Goal: Task Accomplishment & Management: Manage account settings

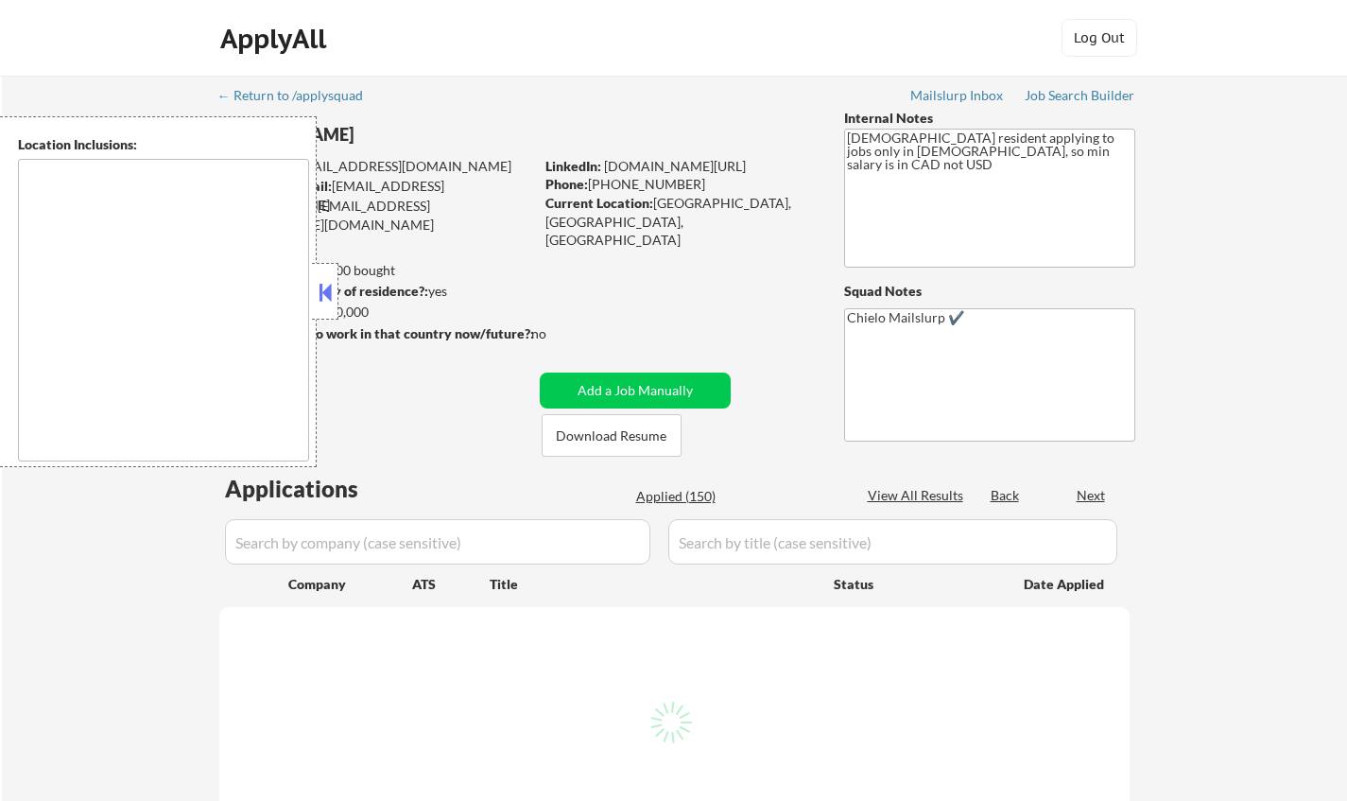
select select ""pending""
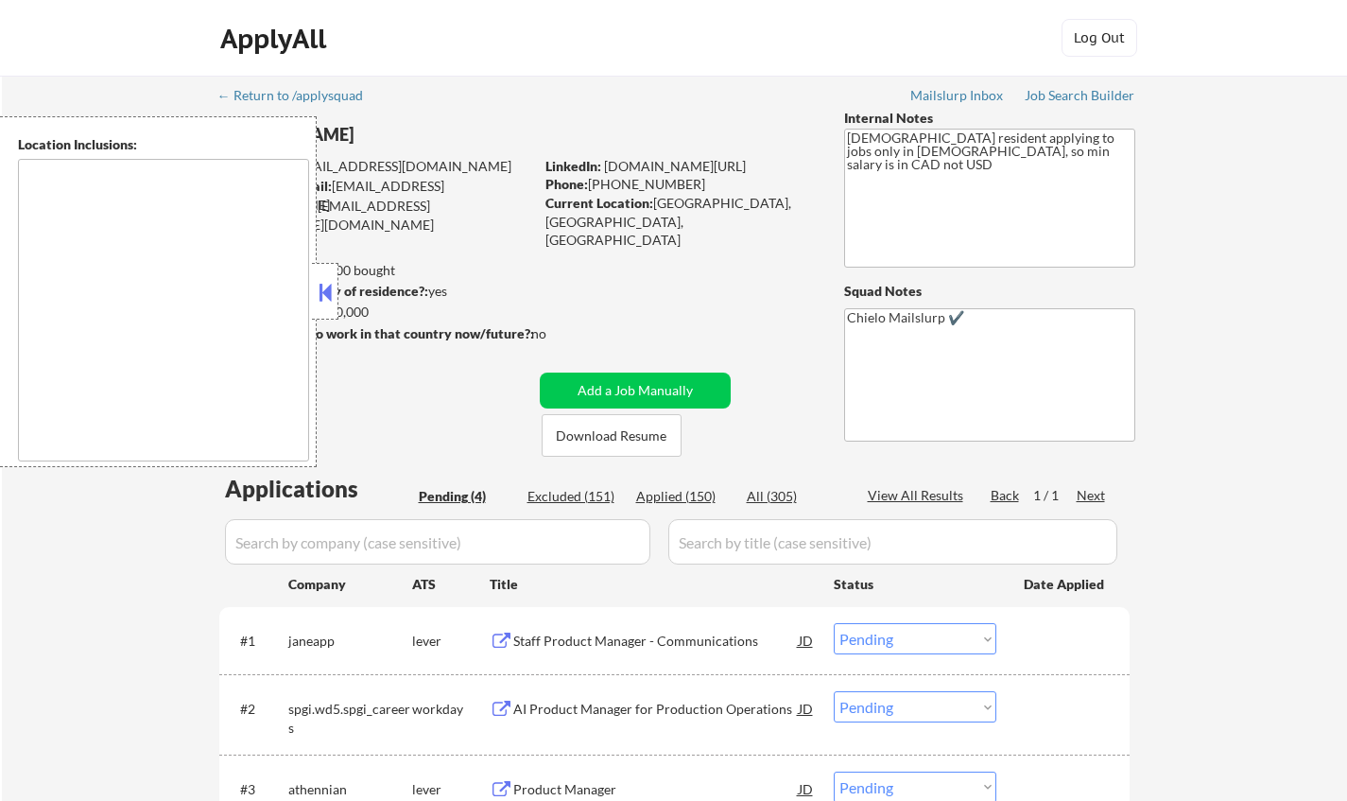
drag, startPoint x: 315, startPoint y: 287, endPoint x: 641, endPoint y: 433, distance: 357.2
click at [319, 290] on button at bounding box center [325, 292] width 21 height 28
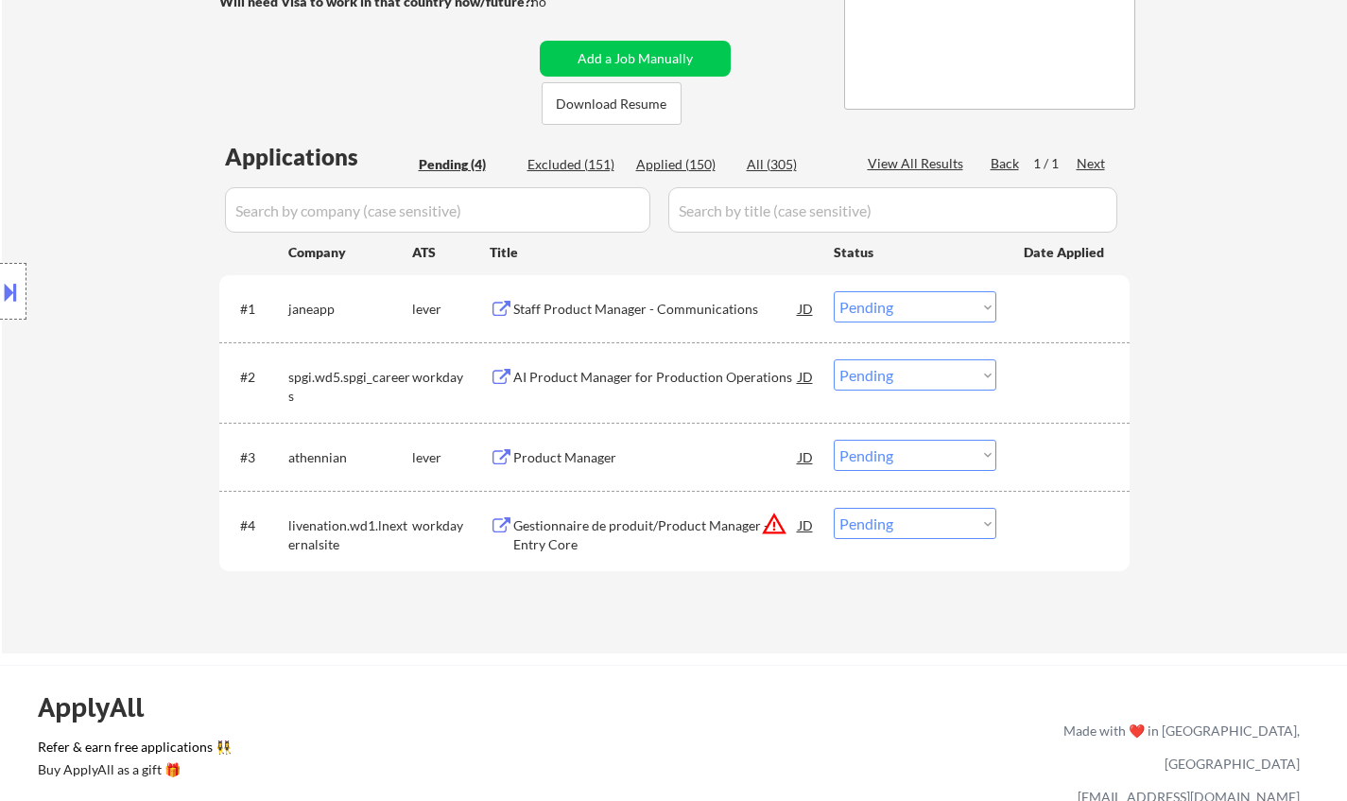
scroll to position [284, 0]
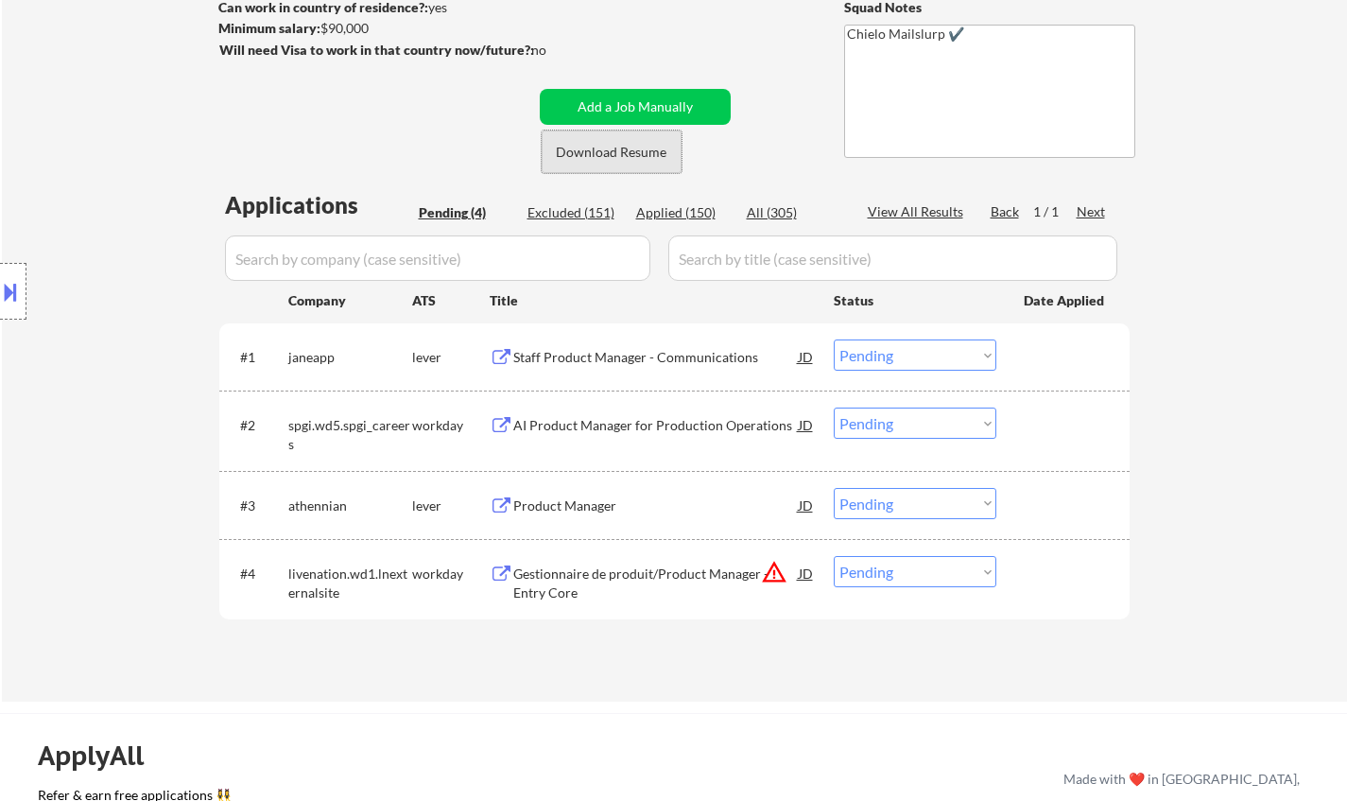
click at [625, 147] on button "Download Resume" at bounding box center [612, 151] width 140 height 43
click at [600, 358] on div "Staff Product Manager - Communications" at bounding box center [655, 357] width 285 height 19
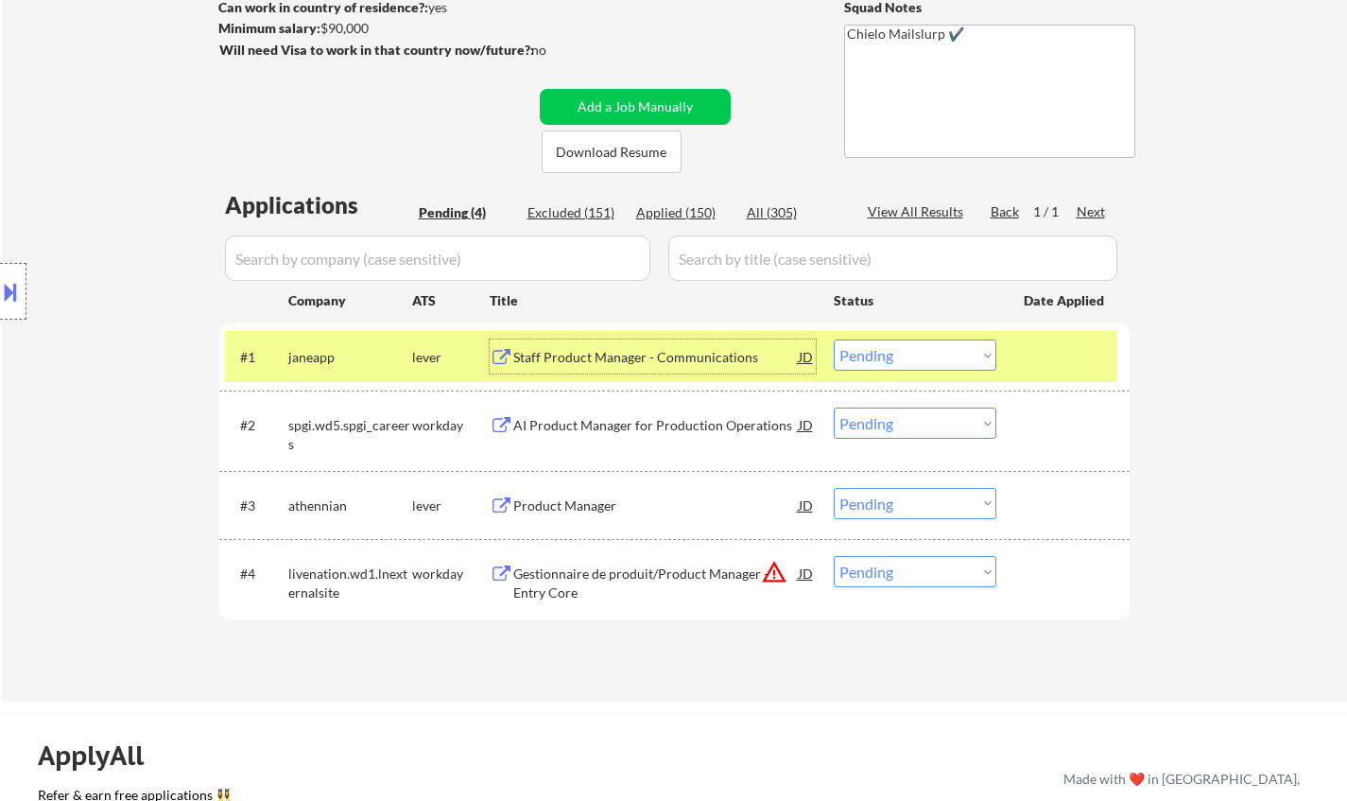
click at [905, 359] on select "Choose an option... Pending Applied Excluded (Questions) Excluded (Expired) Exc…" at bounding box center [915, 354] width 163 height 31
click at [834, 339] on select "Choose an option... Pending Applied Excluded (Questions) Excluded (Expired) Exc…" at bounding box center [915, 354] width 163 height 31
select select ""pending""
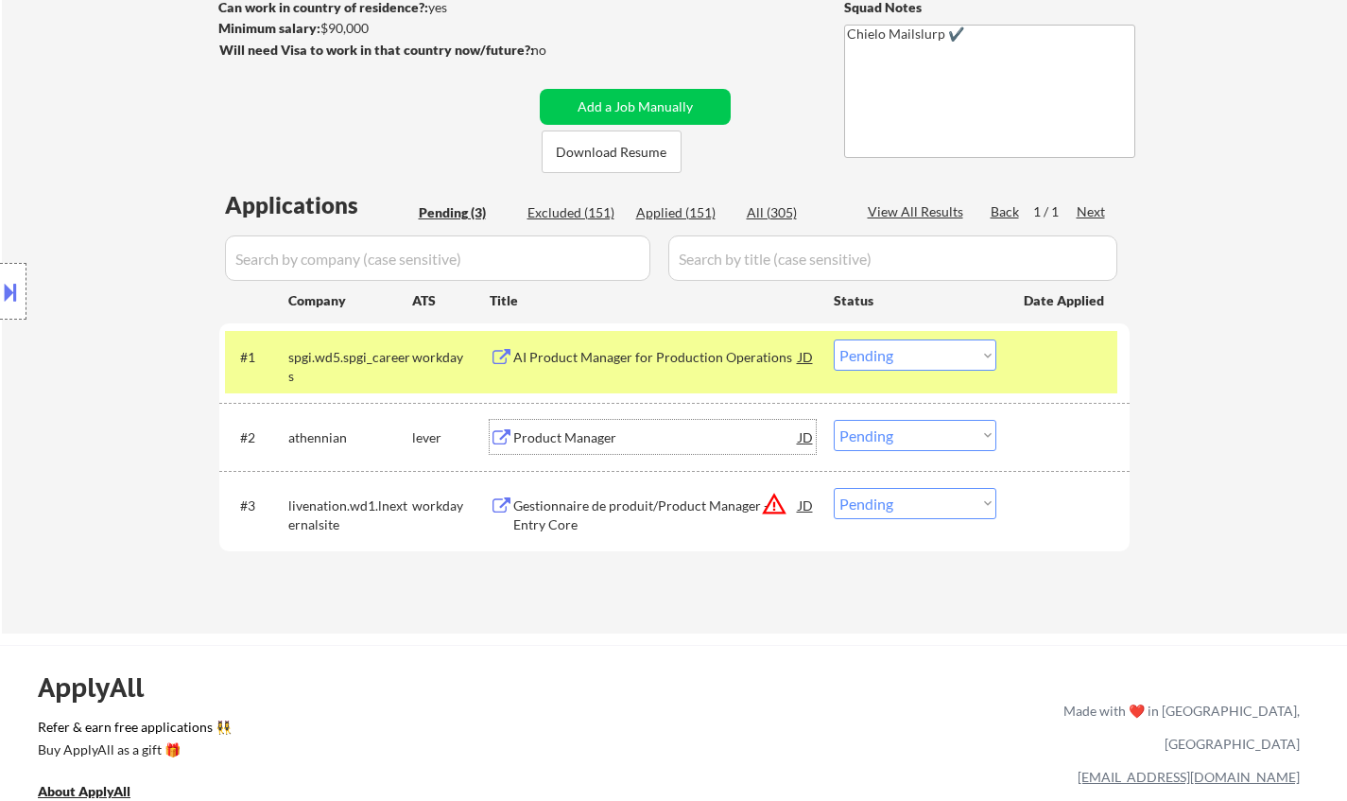
click at [562, 438] on div "Product Manager" at bounding box center [655, 437] width 285 height 19
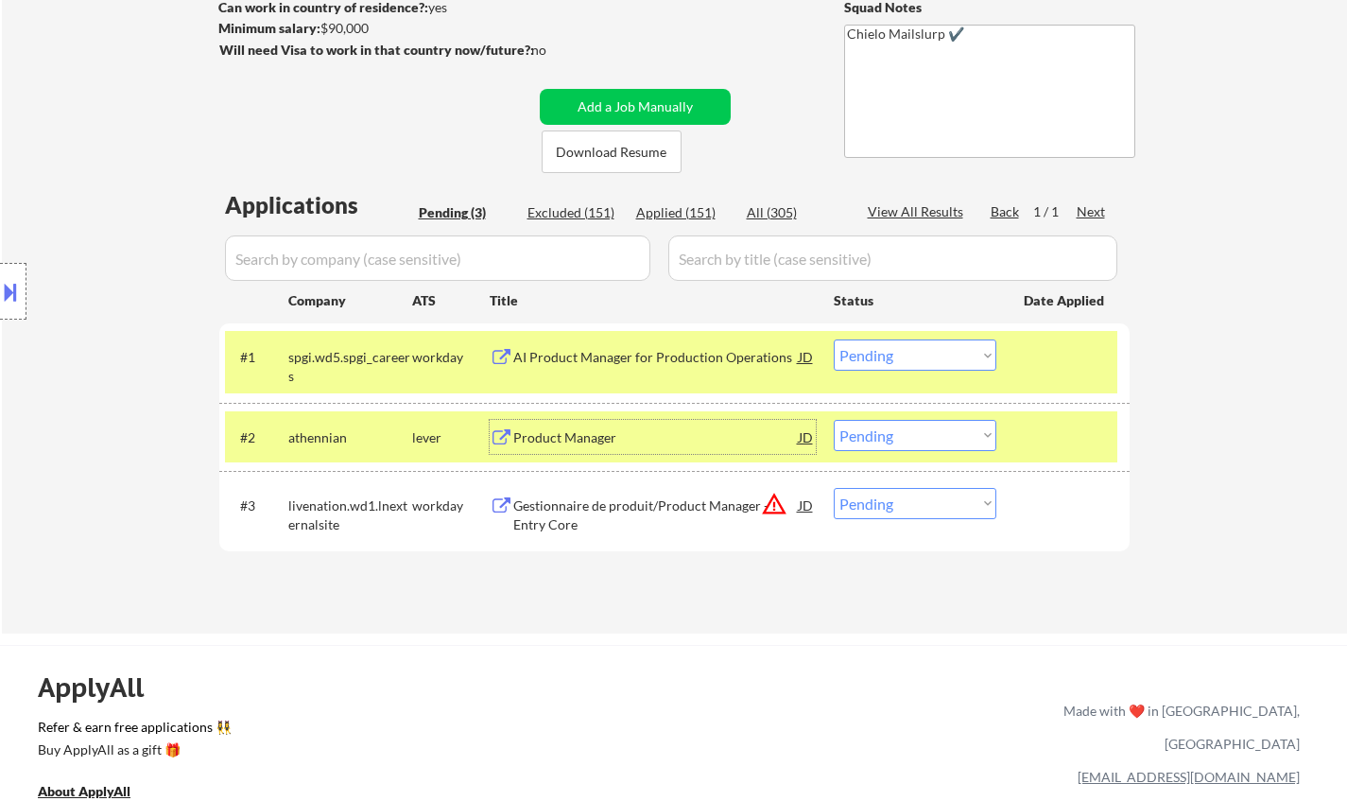
click at [20, 314] on div at bounding box center [13, 291] width 26 height 57
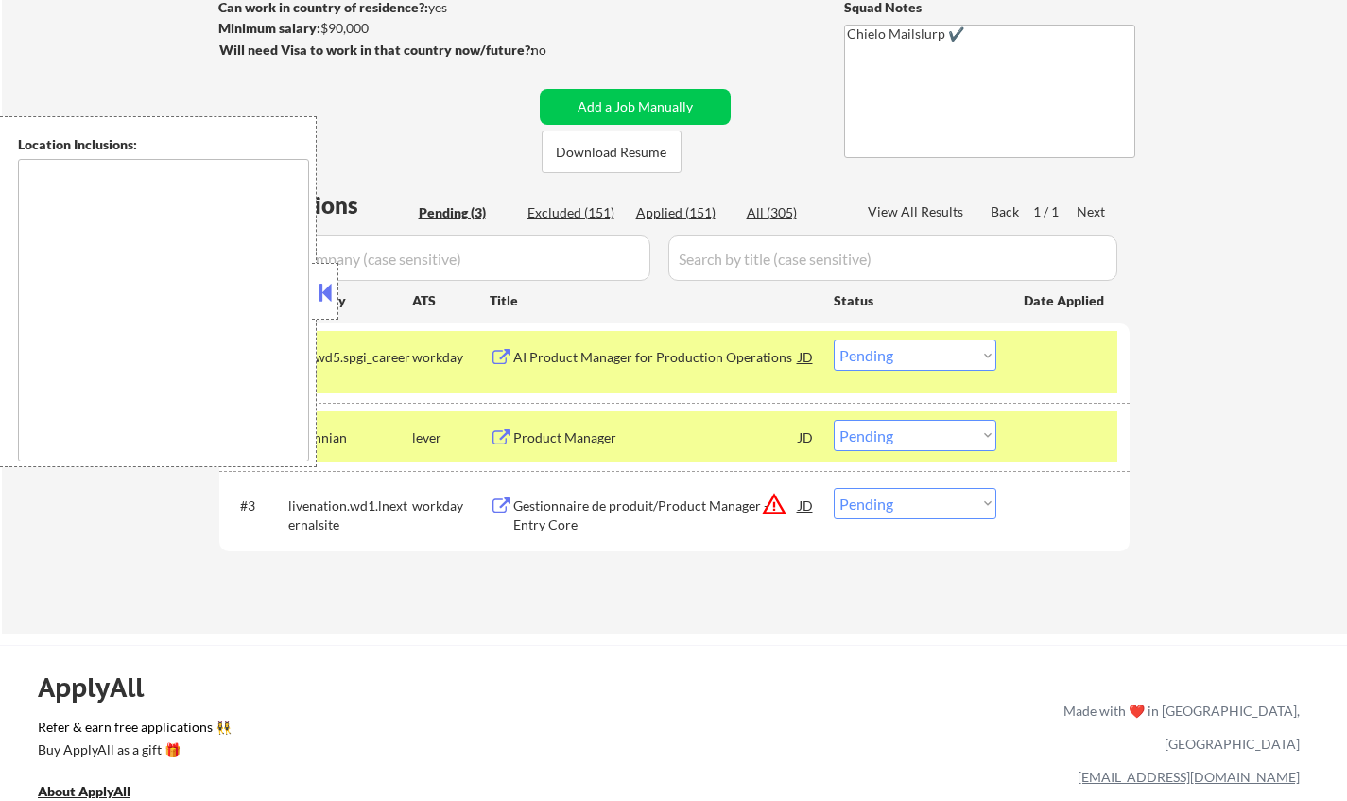
click at [320, 291] on button at bounding box center [325, 292] width 21 height 28
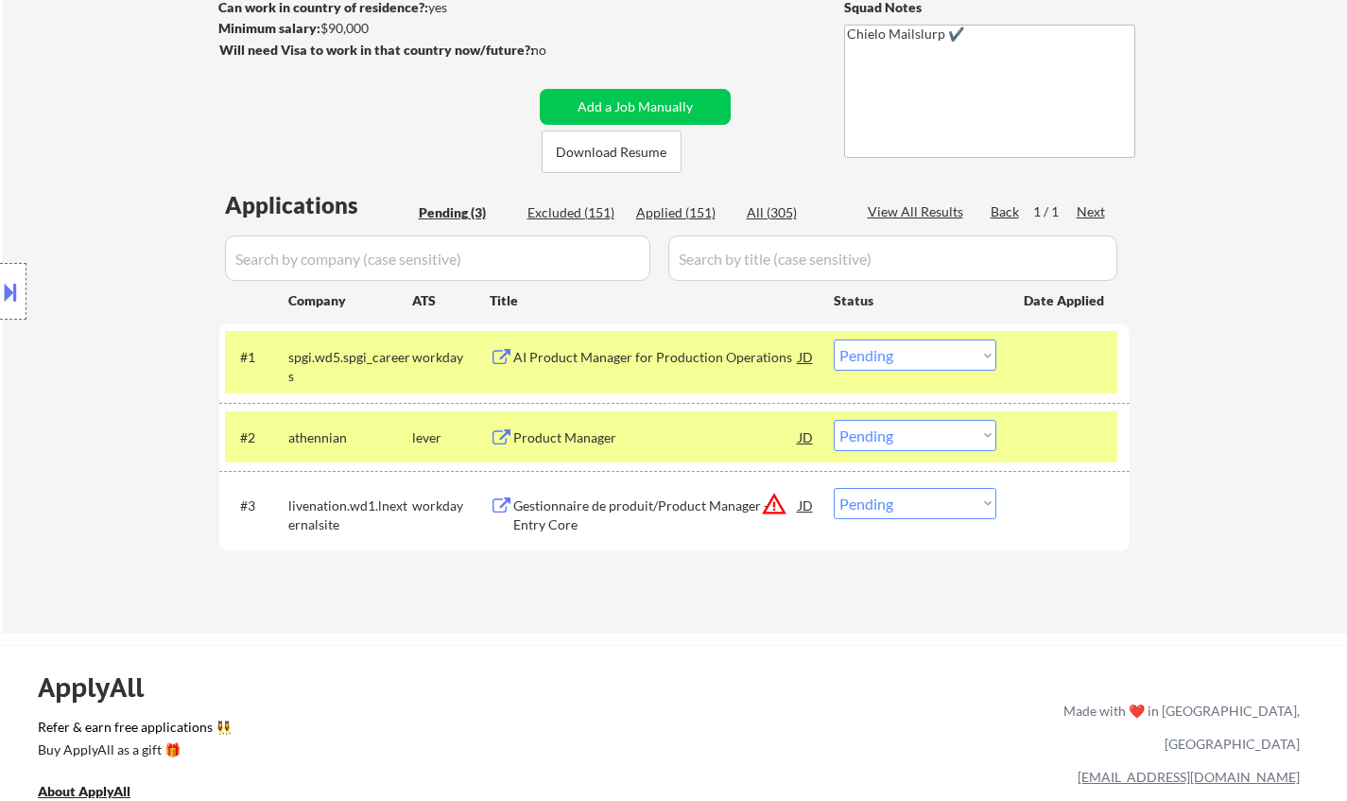
click at [920, 442] on select "Choose an option... Pending Applied Excluded (Questions) Excluded (Expired) Exc…" at bounding box center [915, 435] width 163 height 31
click at [834, 420] on select "Choose an option... Pending Applied Excluded (Questions) Excluded (Expired) Exc…" at bounding box center [915, 435] width 163 height 31
select select ""pending""
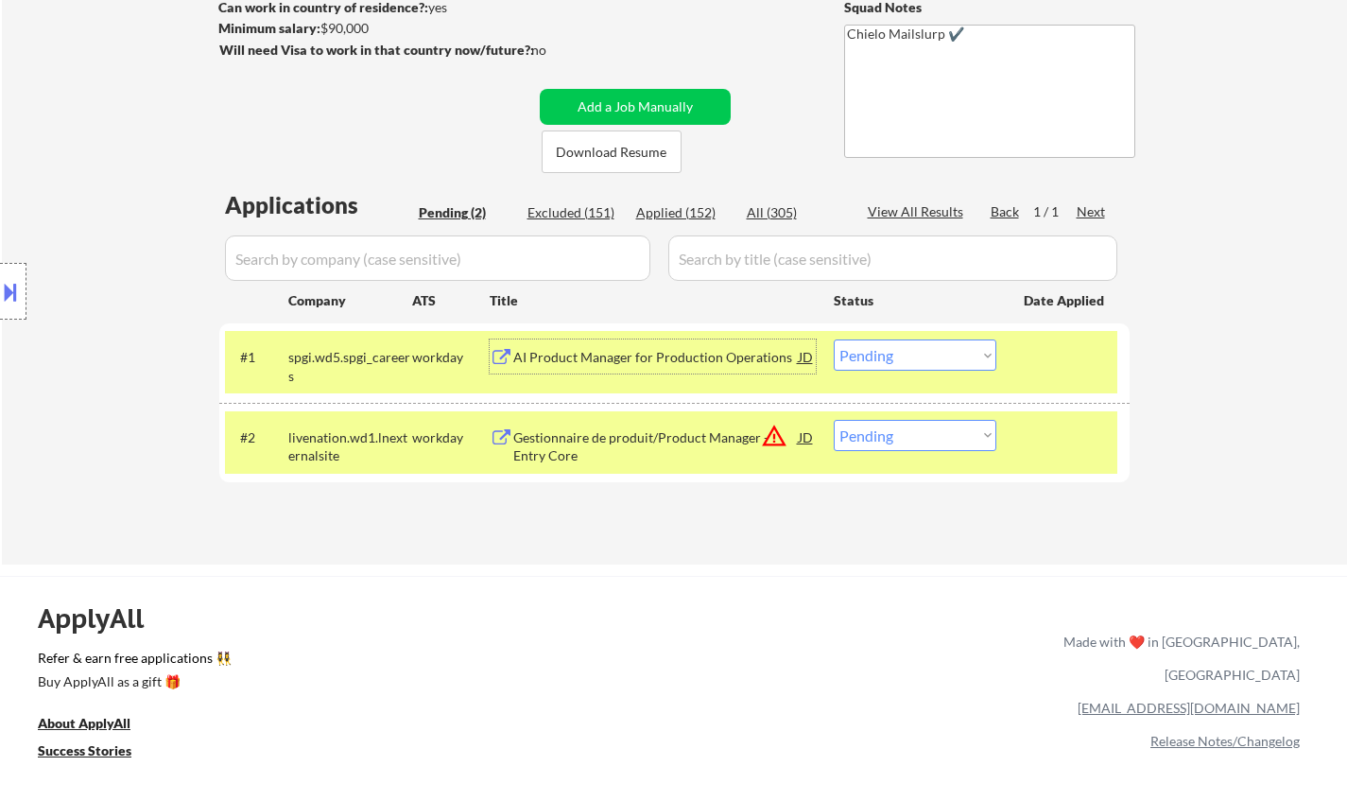
click at [653, 362] on div "AI Product Manager for Production Operations" at bounding box center [655, 357] width 285 height 19
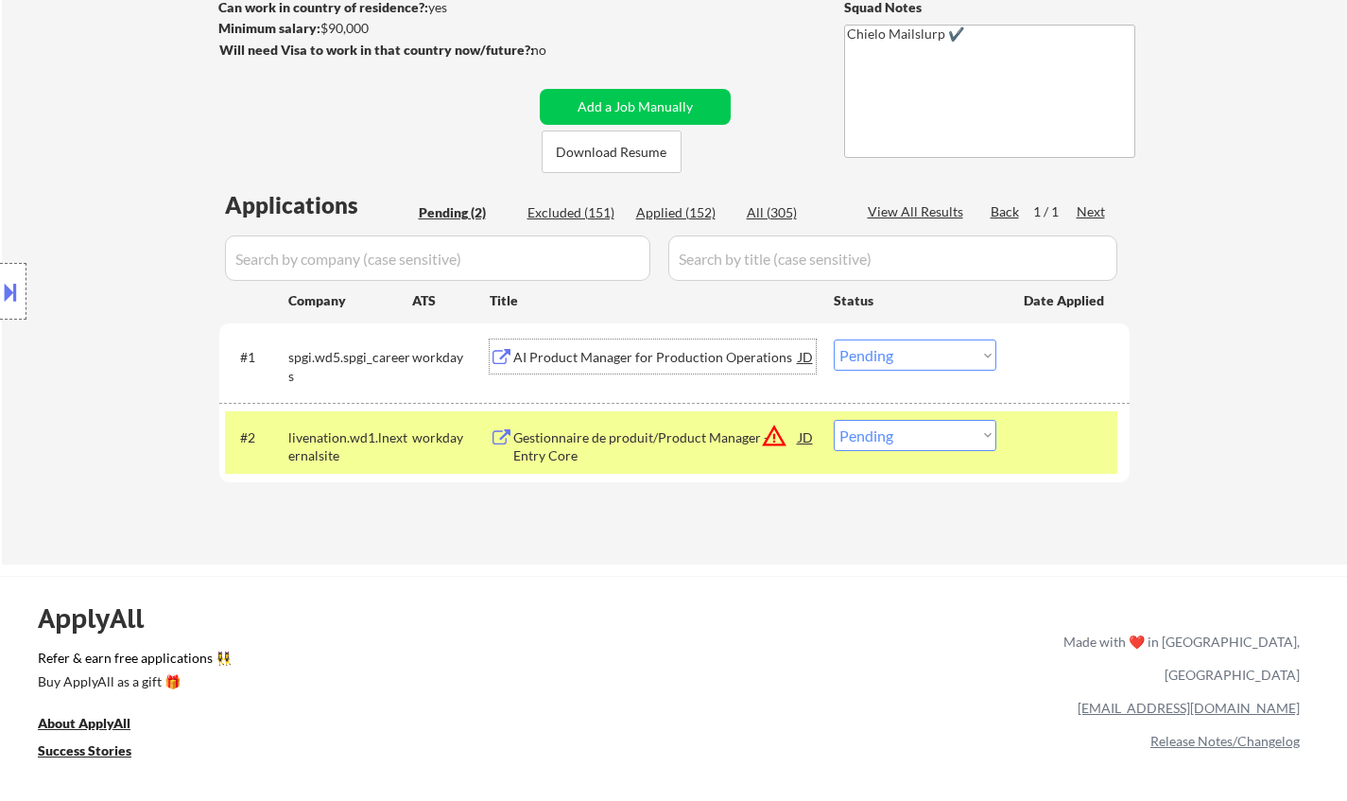
drag, startPoint x: 939, startPoint y: 352, endPoint x: 940, endPoint y: 362, distance: 10.4
click at [939, 354] on select "Choose an option... Pending Applied Excluded (Questions) Excluded (Expired) Exc…" at bounding box center [915, 354] width 163 height 31
click at [834, 339] on select "Choose an option... Pending Applied Excluded (Questions) Excluded (Expired) Exc…" at bounding box center [915, 354] width 163 height 31
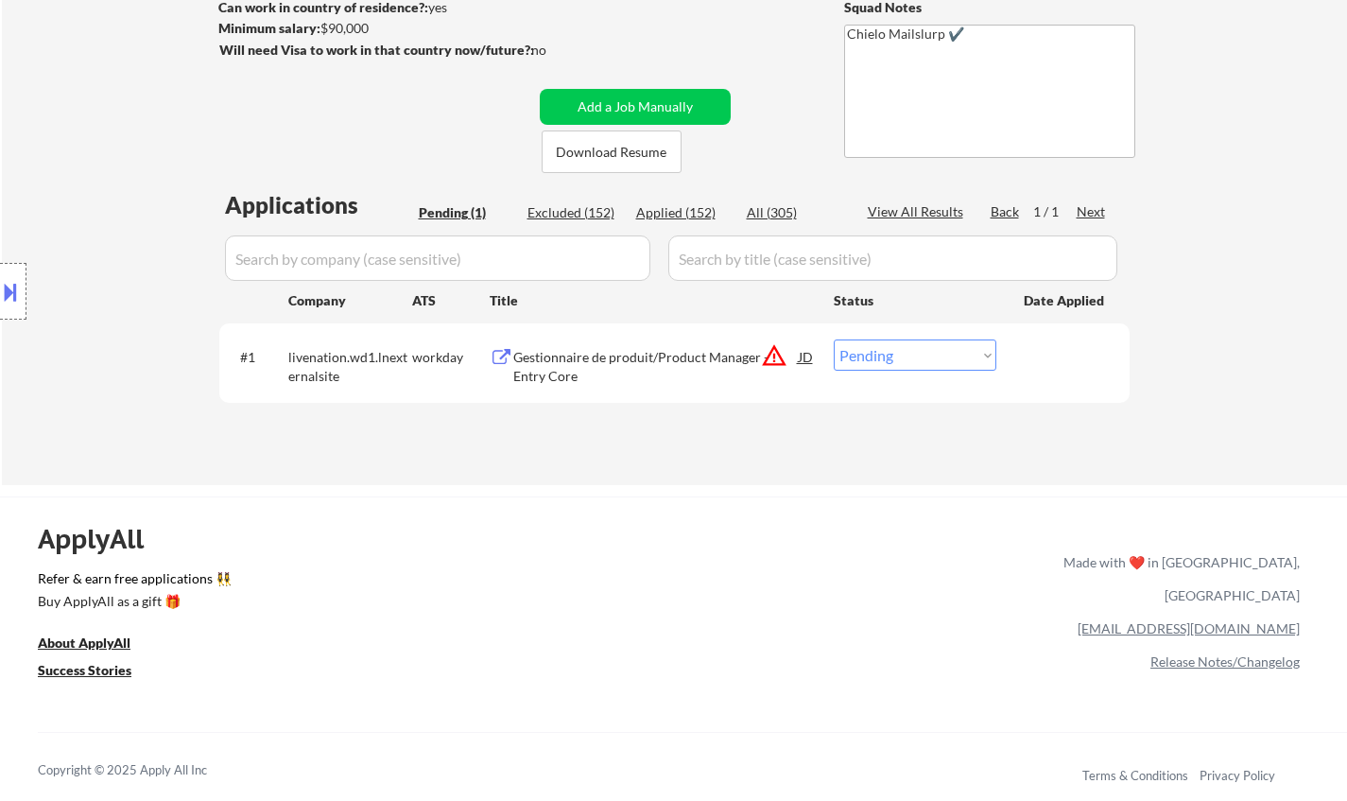
click at [629, 349] on div "Gestionnaire de produit/Product Manager - Entry Core" at bounding box center [655, 366] width 285 height 37
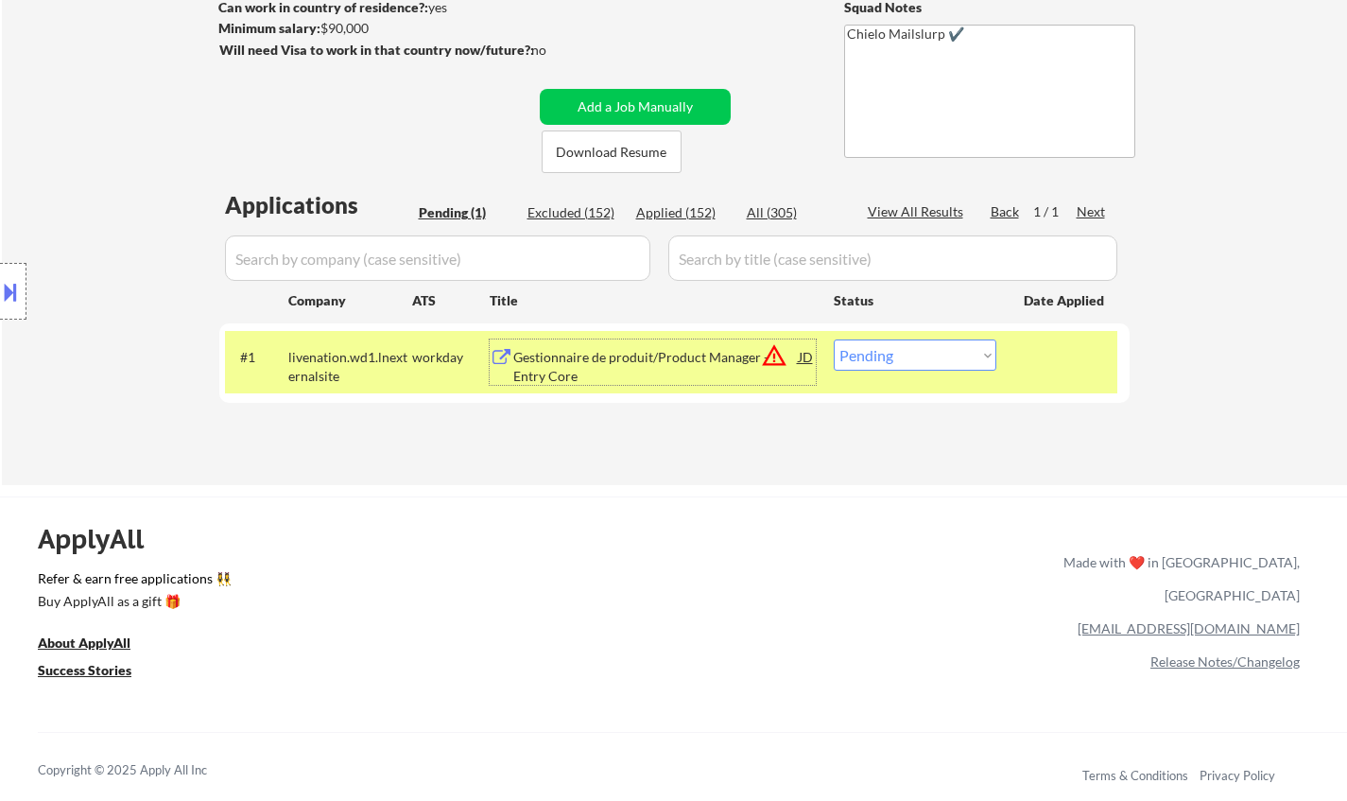
click at [804, 355] on div "JD" at bounding box center [806, 356] width 19 height 34
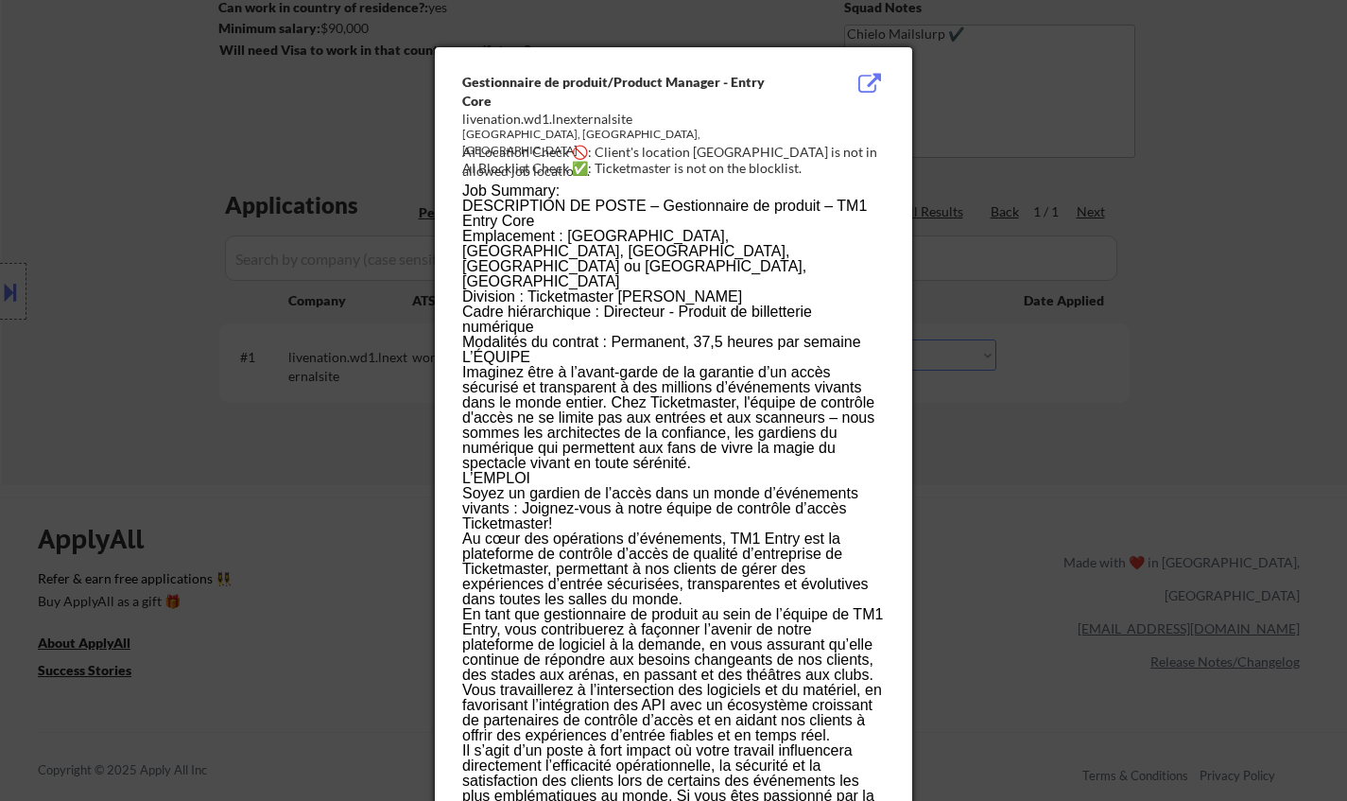
click at [1235, 594] on div at bounding box center [673, 400] width 1347 height 801
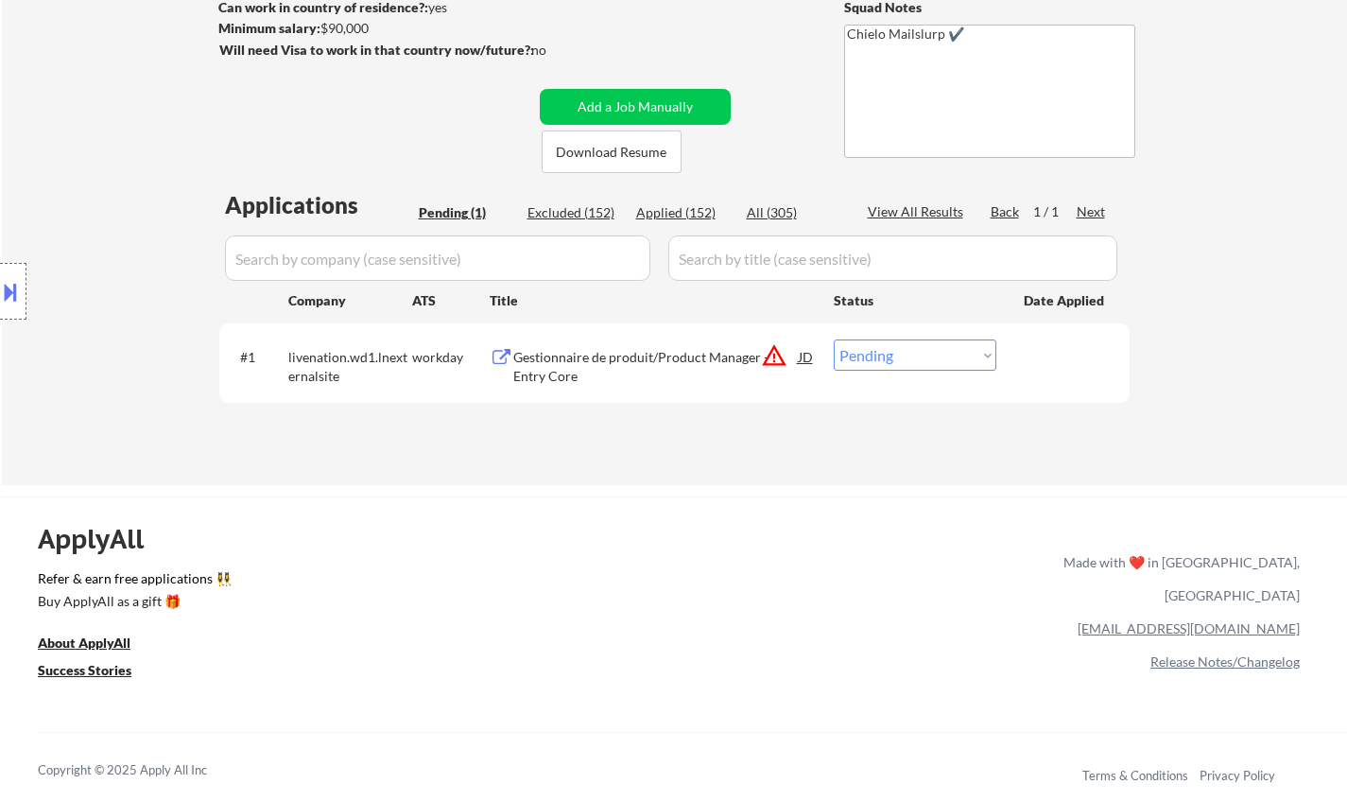
click at [960, 353] on select "Choose an option... Pending Applied Excluded (Questions) Excluded (Expired) Exc…" at bounding box center [915, 354] width 163 height 31
select select ""excluded__location_""
click at [834, 339] on select "Choose an option... Pending Applied Excluded (Questions) Excluded (Expired) Exc…" at bounding box center [915, 354] width 163 height 31
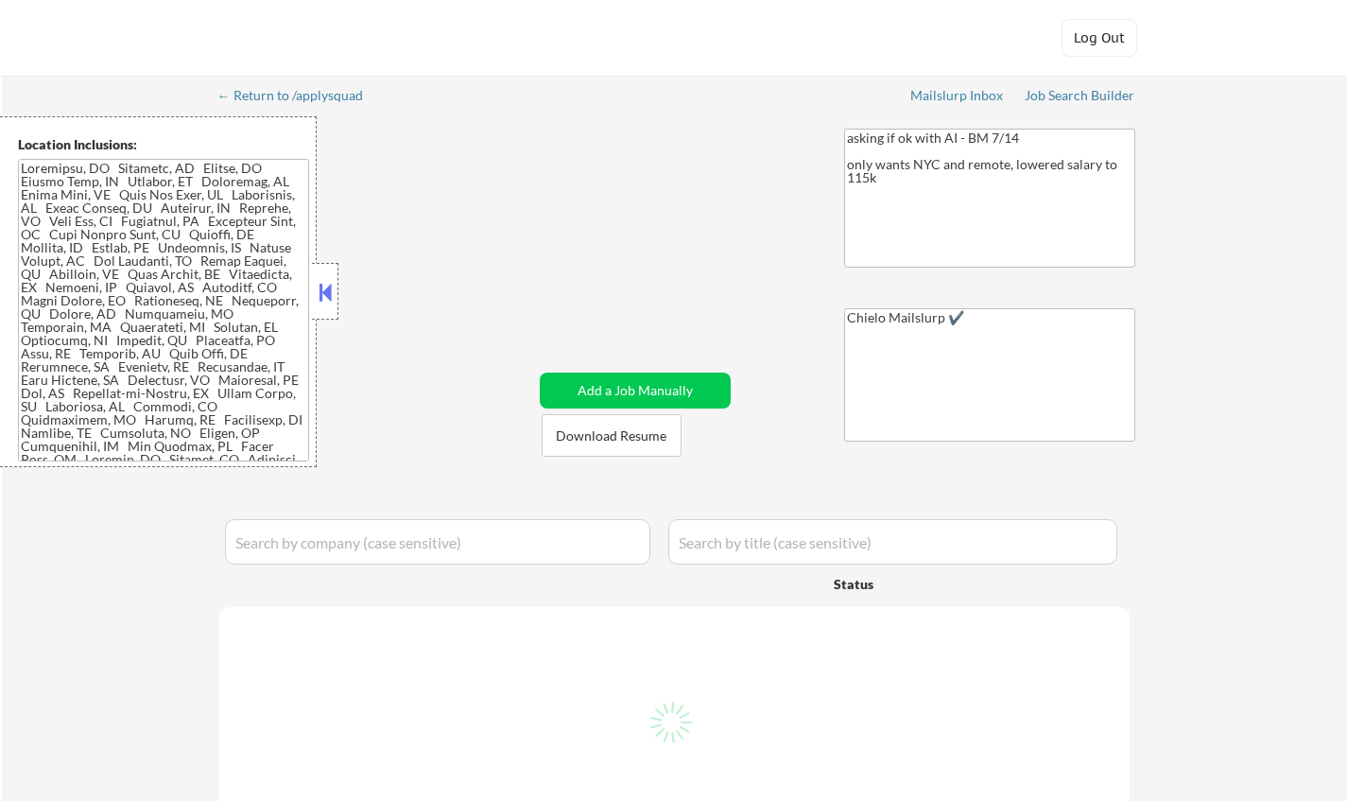
select select ""pending""
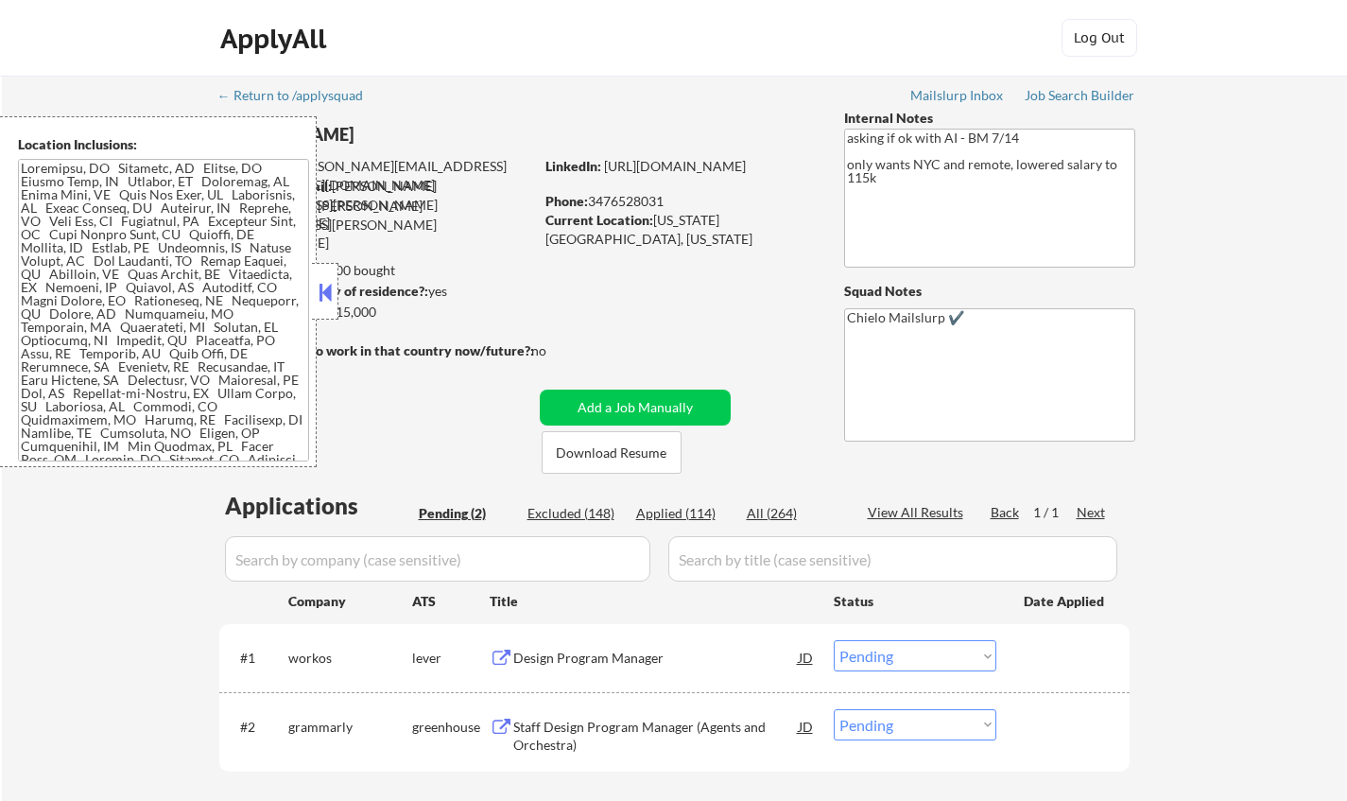
click at [326, 295] on button at bounding box center [325, 292] width 21 height 28
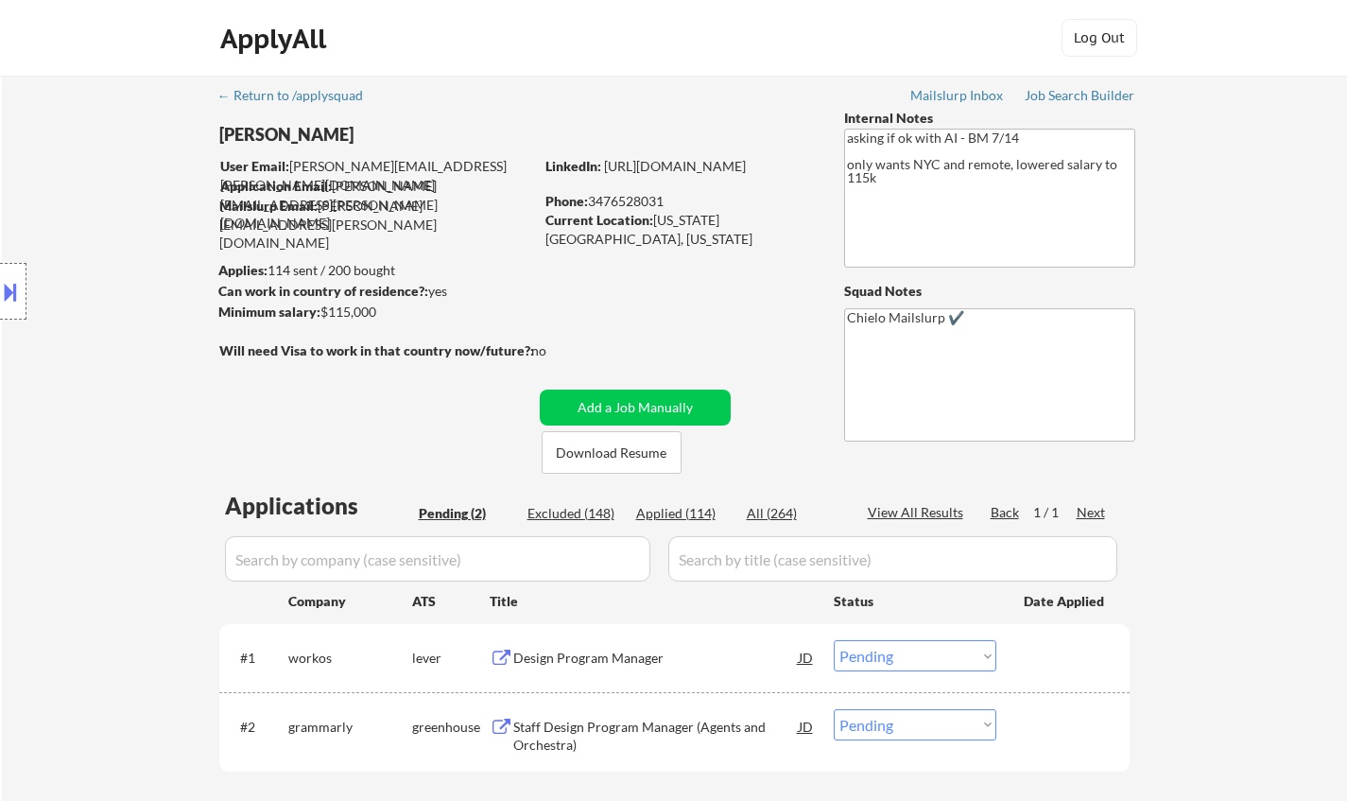
scroll to position [189, 0]
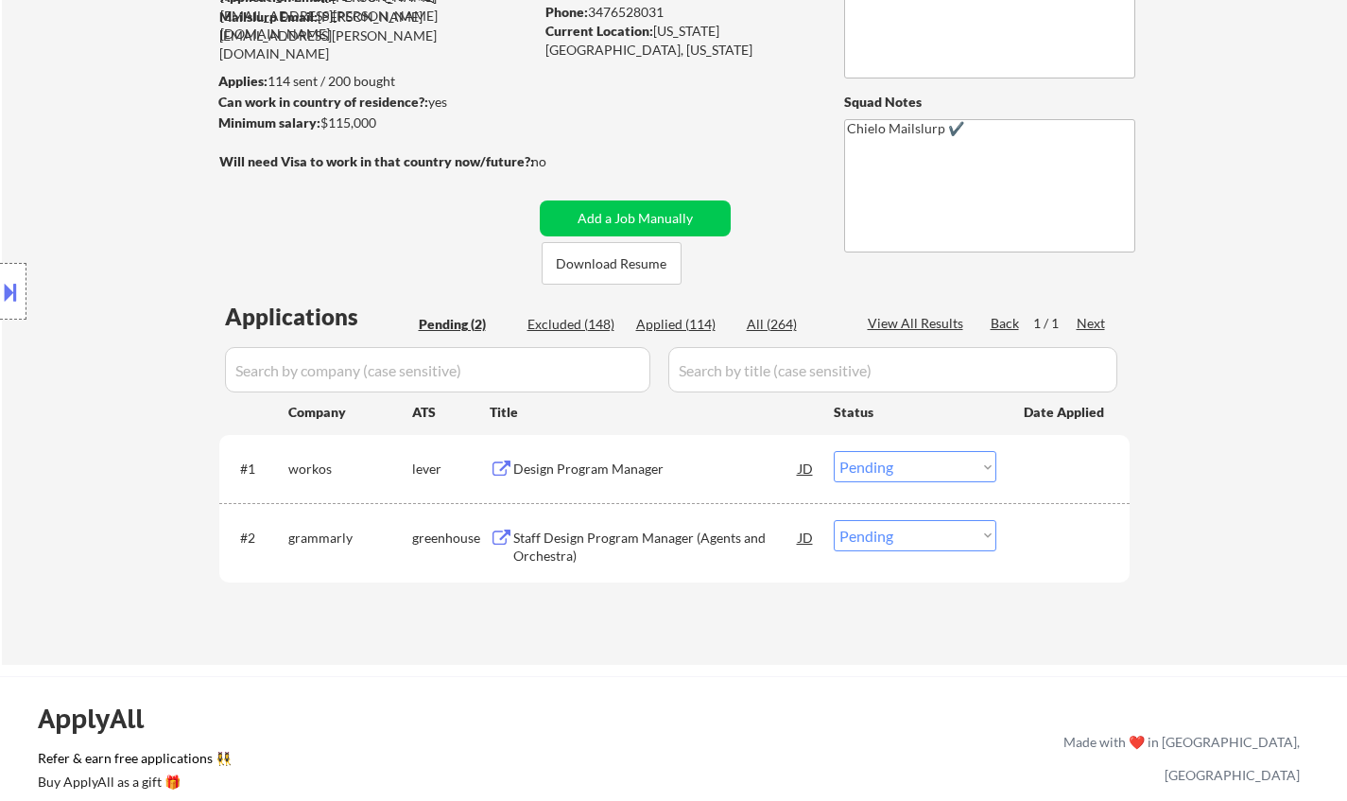
click at [589, 467] on div "Design Program Manager" at bounding box center [655, 468] width 285 height 19
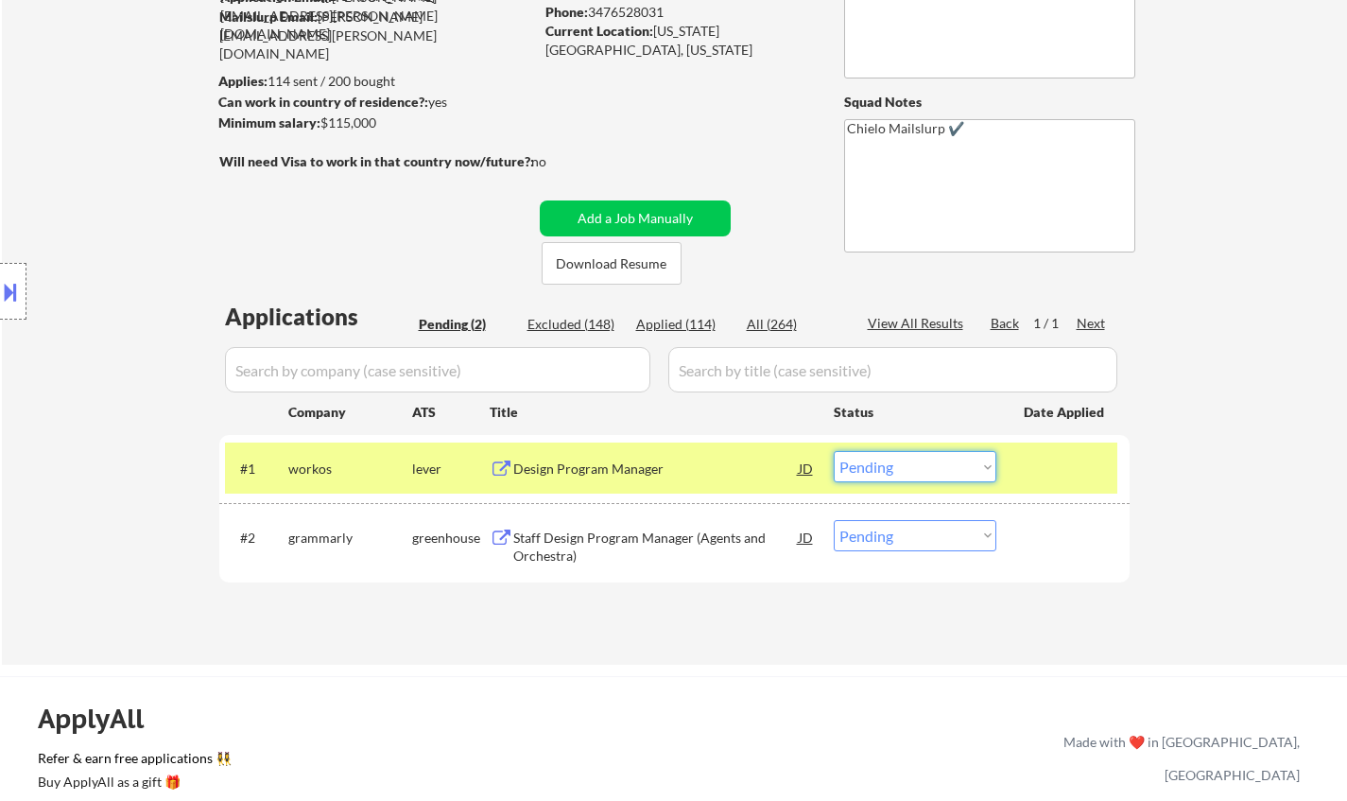
drag, startPoint x: 934, startPoint y: 464, endPoint x: 934, endPoint y: 476, distance: 11.3
click at [934, 464] on select "Choose an option... Pending Applied Excluded (Questions) Excluded (Expired) Exc…" at bounding box center [915, 466] width 163 height 31
click at [834, 451] on select "Choose an option... Pending Applied Excluded (Questions) Excluded (Expired) Exc…" at bounding box center [915, 466] width 163 height 31
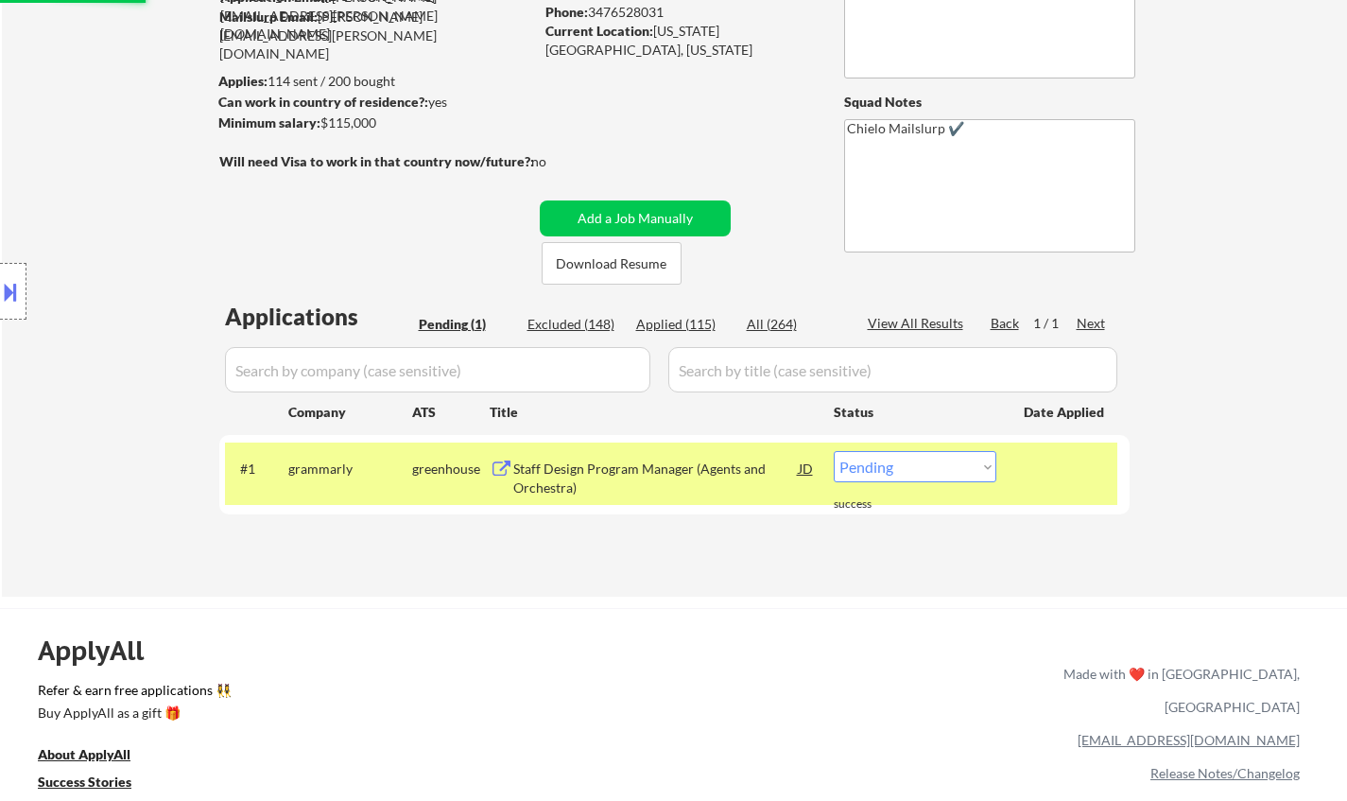
click at [578, 462] on div "Staff Design Program Manager (Agents and Orchestra)" at bounding box center [655, 477] width 285 height 37
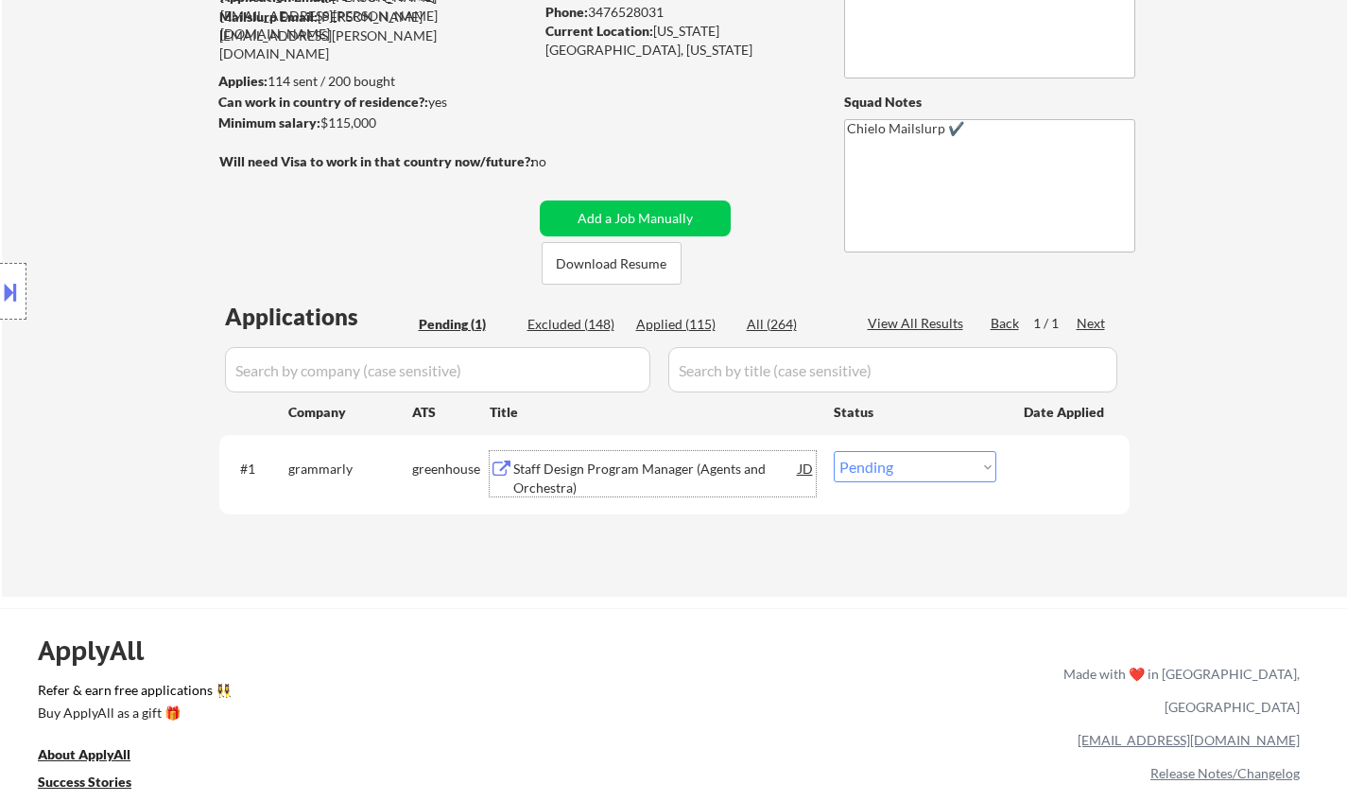
click at [902, 462] on select "Choose an option... Pending Applied Excluded (Questions) Excluded (Expired) Exc…" at bounding box center [915, 466] width 163 height 31
select select ""applied""
click at [834, 451] on select "Choose an option... Pending Applied Excluded (Questions) Excluded (Expired) Exc…" at bounding box center [915, 466] width 163 height 31
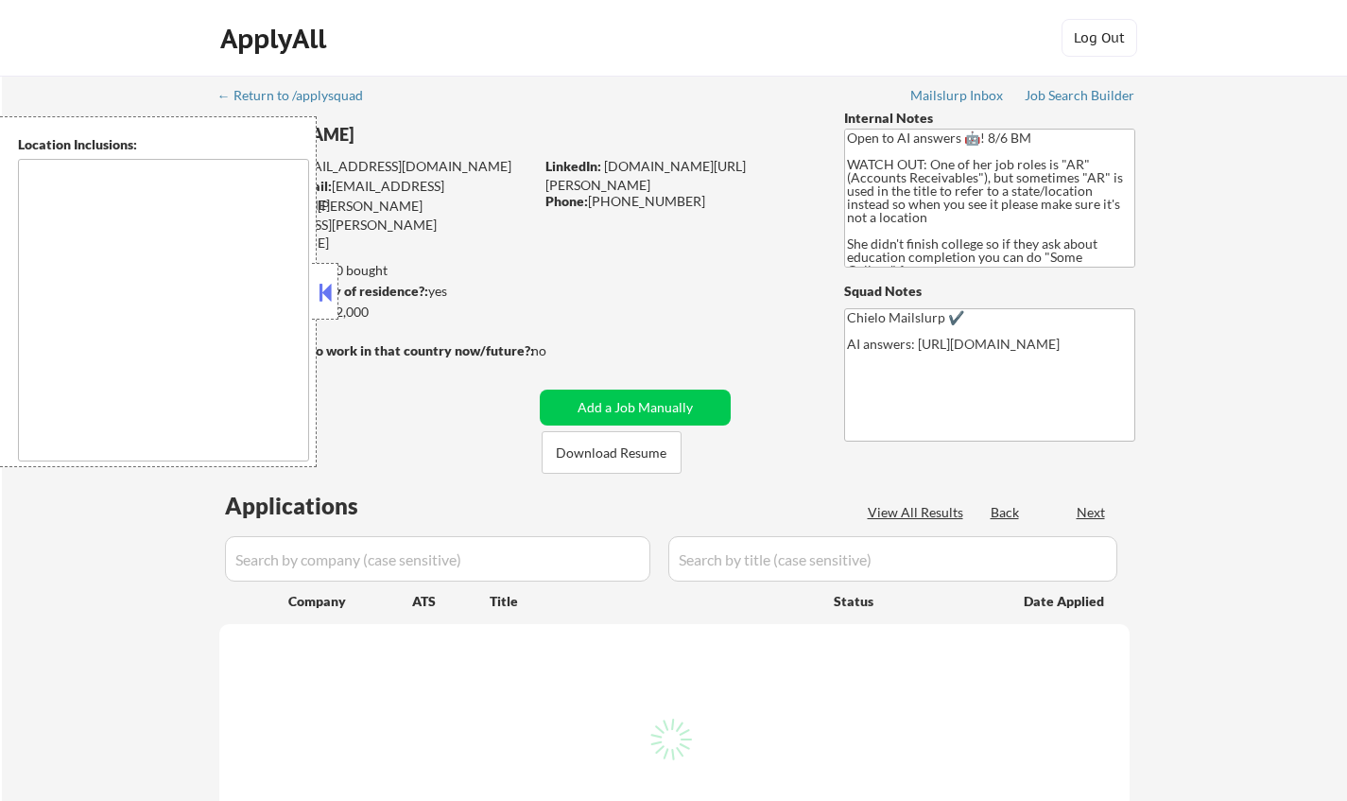
type textarea "[GEOGRAPHIC_DATA], [GEOGRAPHIC_DATA] [GEOGRAPHIC_DATA], [GEOGRAPHIC_DATA] [GEOG…"
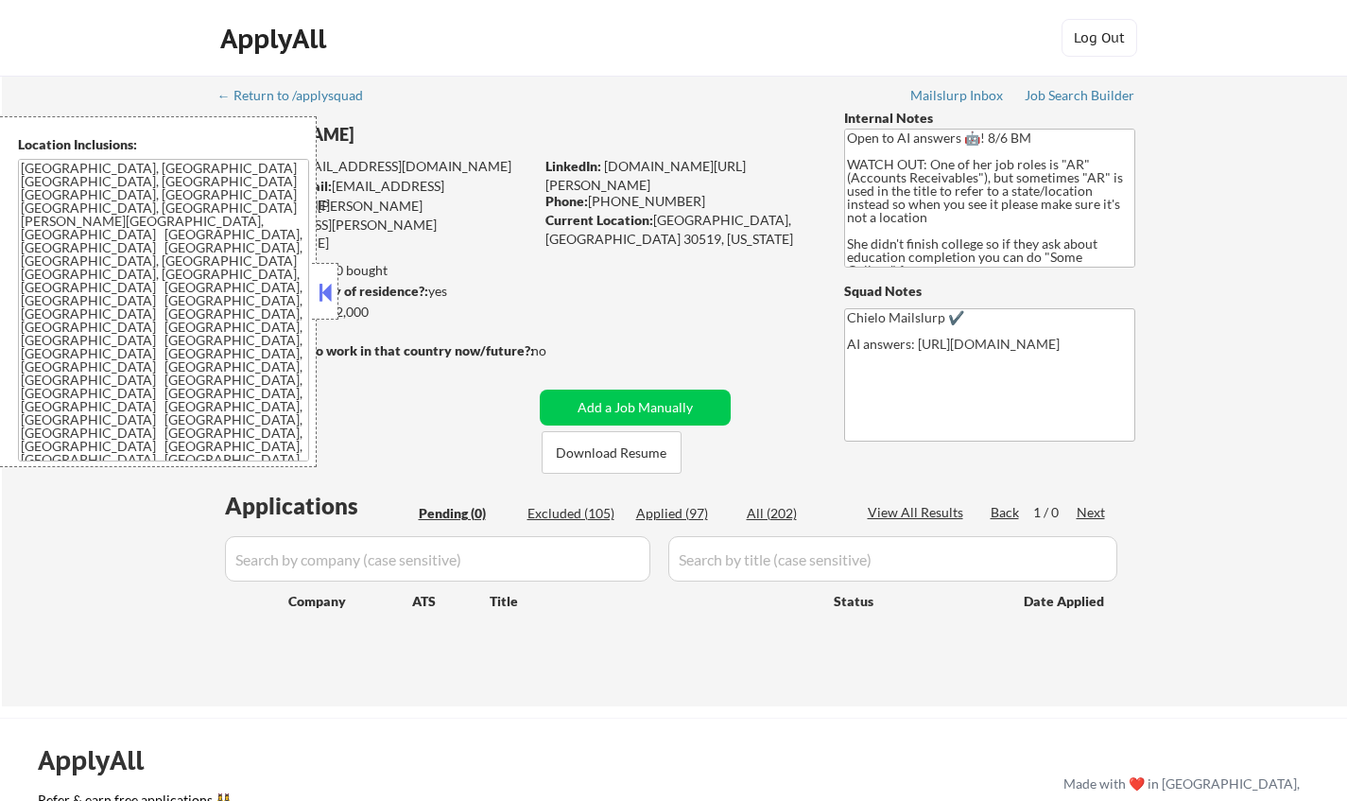
drag, startPoint x: 320, startPoint y: 289, endPoint x: 339, endPoint y: 298, distance: 20.7
click at [324, 289] on button at bounding box center [325, 292] width 21 height 28
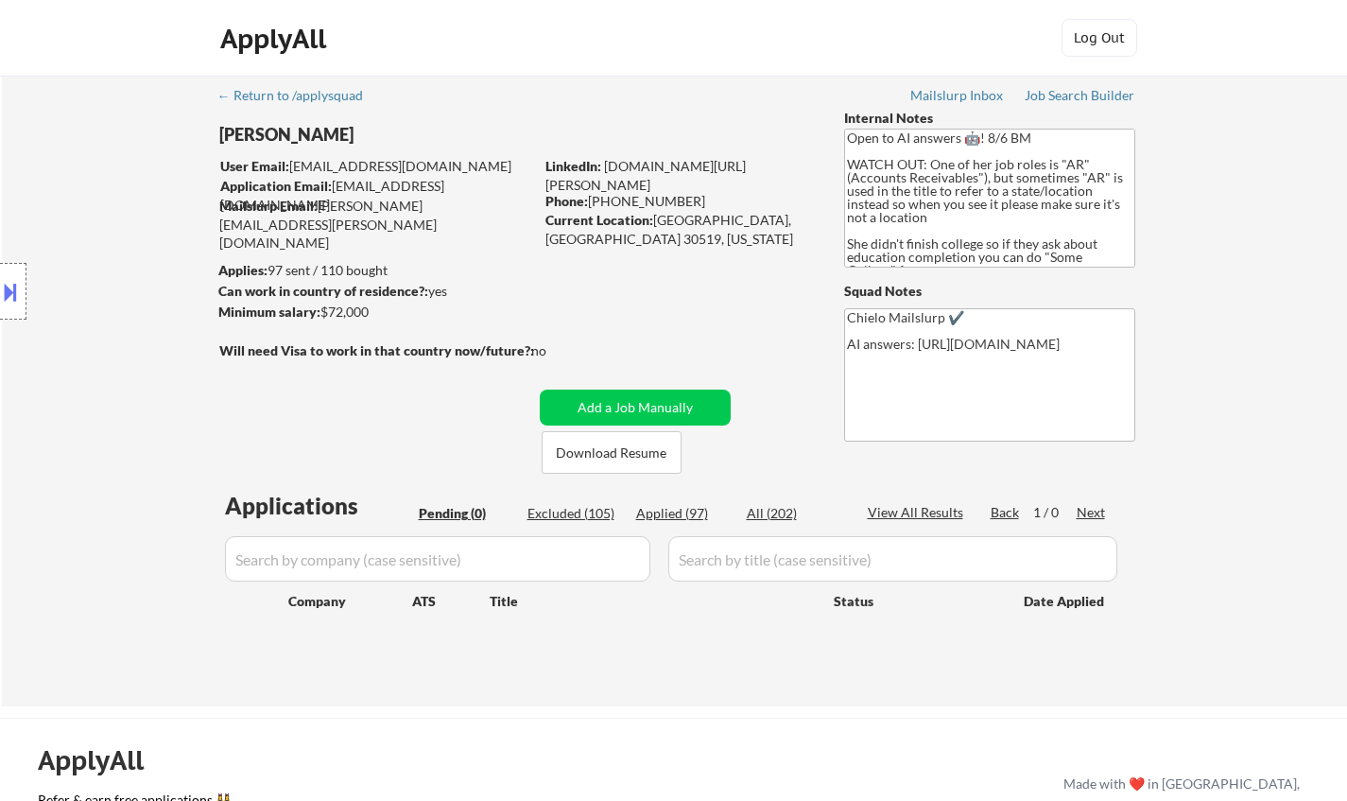
scroll to position [284, 0]
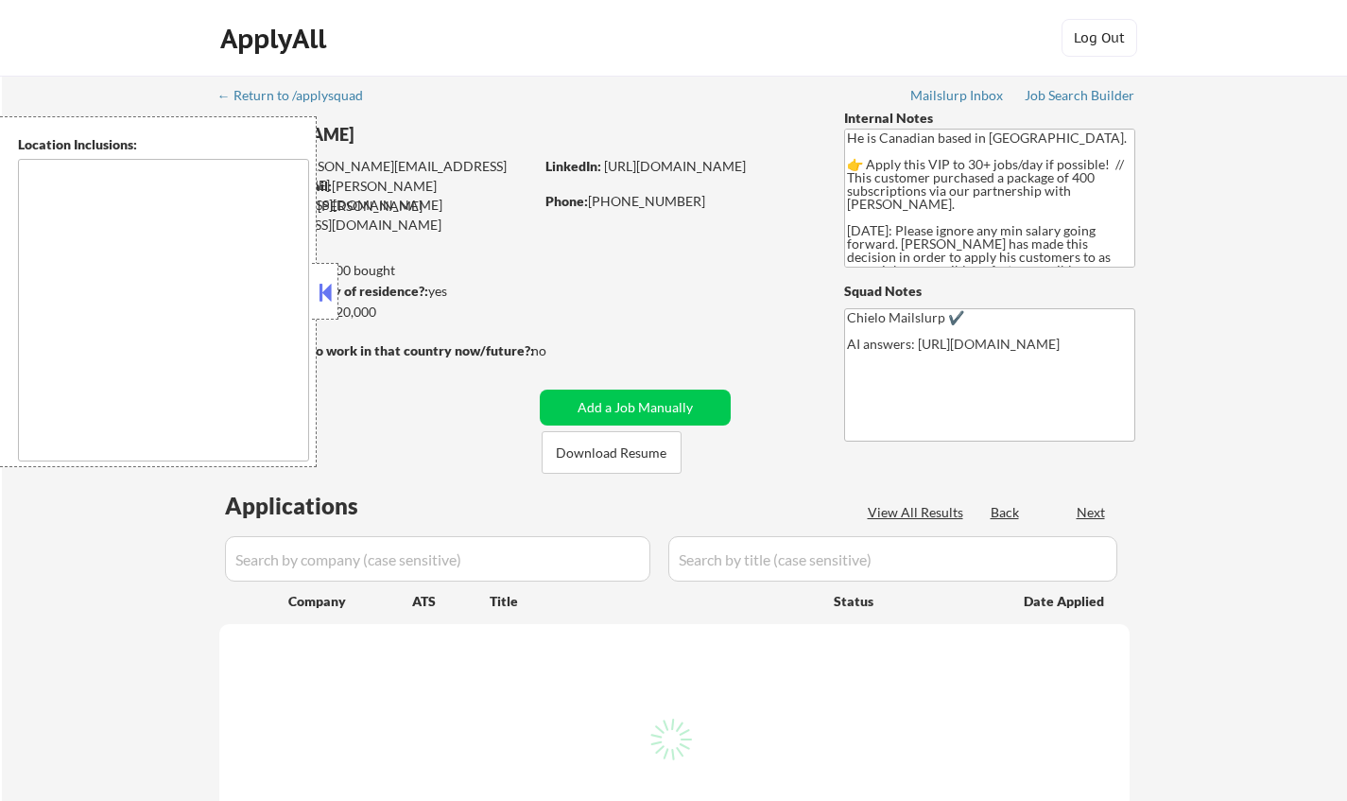
select select ""pending""
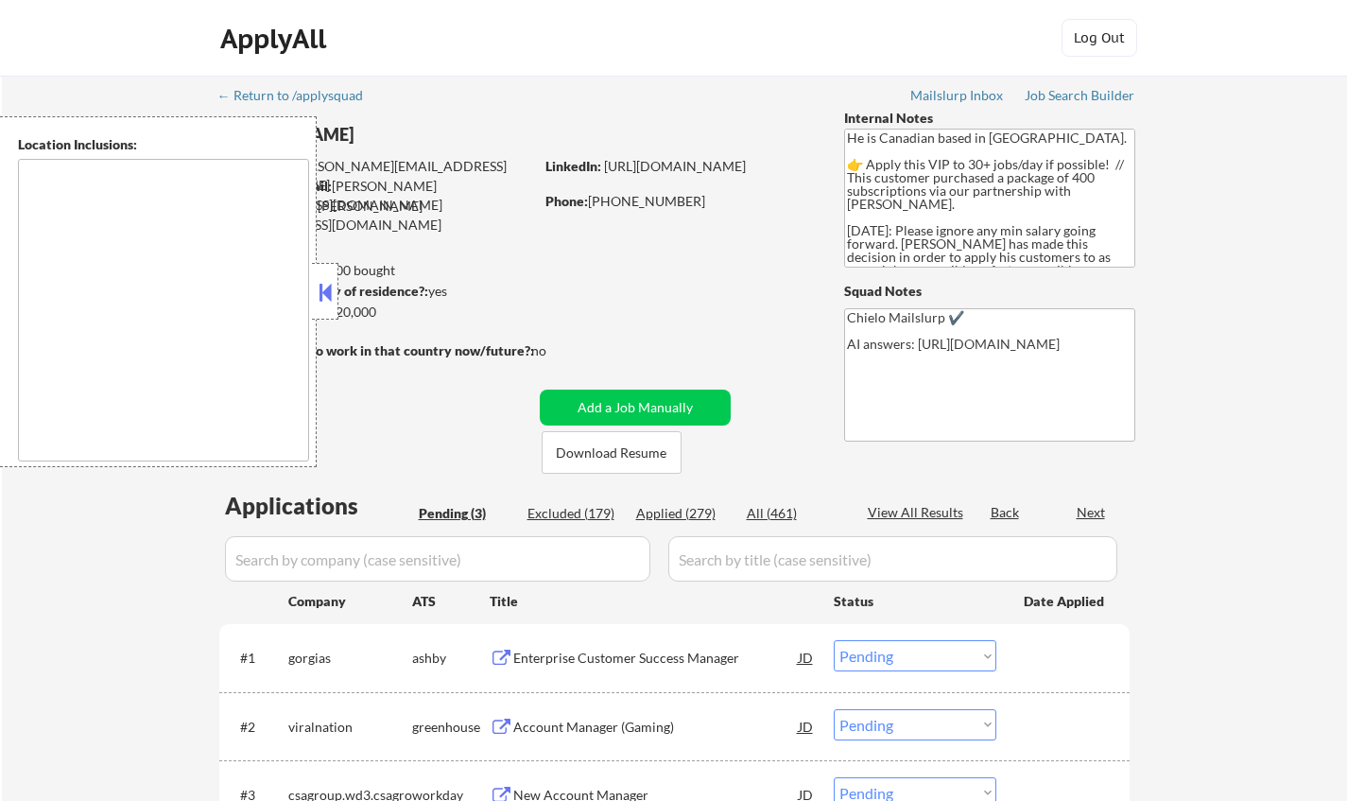
type textarea "Toronto, ON Etobicoke, ON Scarborough, ON North York, ON East York, ON York, ON…"
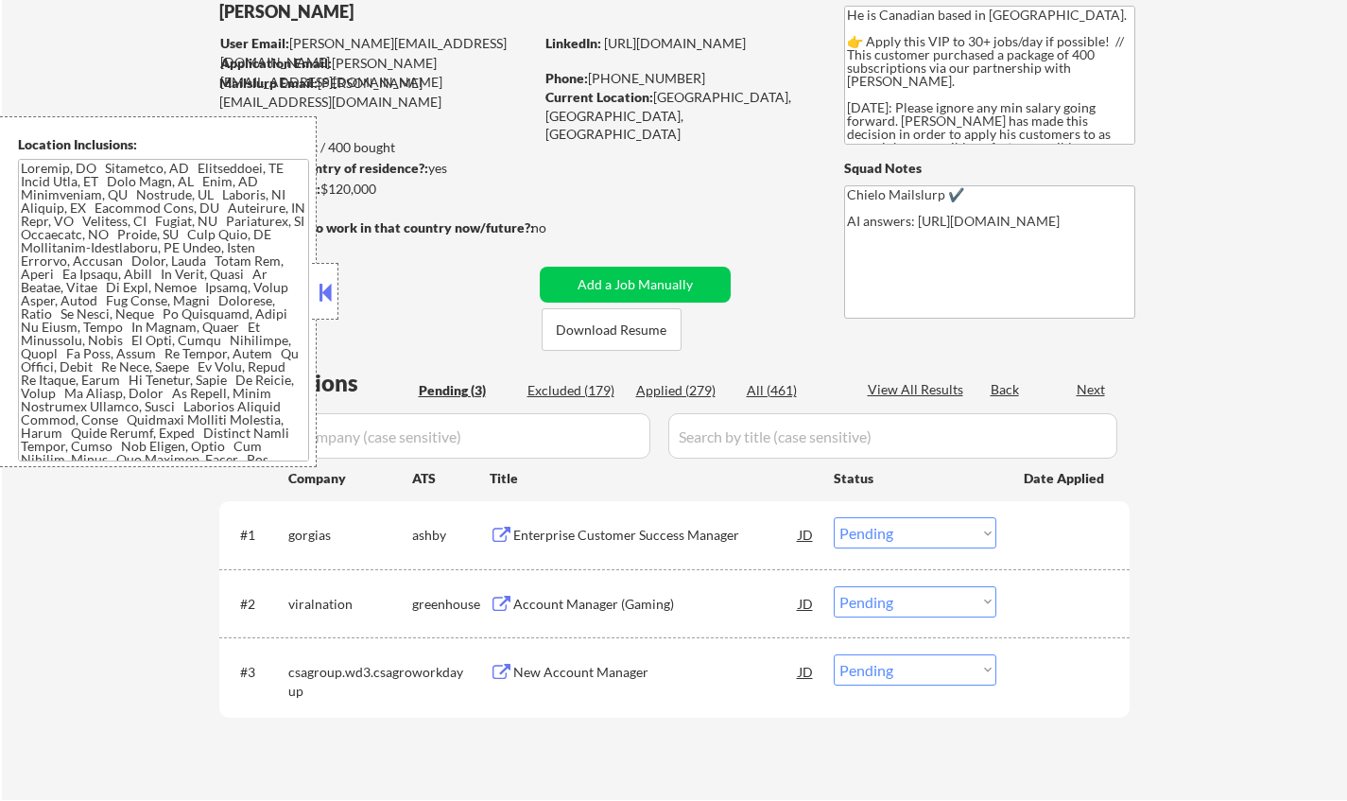
scroll to position [378, 0]
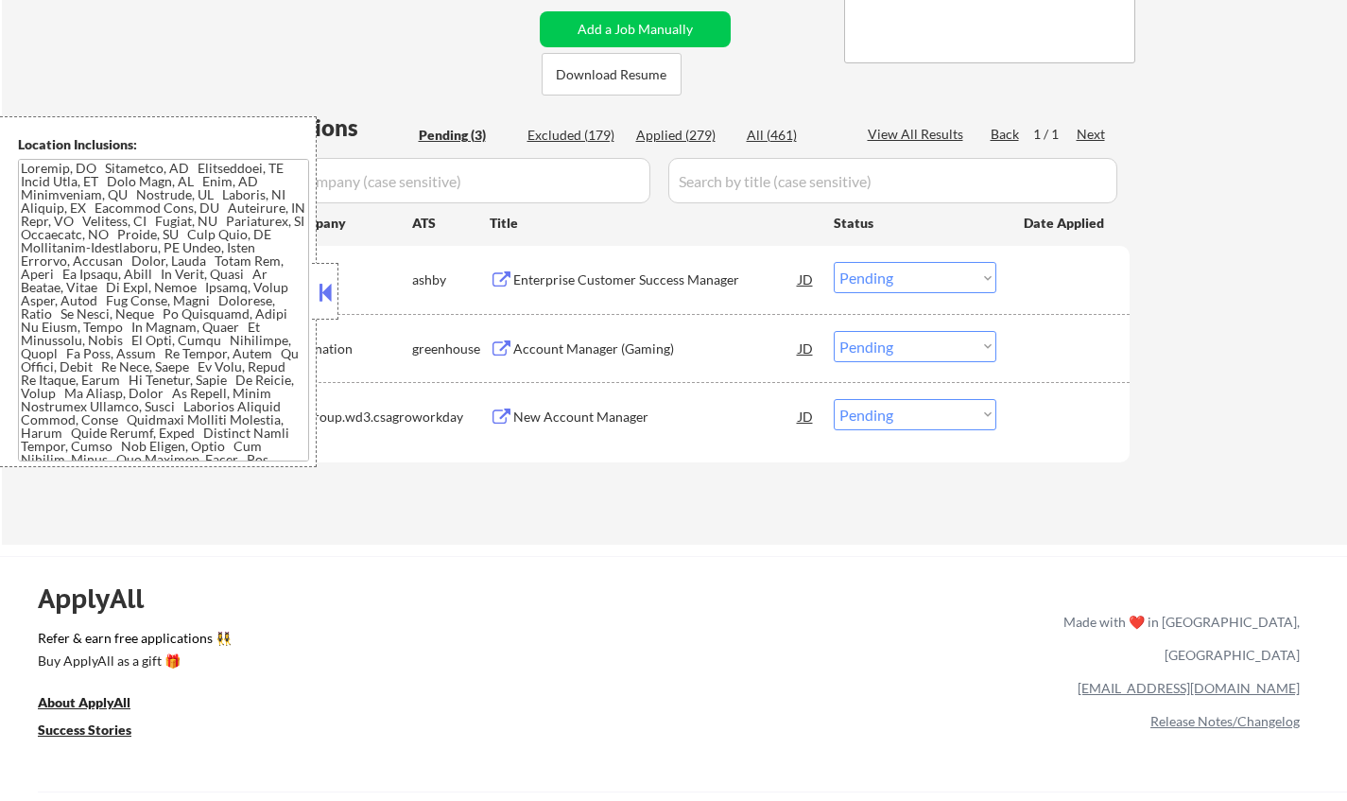
click at [313, 290] on div at bounding box center [325, 291] width 26 height 57
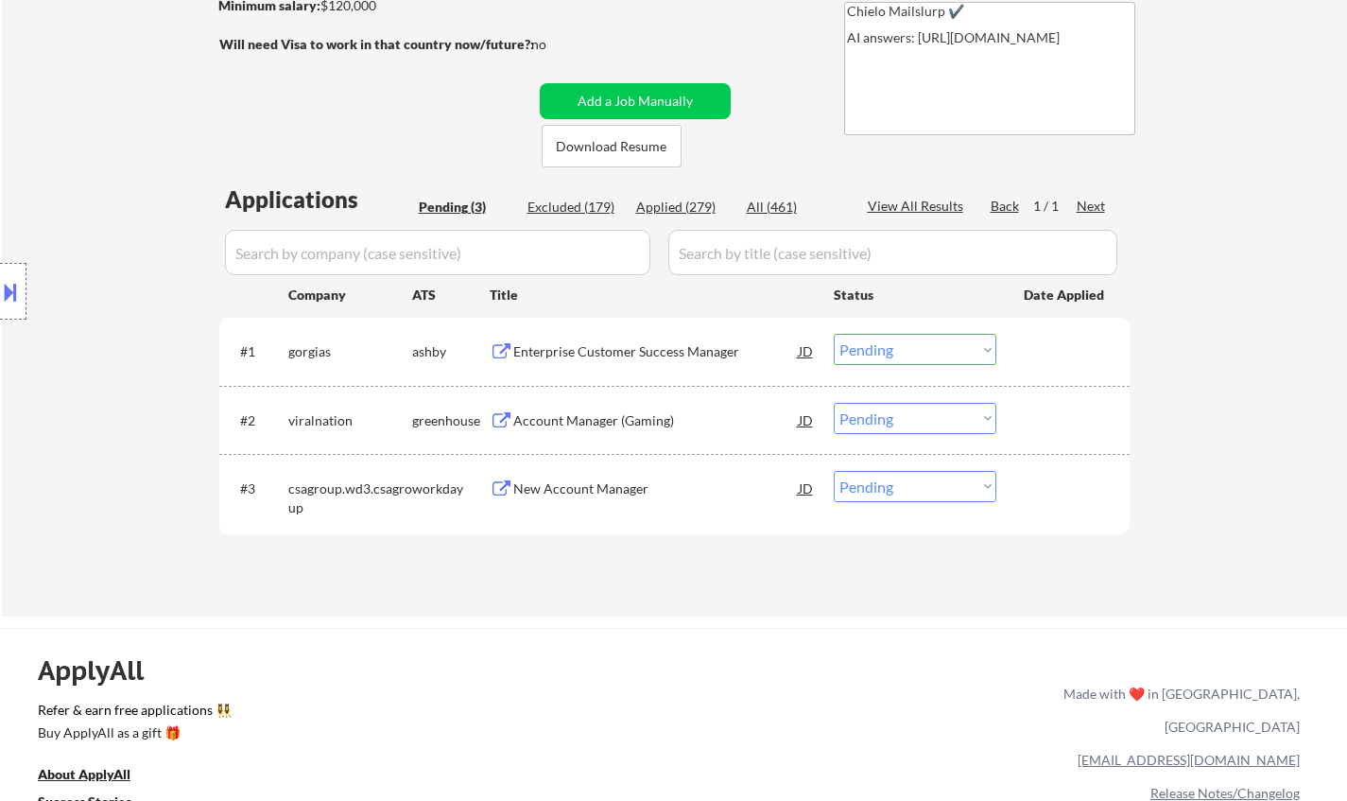
scroll to position [0, 0]
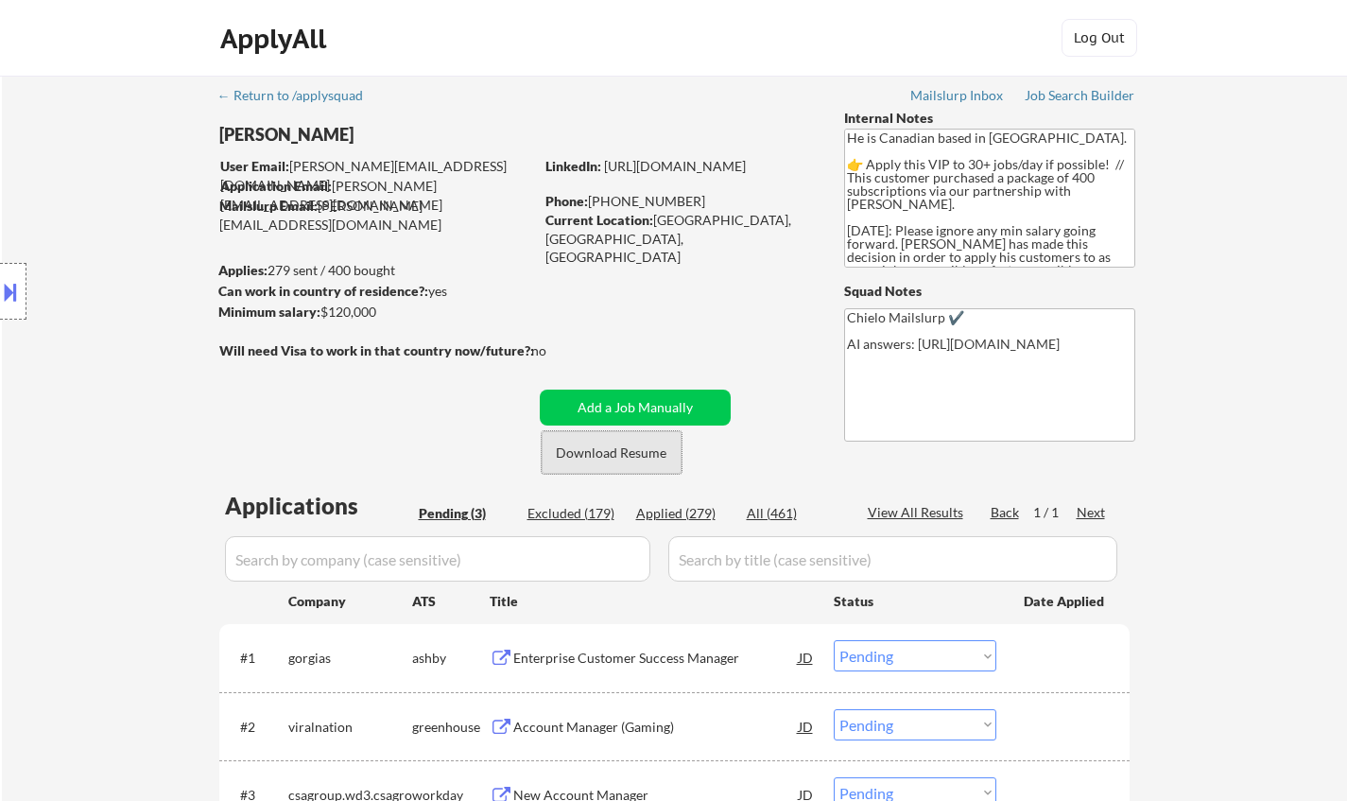
click at [628, 459] on button "Download Resume" at bounding box center [612, 452] width 140 height 43
click at [575, 667] on div "Enterprise Customer Success Manager" at bounding box center [655, 657] width 285 height 34
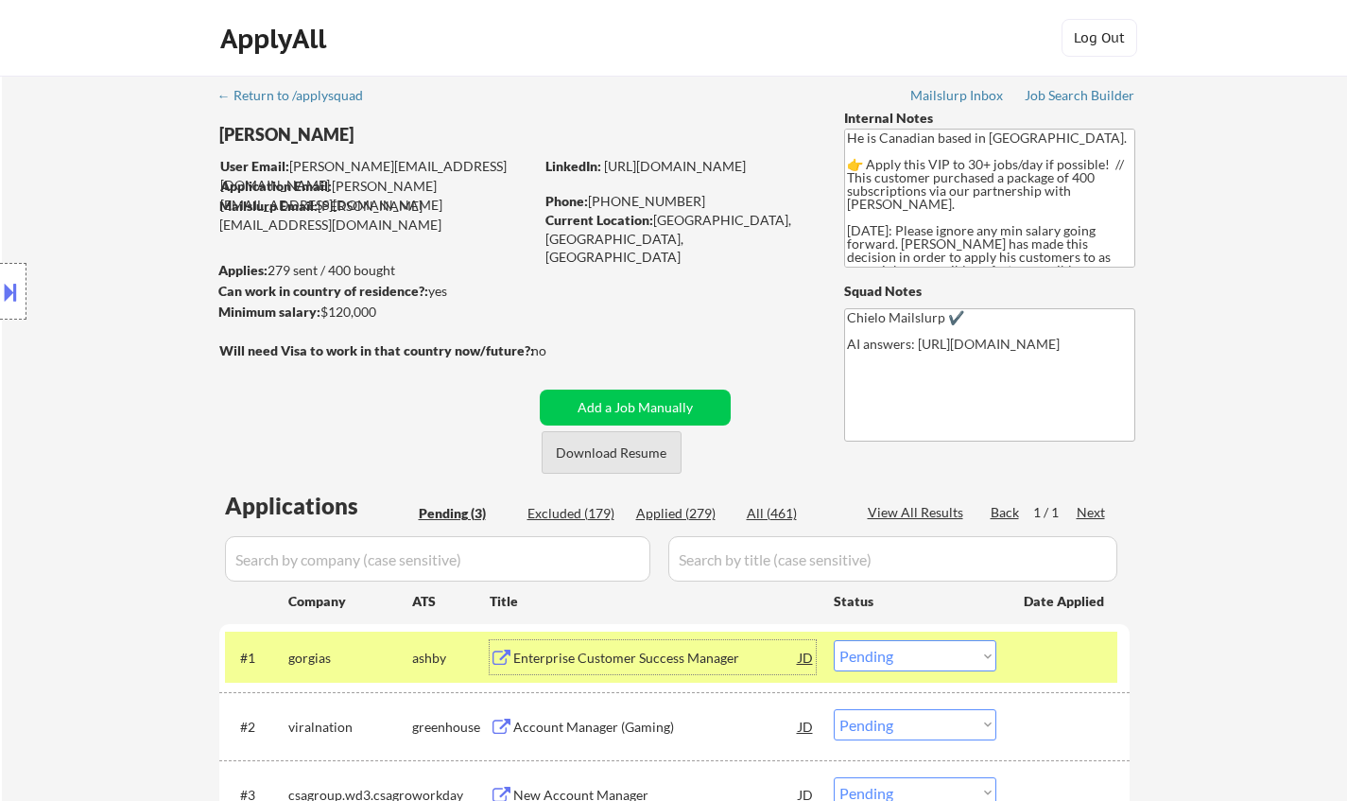
click at [605, 459] on button "Download Resume" at bounding box center [612, 452] width 140 height 43
click at [8, 315] on div at bounding box center [13, 291] width 26 height 57
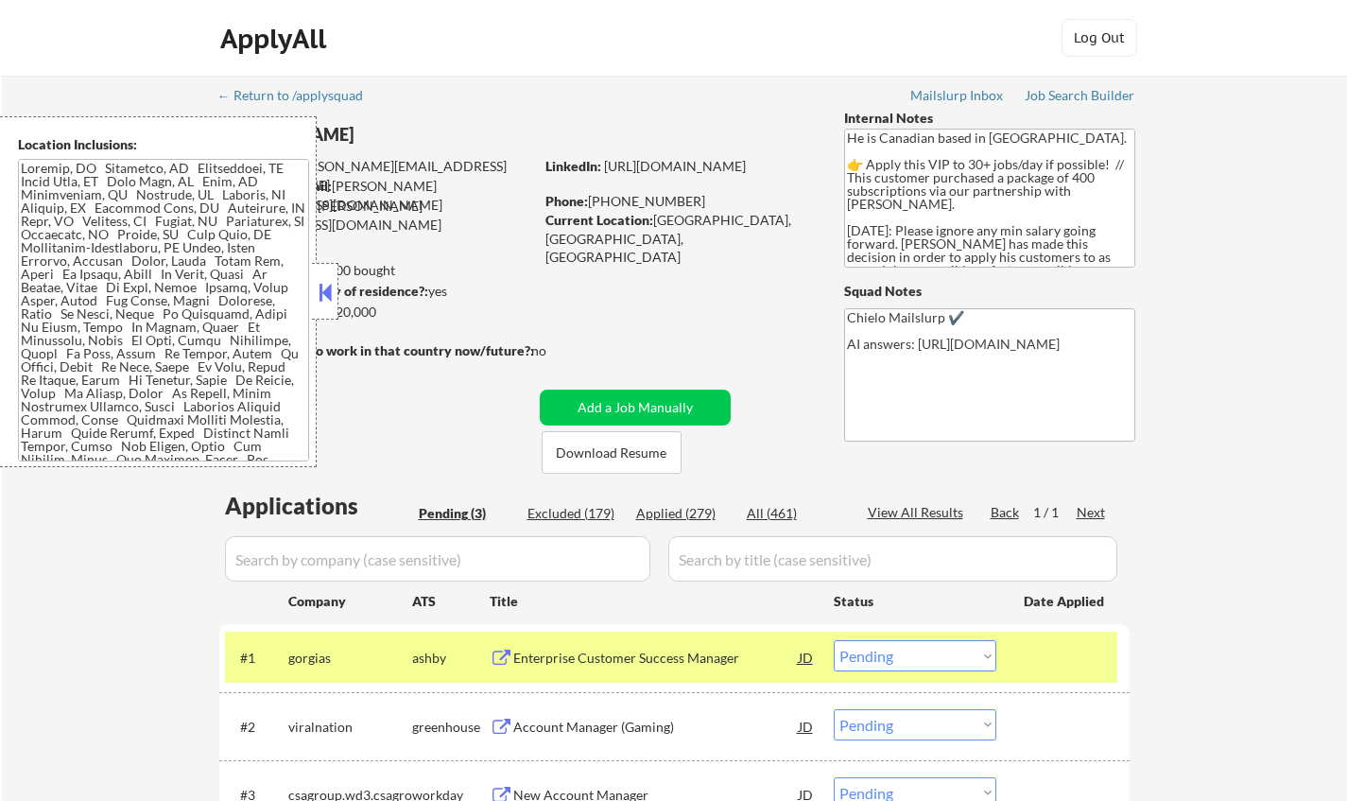
click at [317, 298] on button at bounding box center [325, 292] width 21 height 28
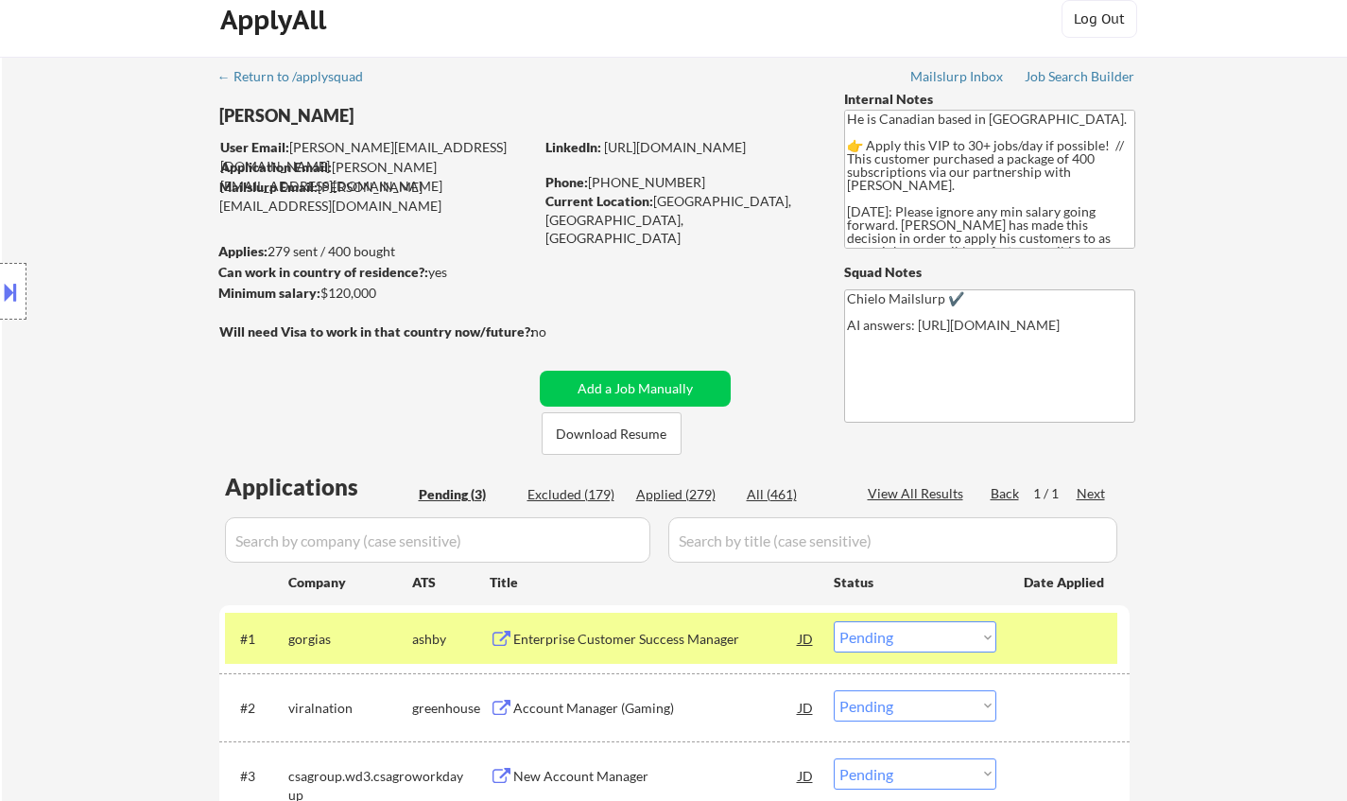
scroll to position [284, 0]
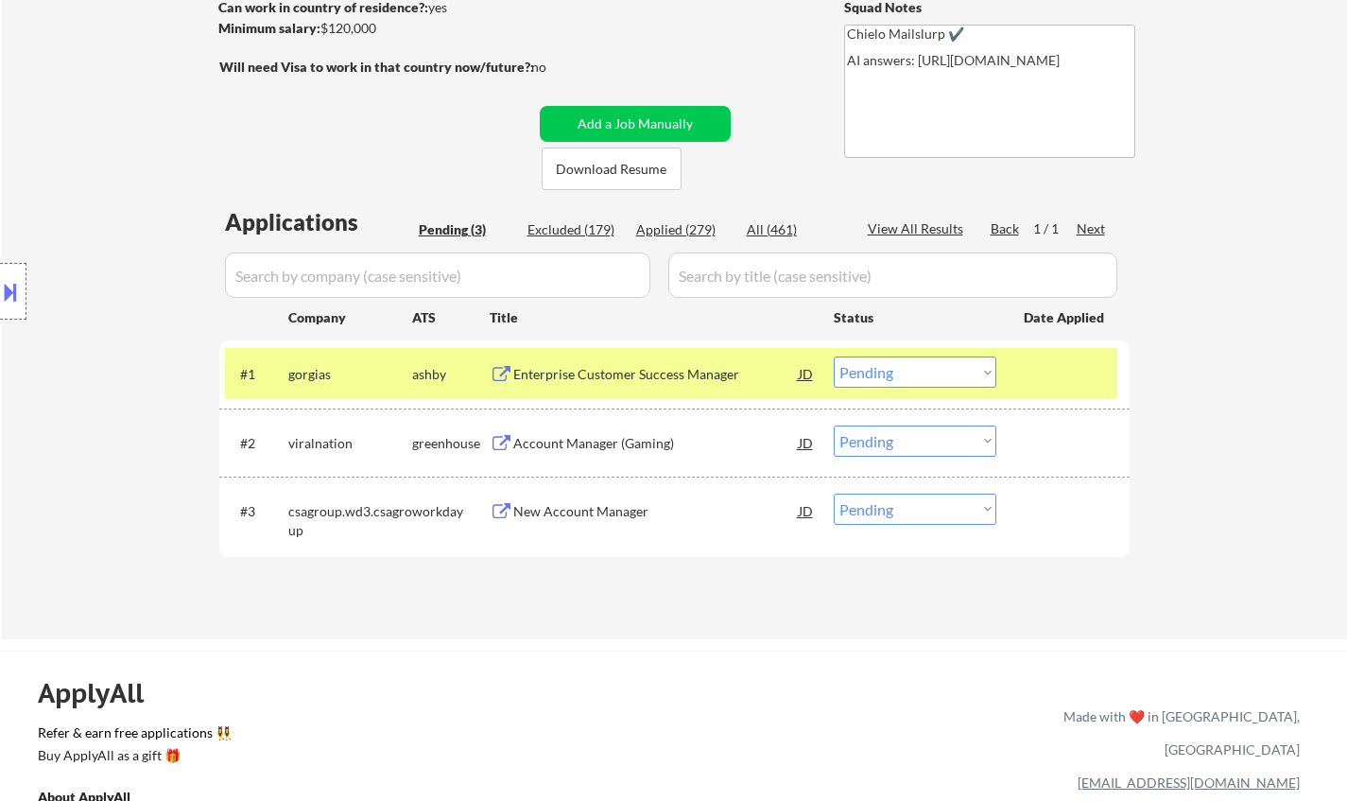
click at [899, 362] on select "Choose an option... Pending Applied Excluded (Questions) Excluded (Expired) Exc…" at bounding box center [915, 371] width 163 height 31
click at [834, 356] on select "Choose an option... Pending Applied Excluded (Questions) Excluded (Expired) Exc…" at bounding box center [915, 371] width 163 height 31
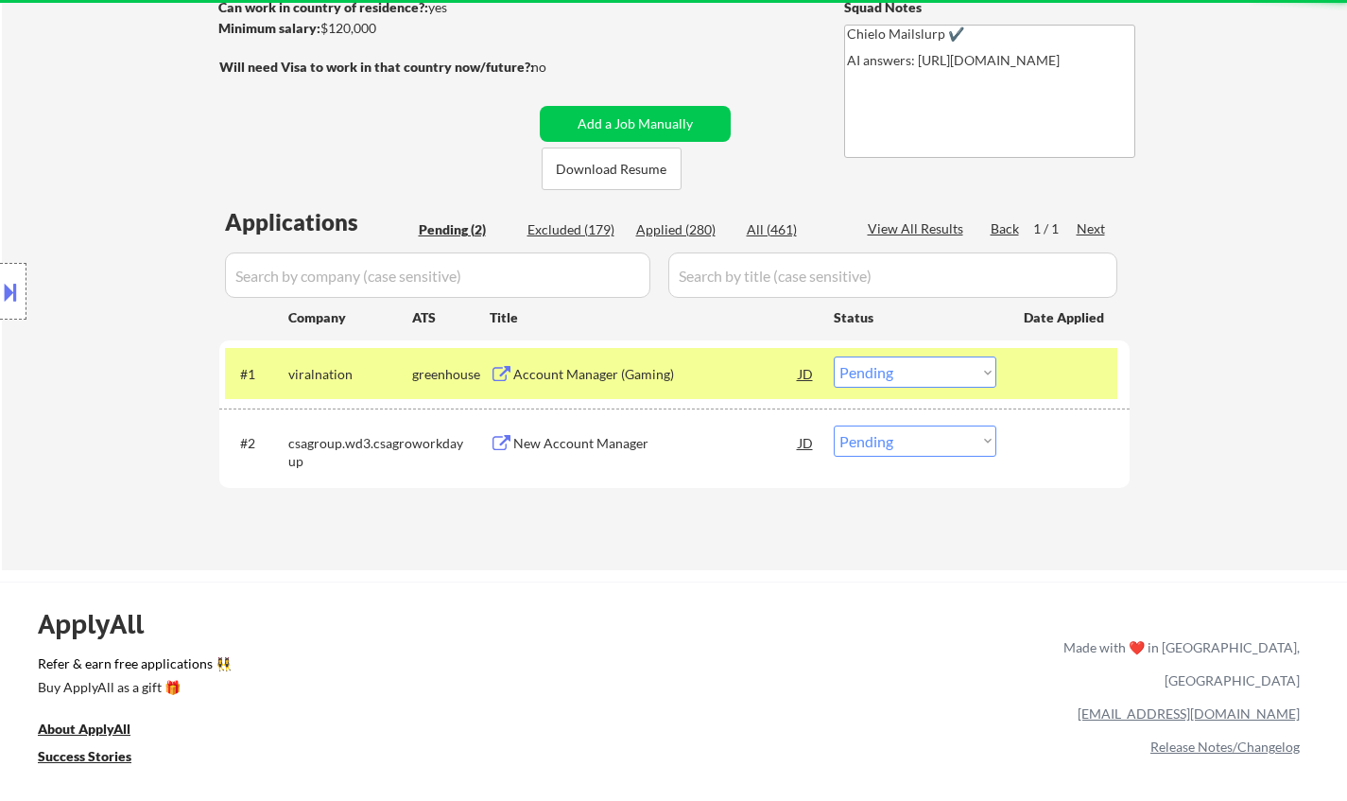
click at [581, 369] on div "Account Manager (Gaming)" at bounding box center [655, 374] width 285 height 19
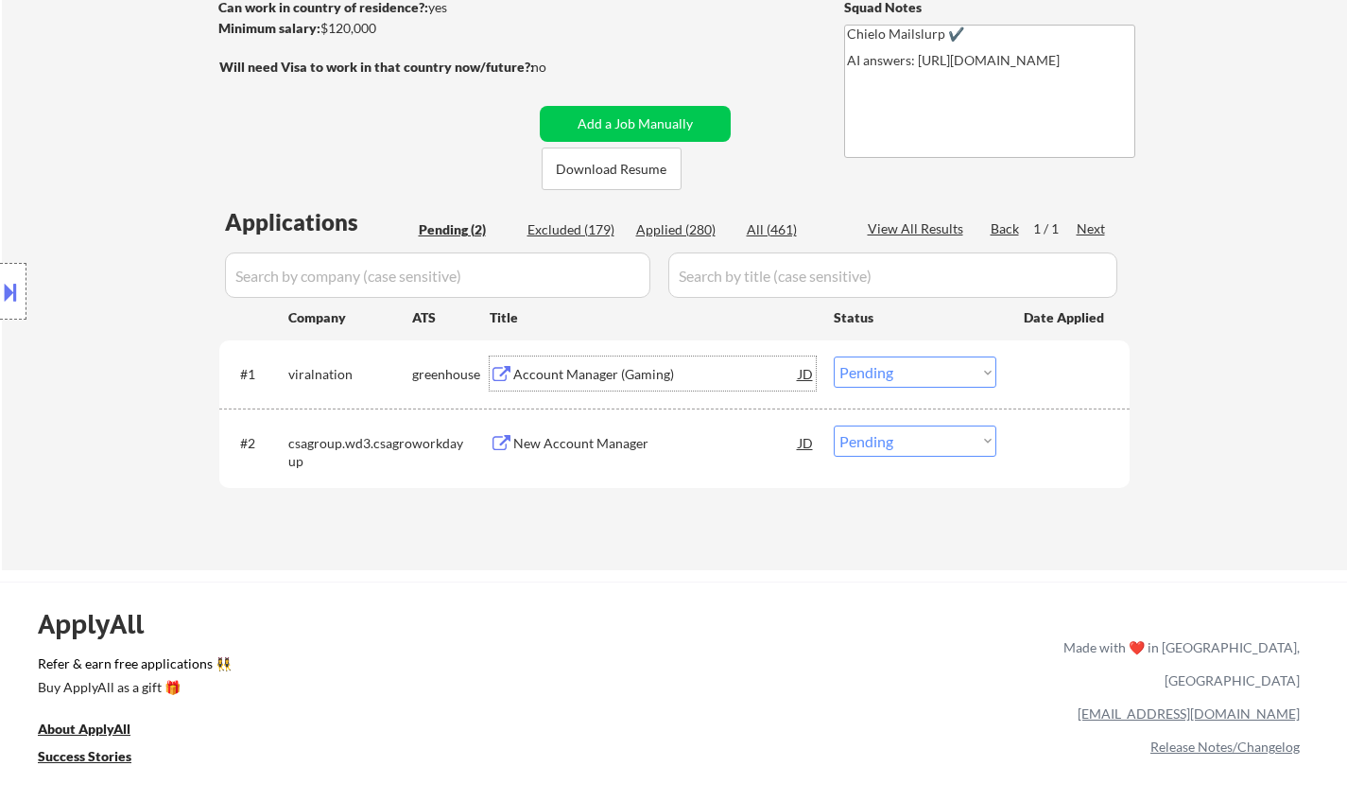
click at [896, 378] on select "Choose an option... Pending Applied Excluded (Questions) Excluded (Expired) Exc…" at bounding box center [915, 371] width 163 height 31
click at [834, 356] on select "Choose an option... Pending Applied Excluded (Questions) Excluded (Expired) Exc…" at bounding box center [915, 371] width 163 height 31
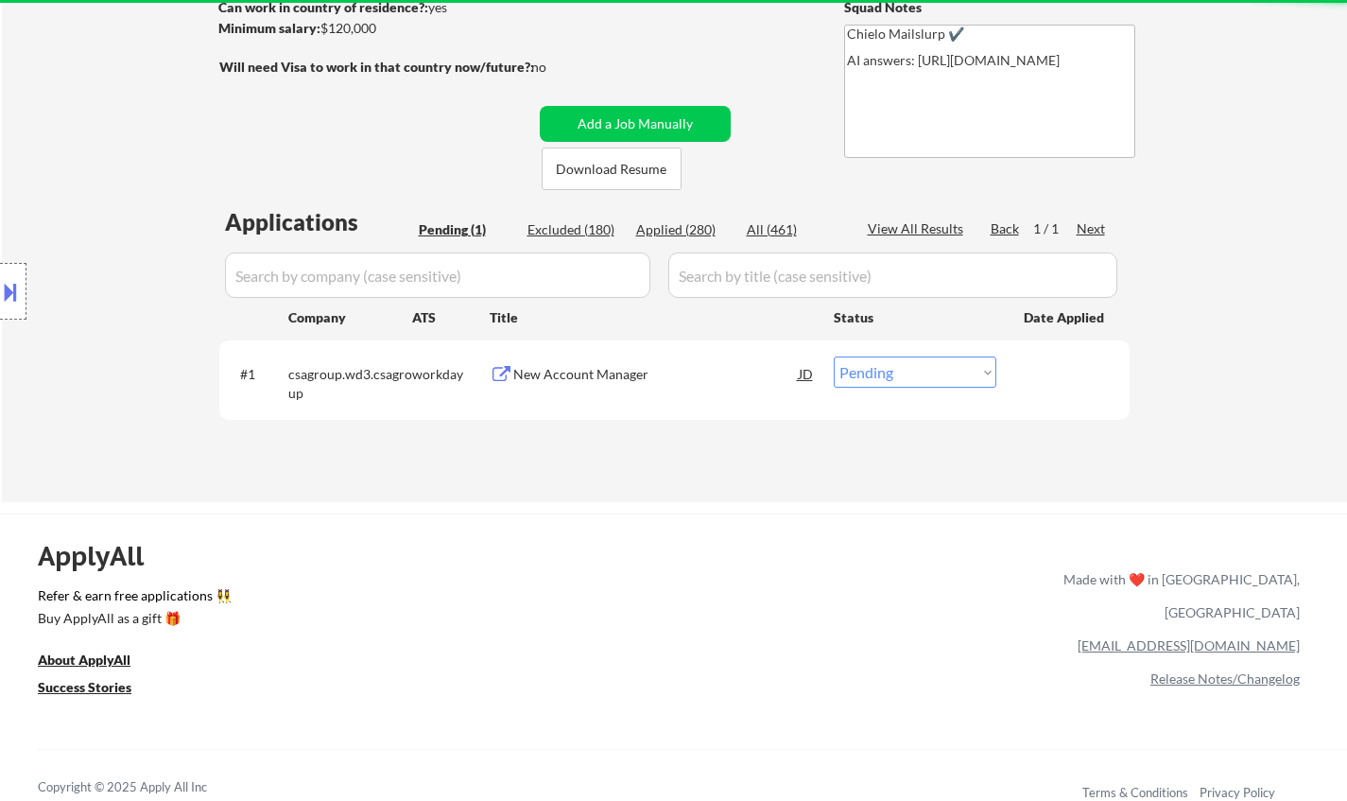
click at [585, 376] on div "New Account Manager" at bounding box center [655, 374] width 285 height 19
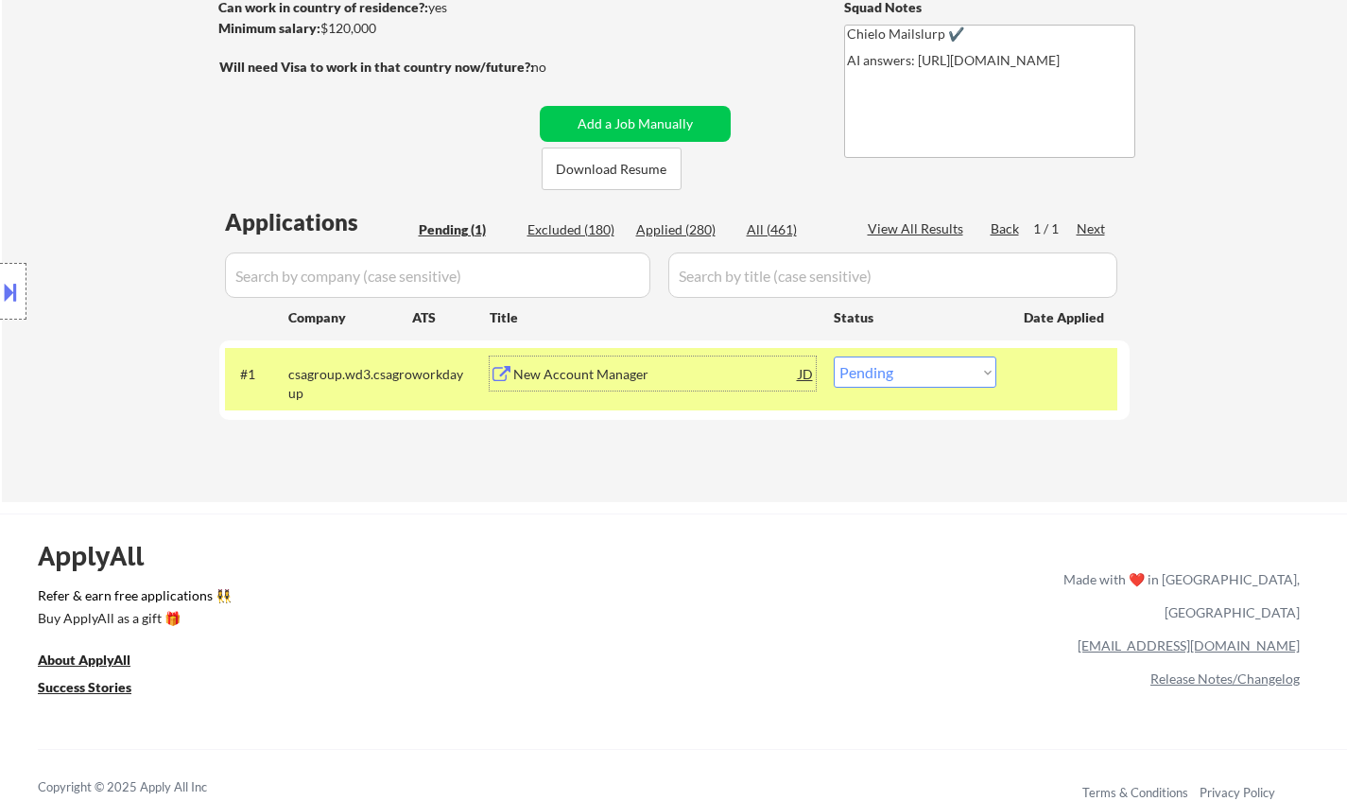
click at [927, 374] on select "Choose an option... Pending Applied Excluded (Questions) Excluded (Expired) Exc…" at bounding box center [915, 371] width 163 height 31
select select ""excluded__bad_match_""
click at [834, 356] on select "Choose an option... Pending Applied Excluded (Questions) Excluded (Expired) Exc…" at bounding box center [915, 371] width 163 height 31
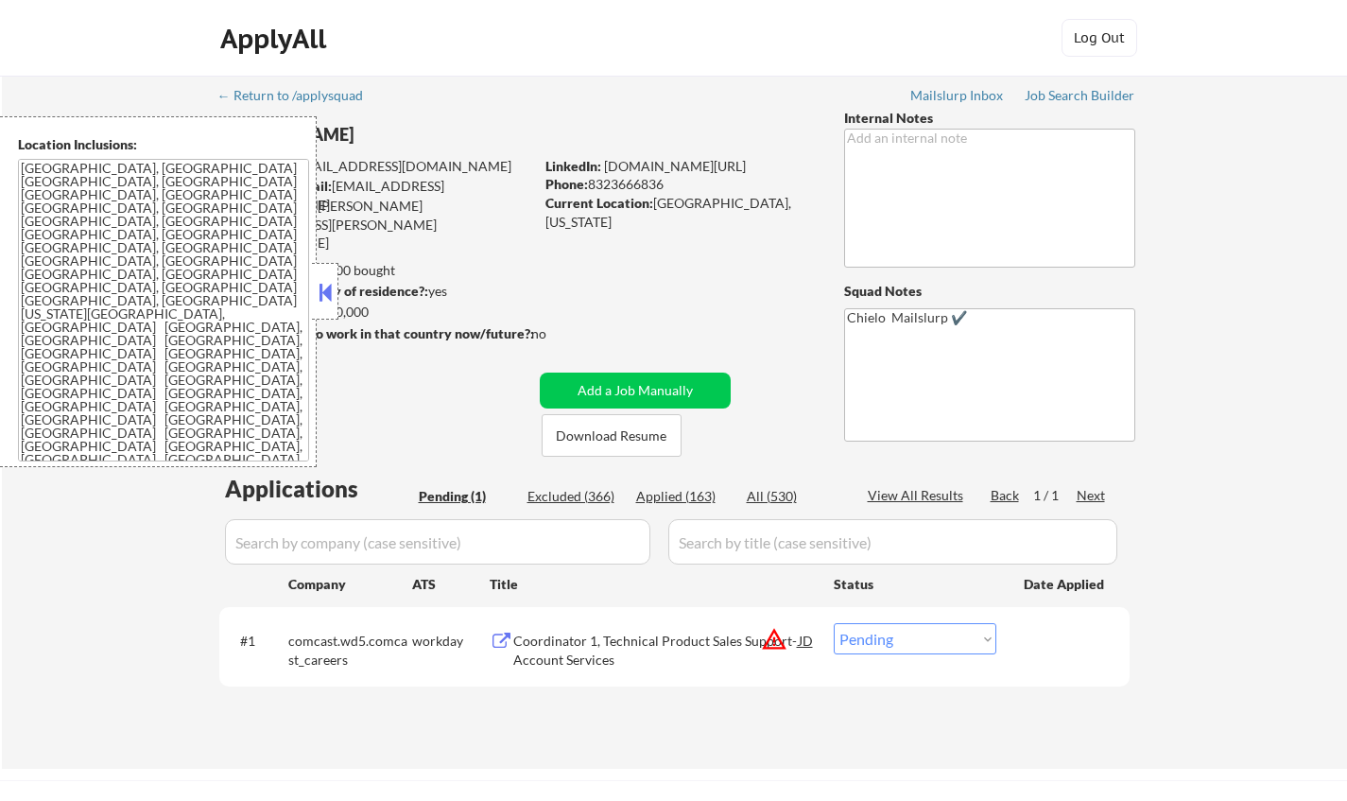
click at [322, 285] on button at bounding box center [325, 292] width 21 height 28
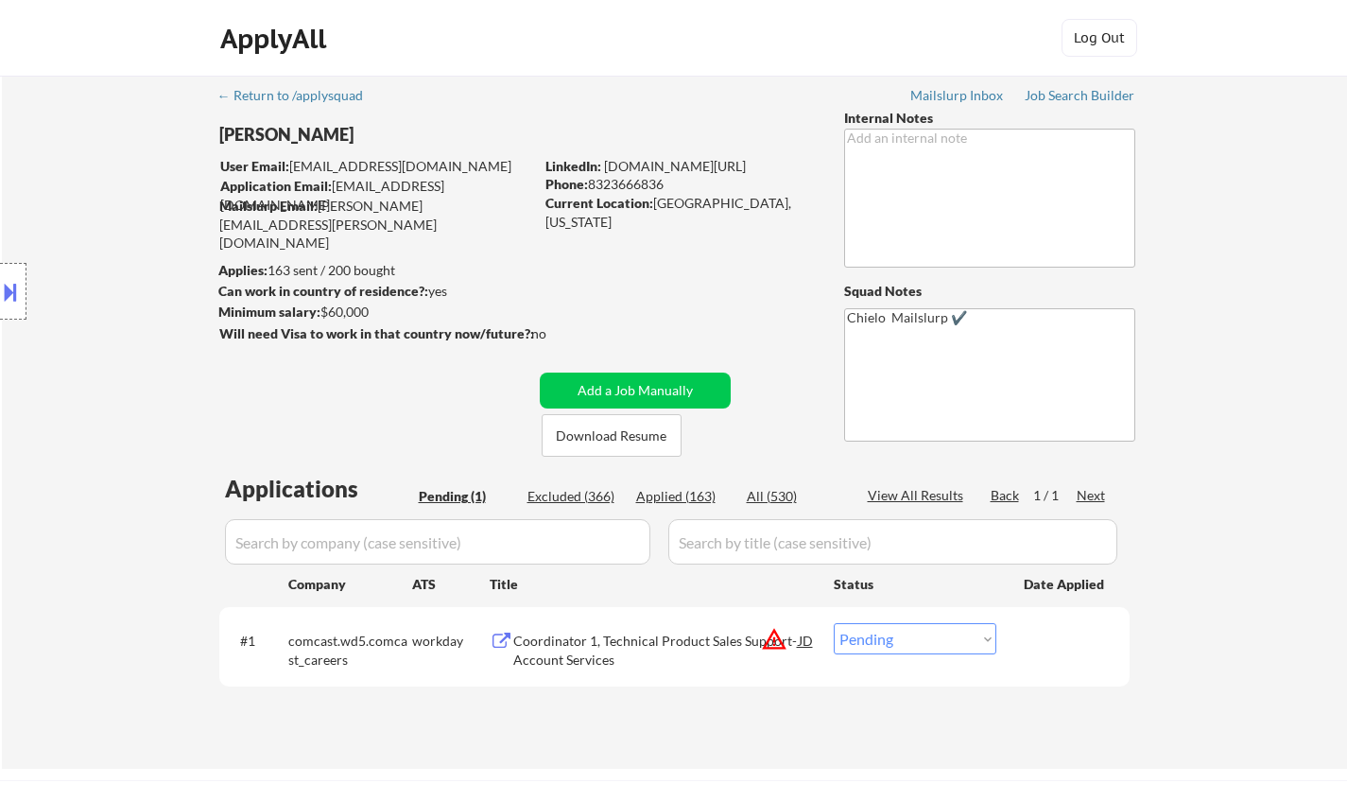
click at [0, 277] on div at bounding box center [13, 291] width 26 height 57
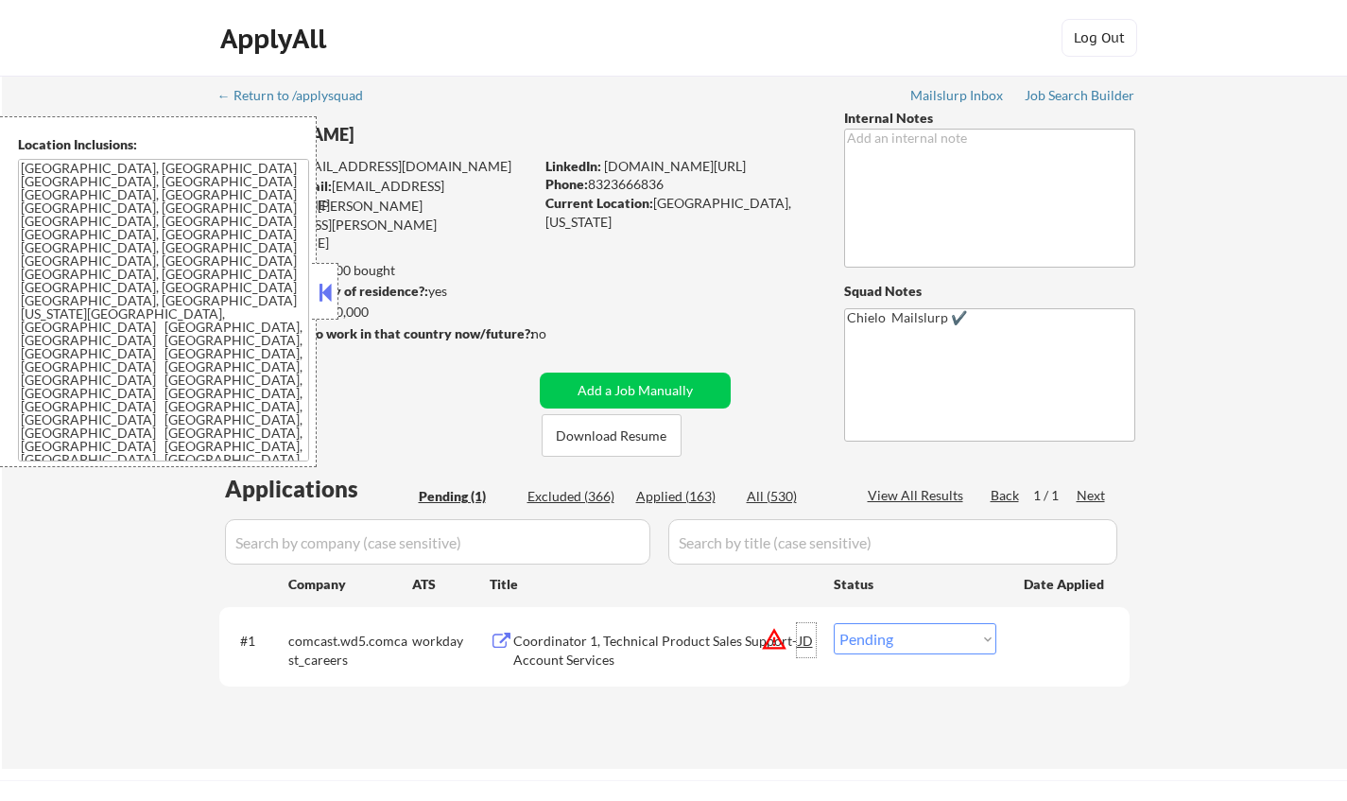
click at [807, 639] on div "JD" at bounding box center [806, 640] width 19 height 34
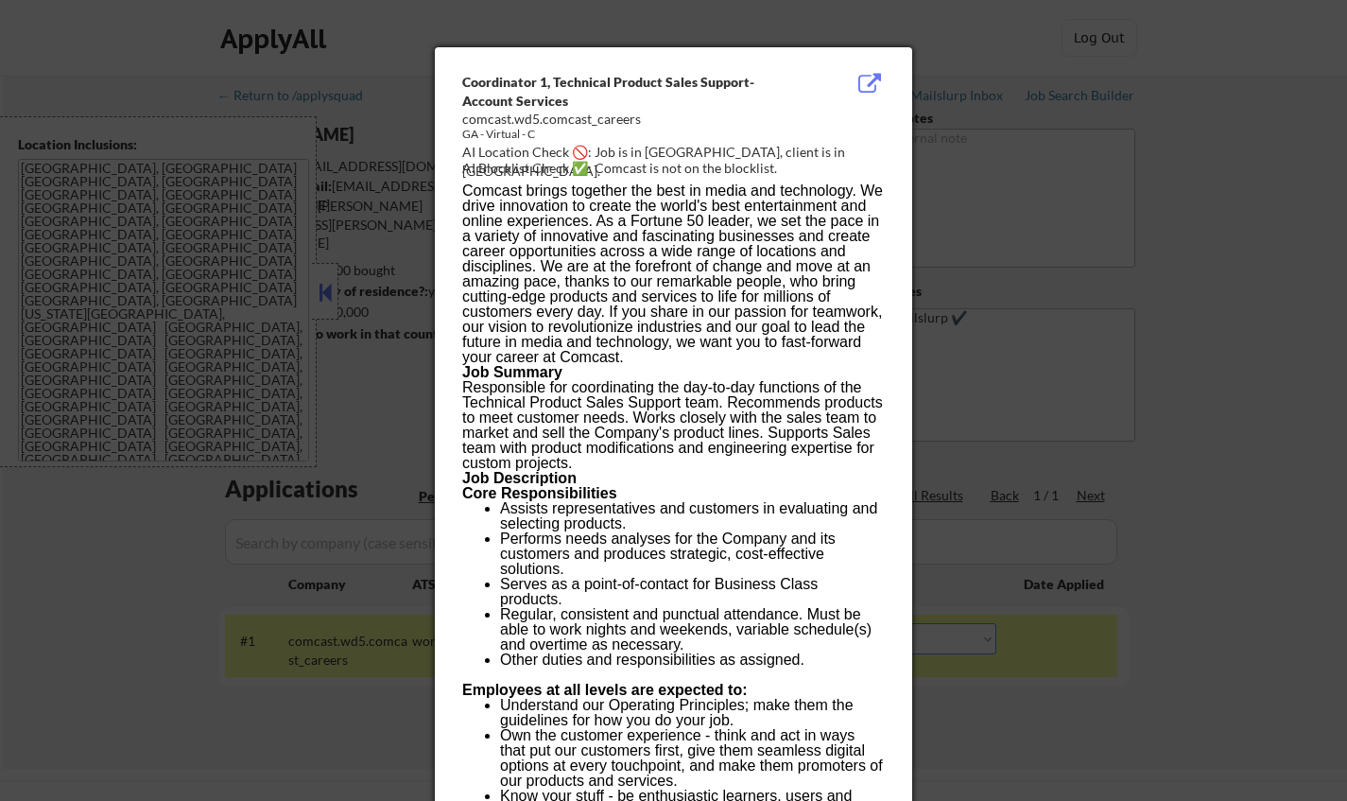
click at [1100, 696] on div at bounding box center [673, 400] width 1347 height 801
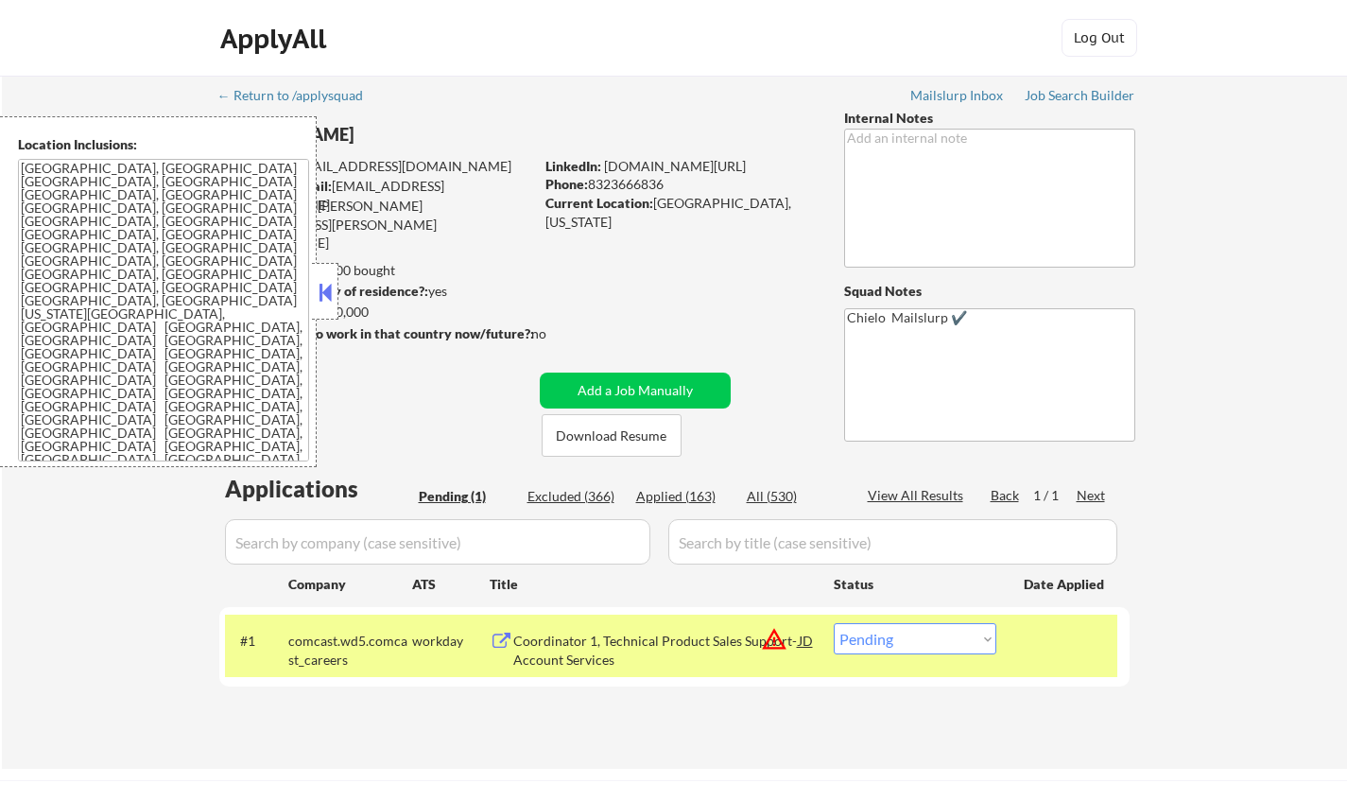
click at [959, 647] on select "Choose an option... Pending Applied Excluded (Questions) Excluded (Expired) Exc…" at bounding box center [915, 638] width 163 height 31
select select ""excluded__location_""
click at [834, 623] on select "Choose an option... Pending Applied Excluded (Questions) Excluded (Expired) Exc…" at bounding box center [915, 638] width 163 height 31
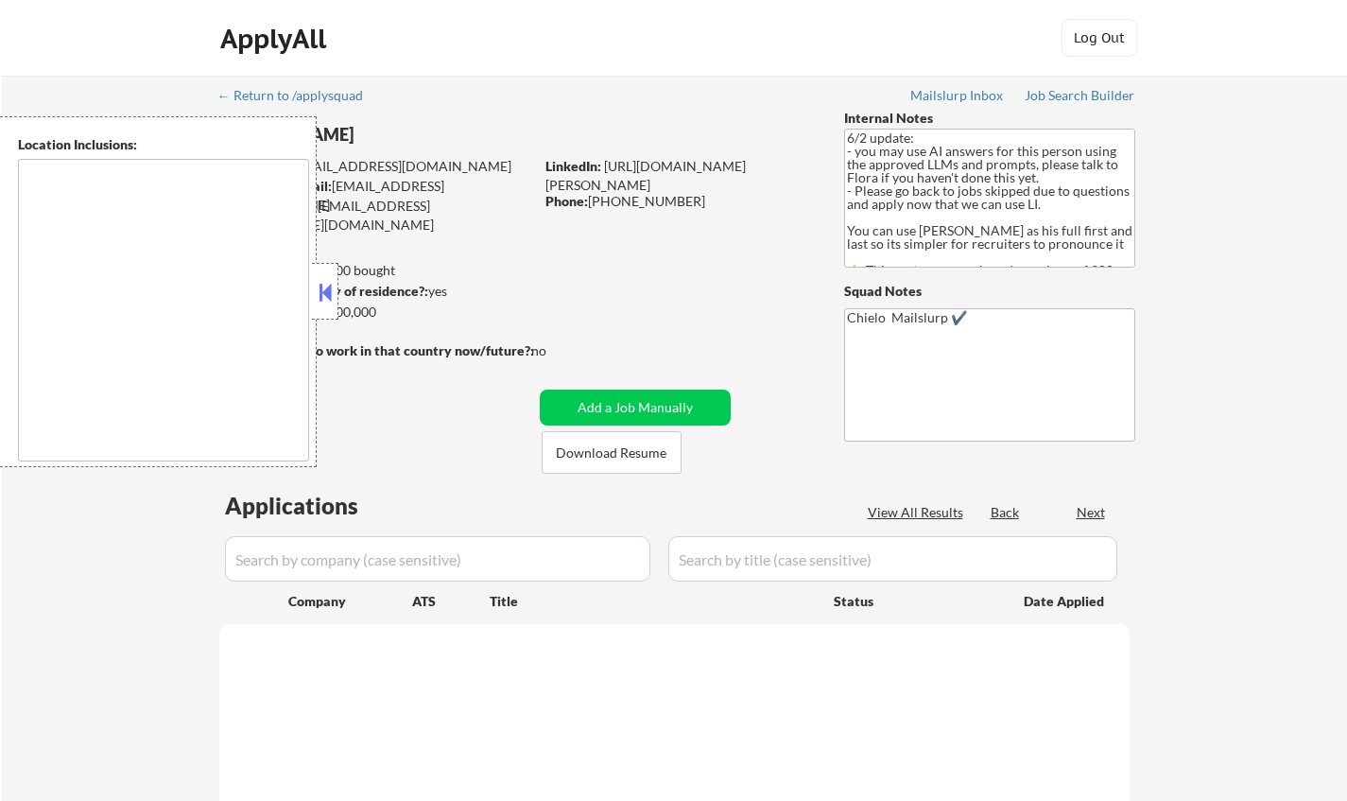
type textarea "[GEOGRAPHIC_DATA], [GEOGRAPHIC_DATA] [GEOGRAPHIC_DATA], [GEOGRAPHIC_DATA] [GEOG…"
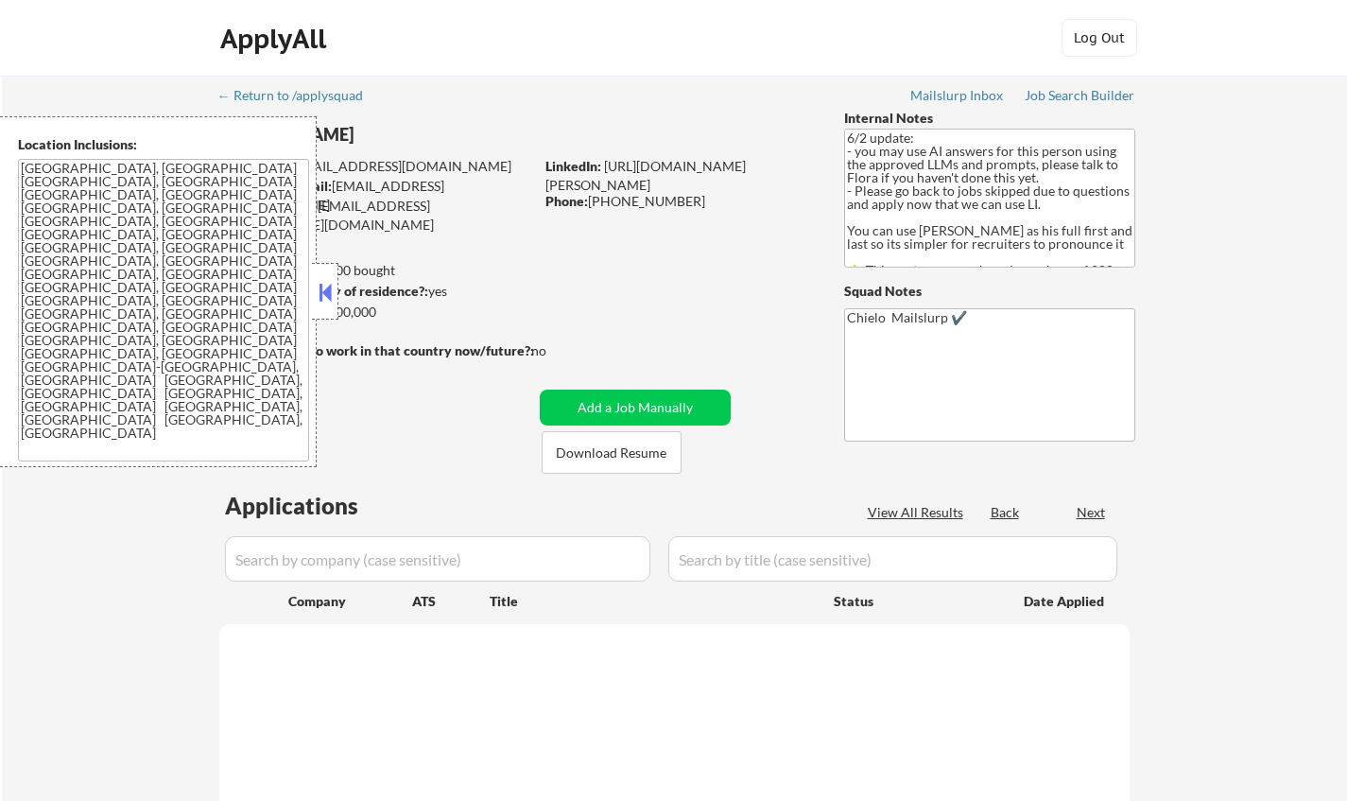
select select ""pending""
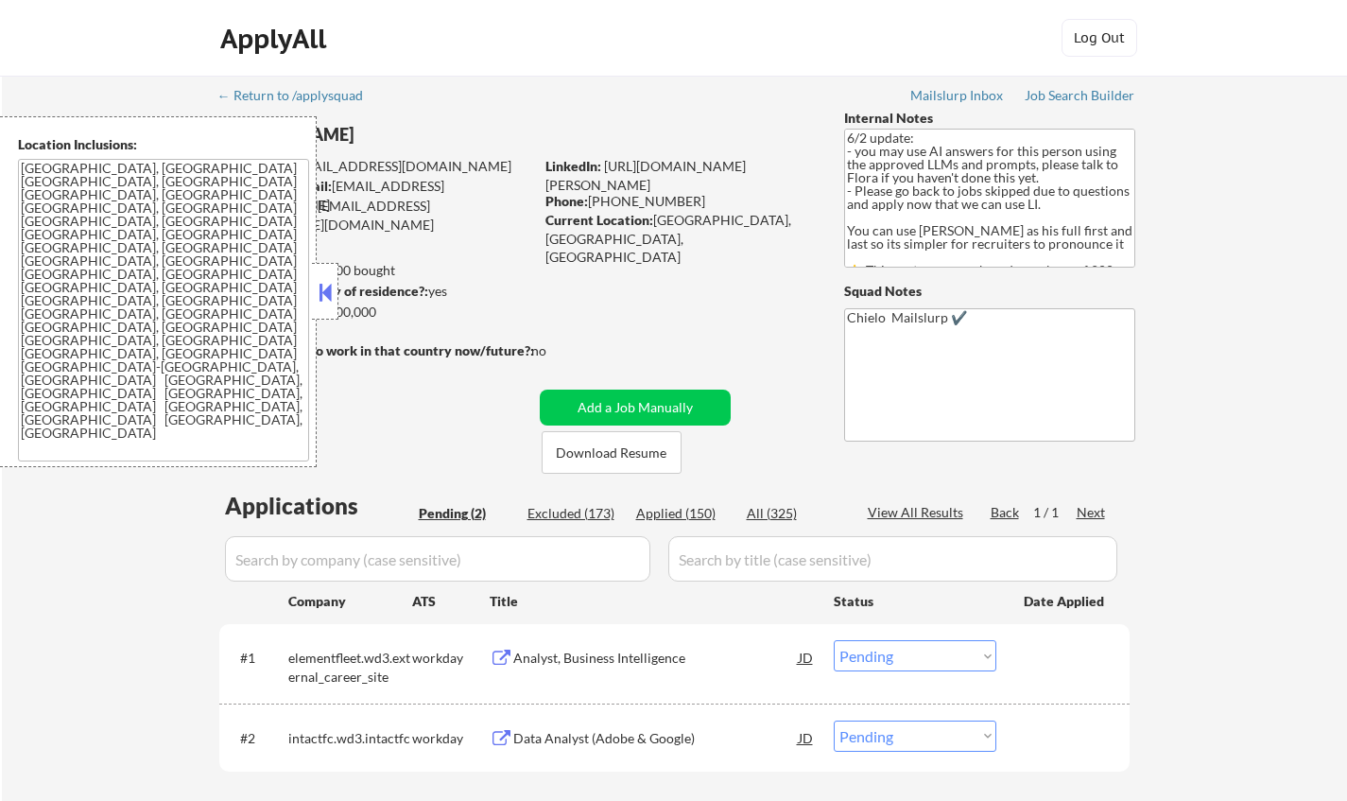
scroll to position [95, 0]
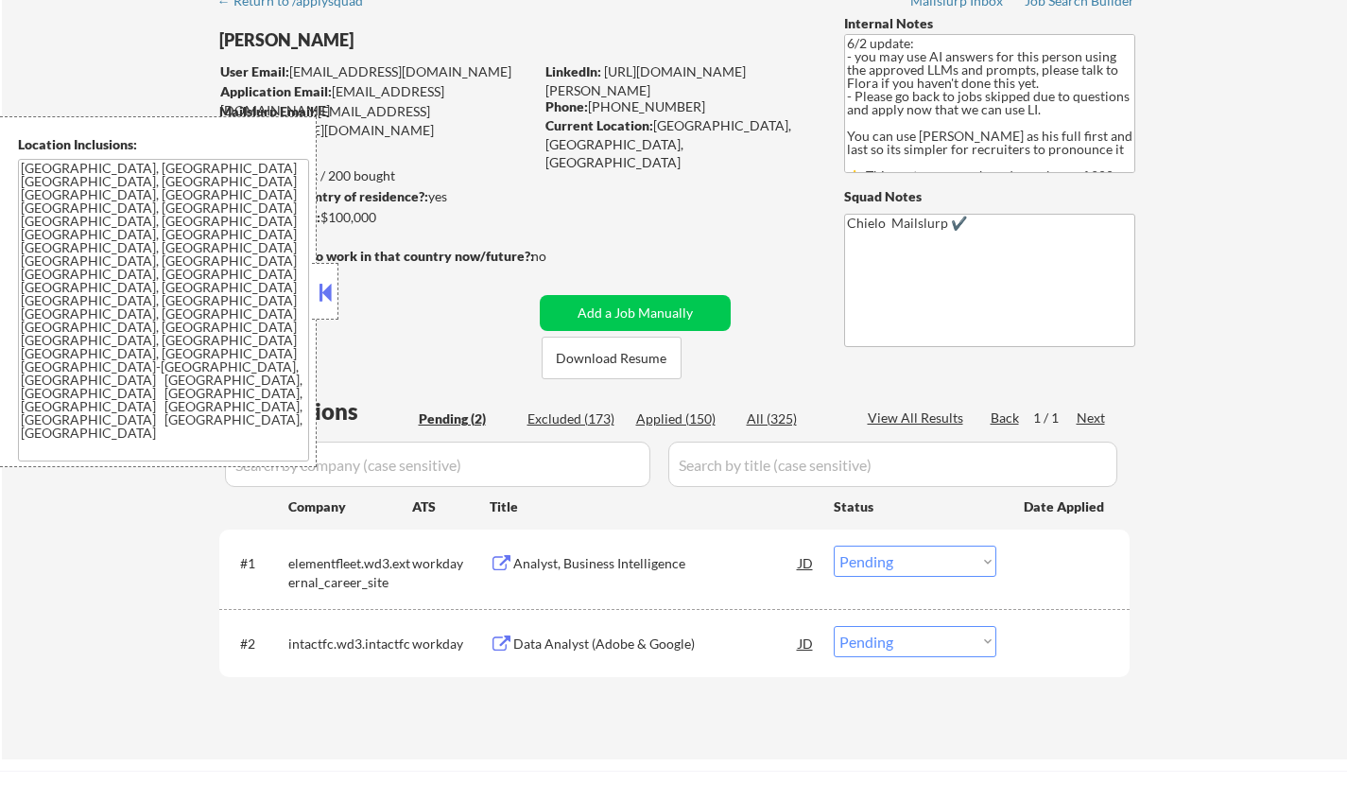
click at [321, 287] on button at bounding box center [325, 292] width 21 height 28
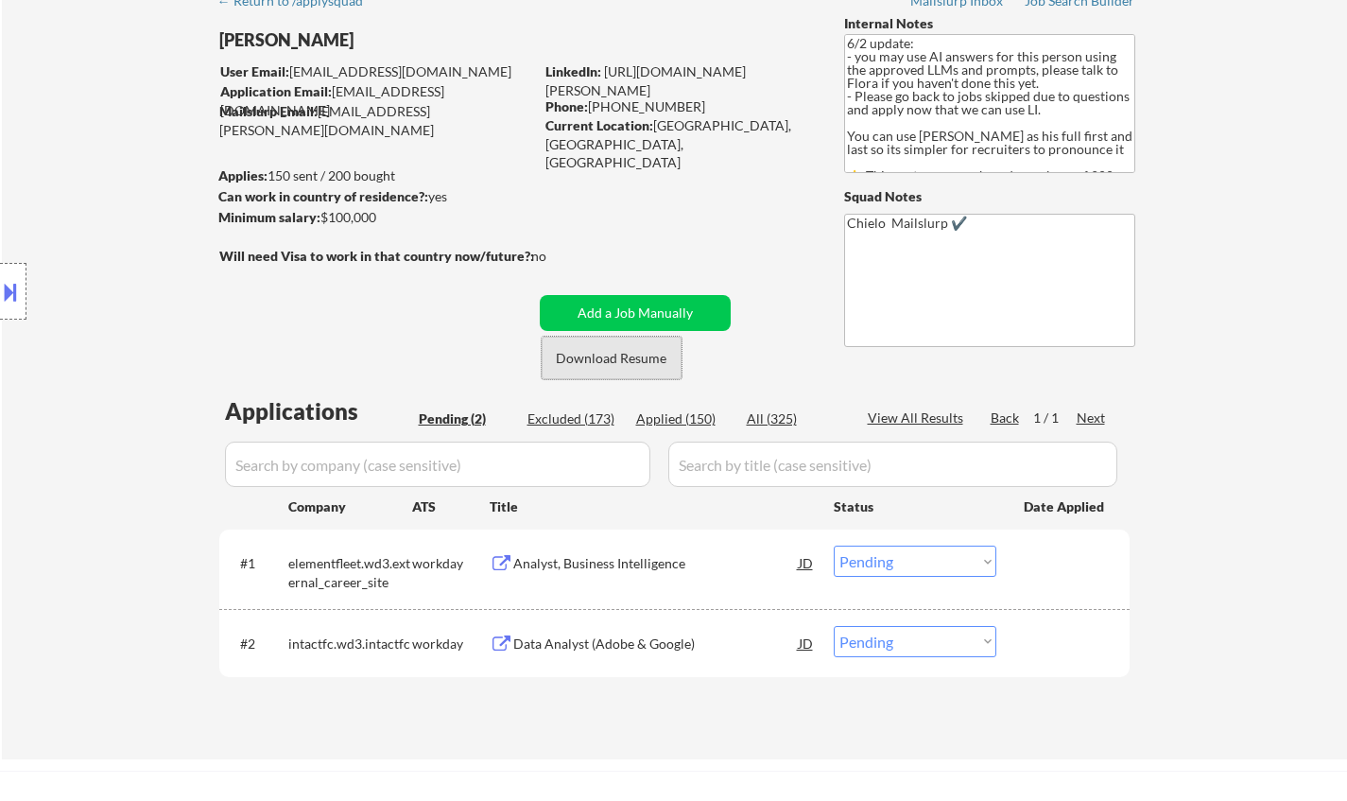
click at [633, 358] on button "Download Resume" at bounding box center [612, 358] width 140 height 43
click at [574, 550] on div "Analyst, Business Intelligence" at bounding box center [655, 562] width 285 height 34
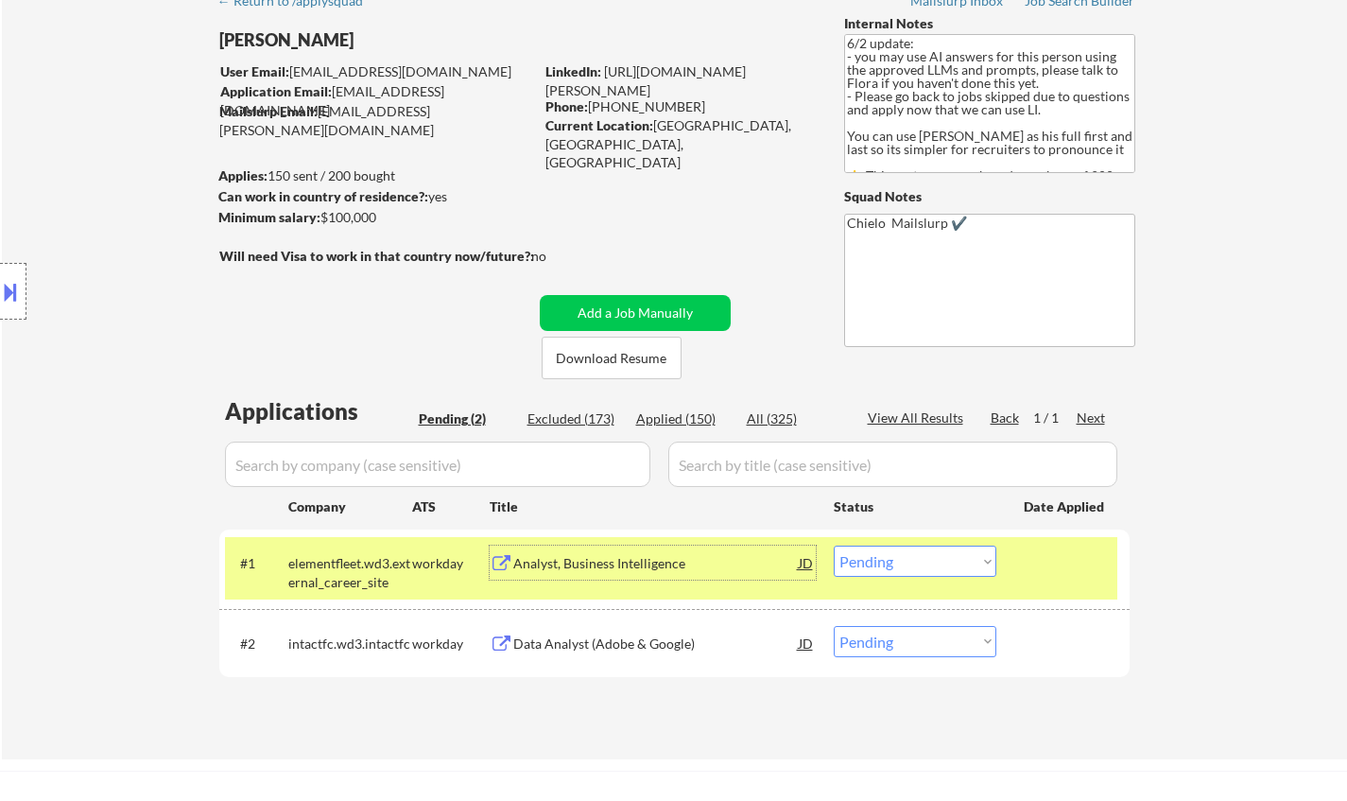
click at [901, 562] on select "Choose an option... Pending Applied Excluded (Questions) Excluded (Expired) Exc…" at bounding box center [915, 560] width 163 height 31
click at [834, 545] on select "Choose an option... Pending Applied Excluded (Questions) Excluded (Expired) Exc…" at bounding box center [915, 560] width 163 height 31
drag, startPoint x: 565, startPoint y: 56, endPoint x: 559, endPoint y: 43, distance: 14.8
click at [561, 49] on div "Abdul Bawa" at bounding box center [413, 45] width 389 height 34
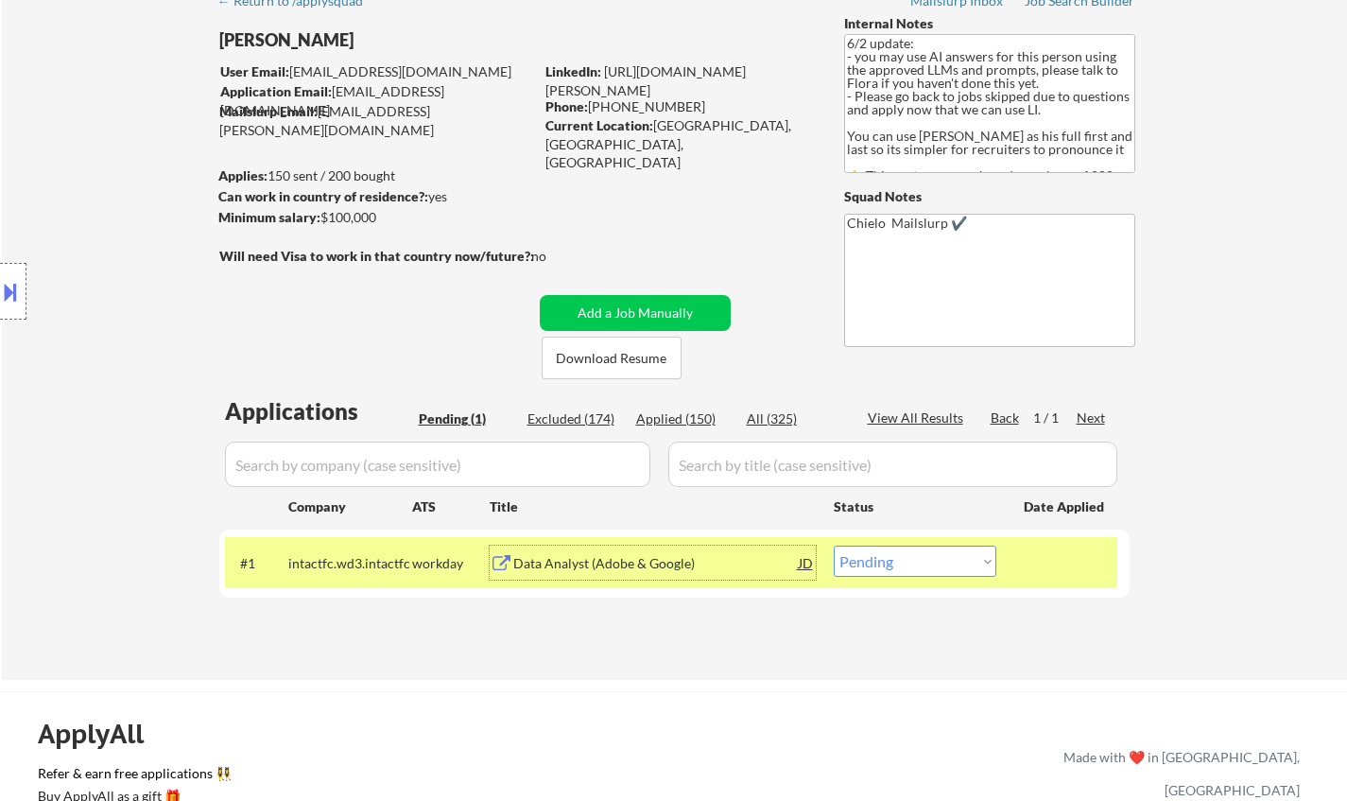
click at [618, 572] on div "Data Analyst (Adobe & Google)" at bounding box center [655, 563] width 285 height 19
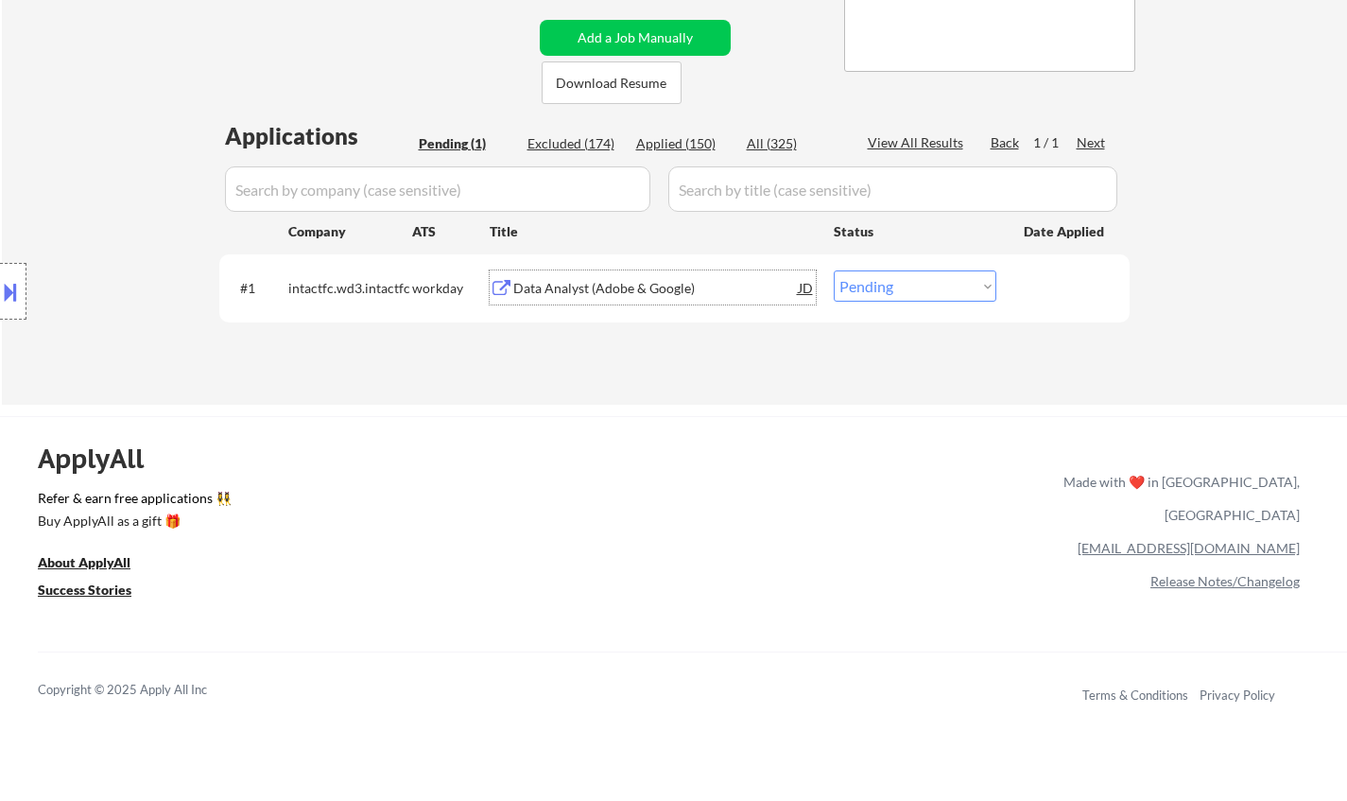
scroll to position [378, 0]
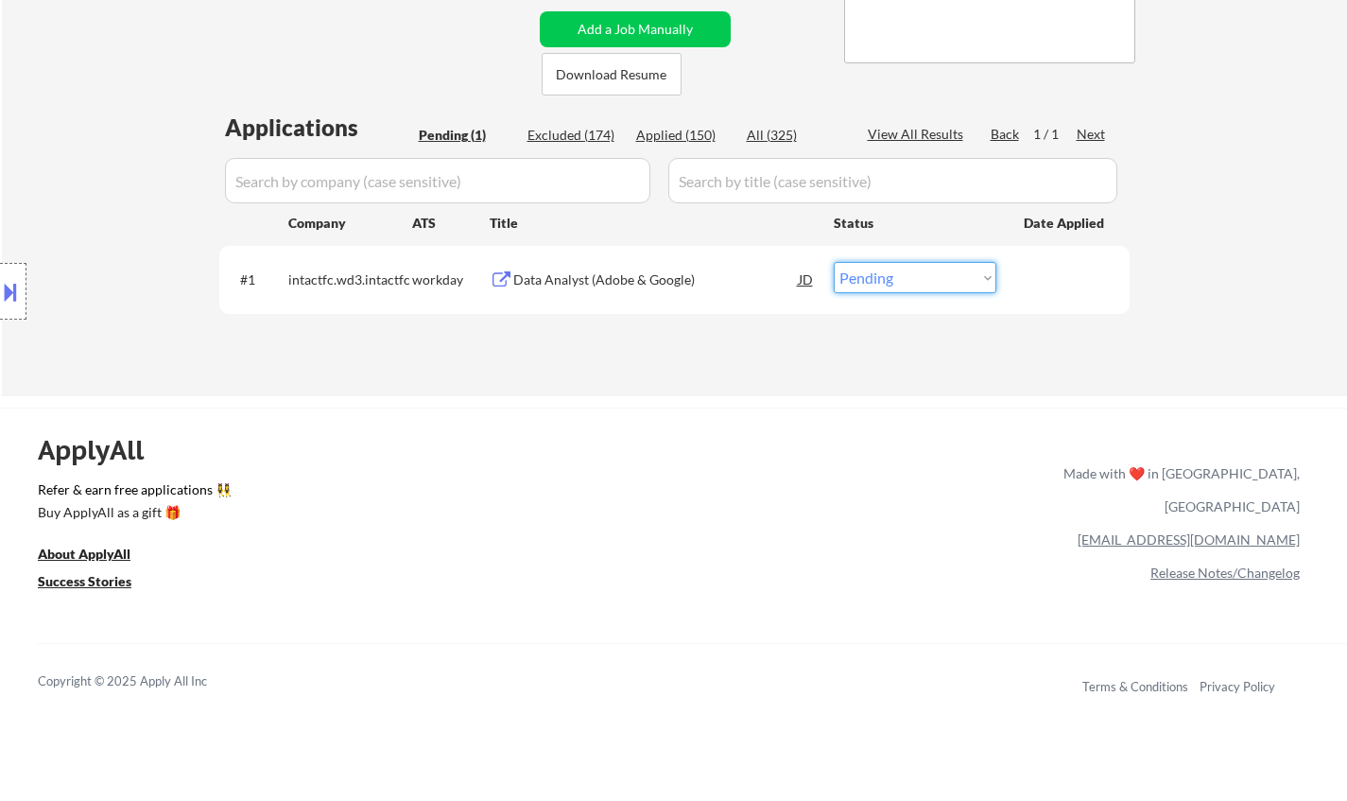
drag, startPoint x: 914, startPoint y: 281, endPoint x: 906, endPoint y: 292, distance: 14.2
click at [914, 281] on select "Choose an option... Pending Applied Excluded (Questions) Excluded (Expired) Exc…" at bounding box center [915, 277] width 163 height 31
select select ""applied""
click at [834, 262] on select "Choose an option... Pending Applied Excluded (Questions) Excluded (Expired) Exc…" at bounding box center [915, 277] width 163 height 31
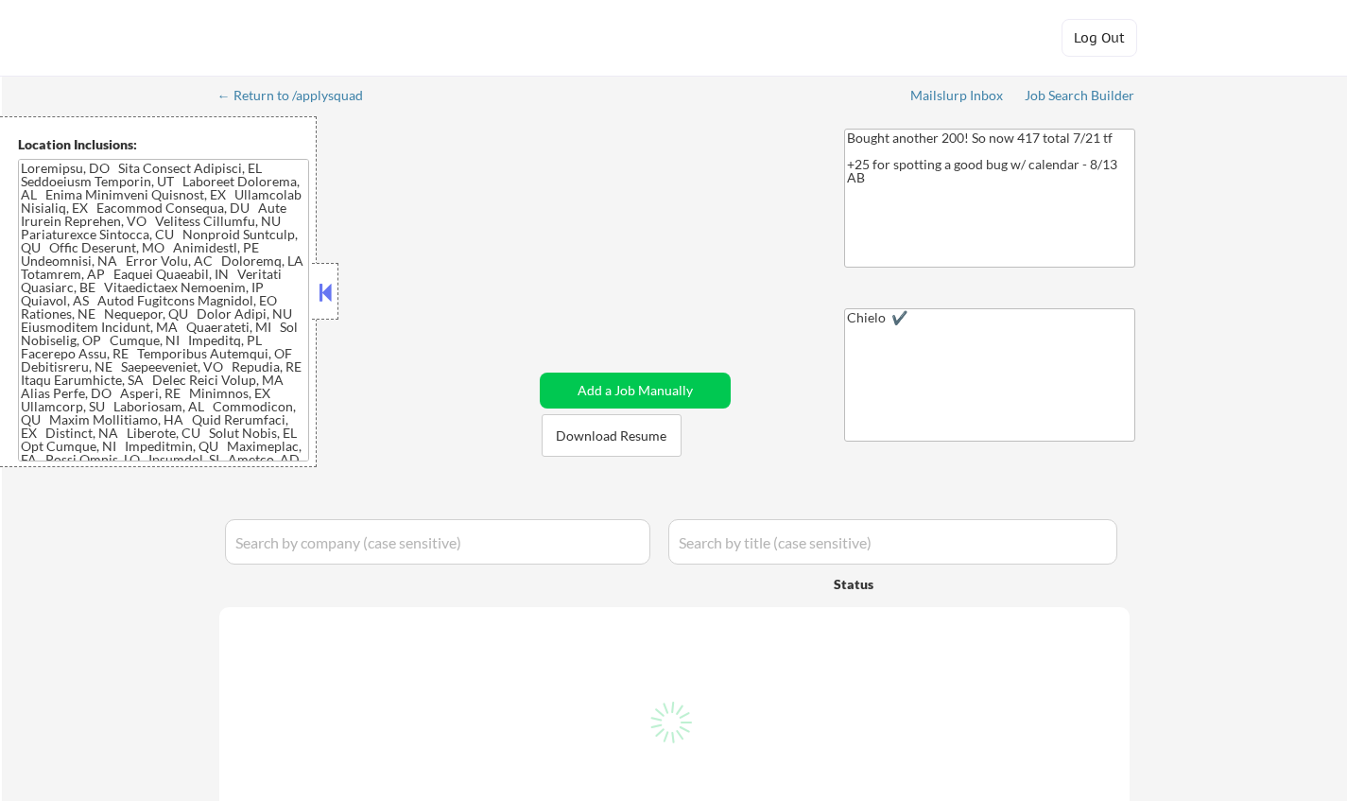
select select ""pending""
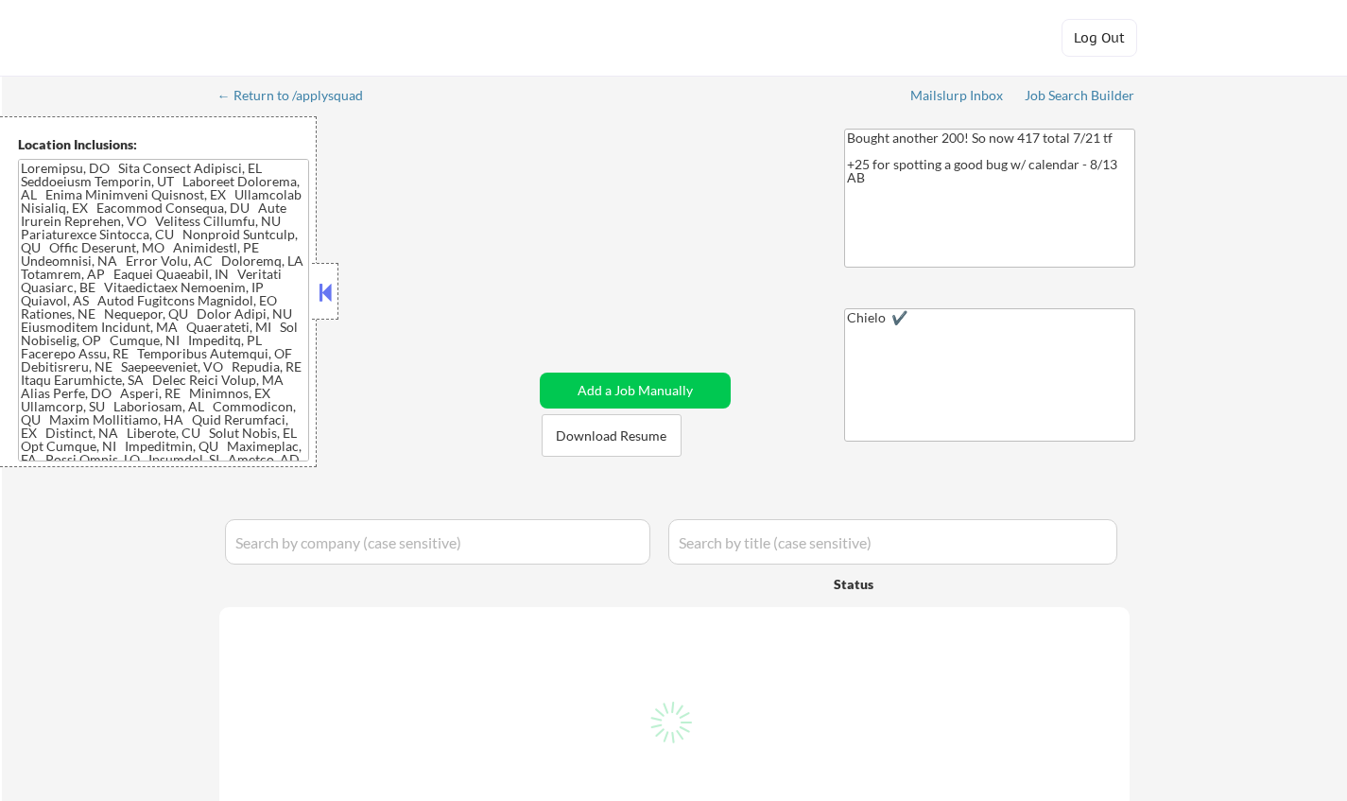
select select ""pending""
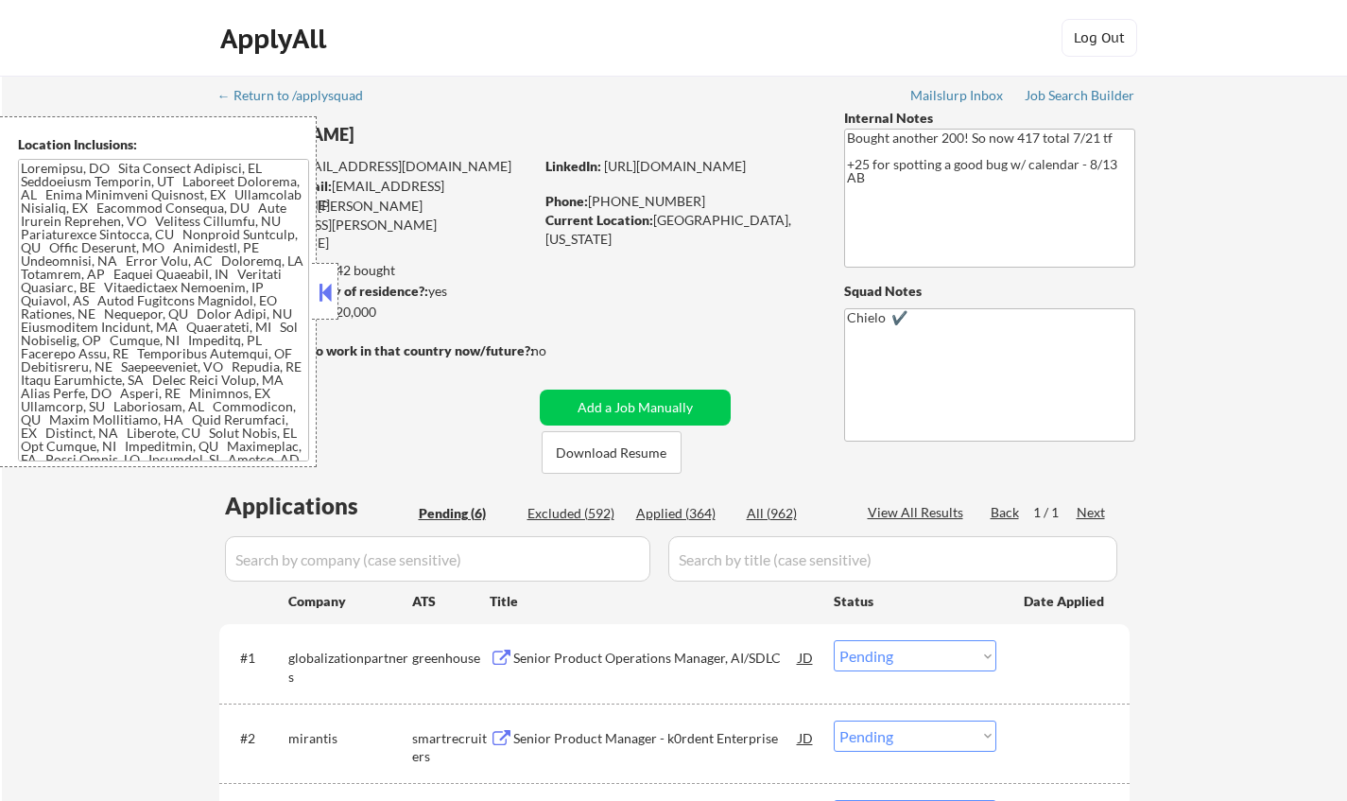
click at [332, 304] on button at bounding box center [325, 292] width 21 height 28
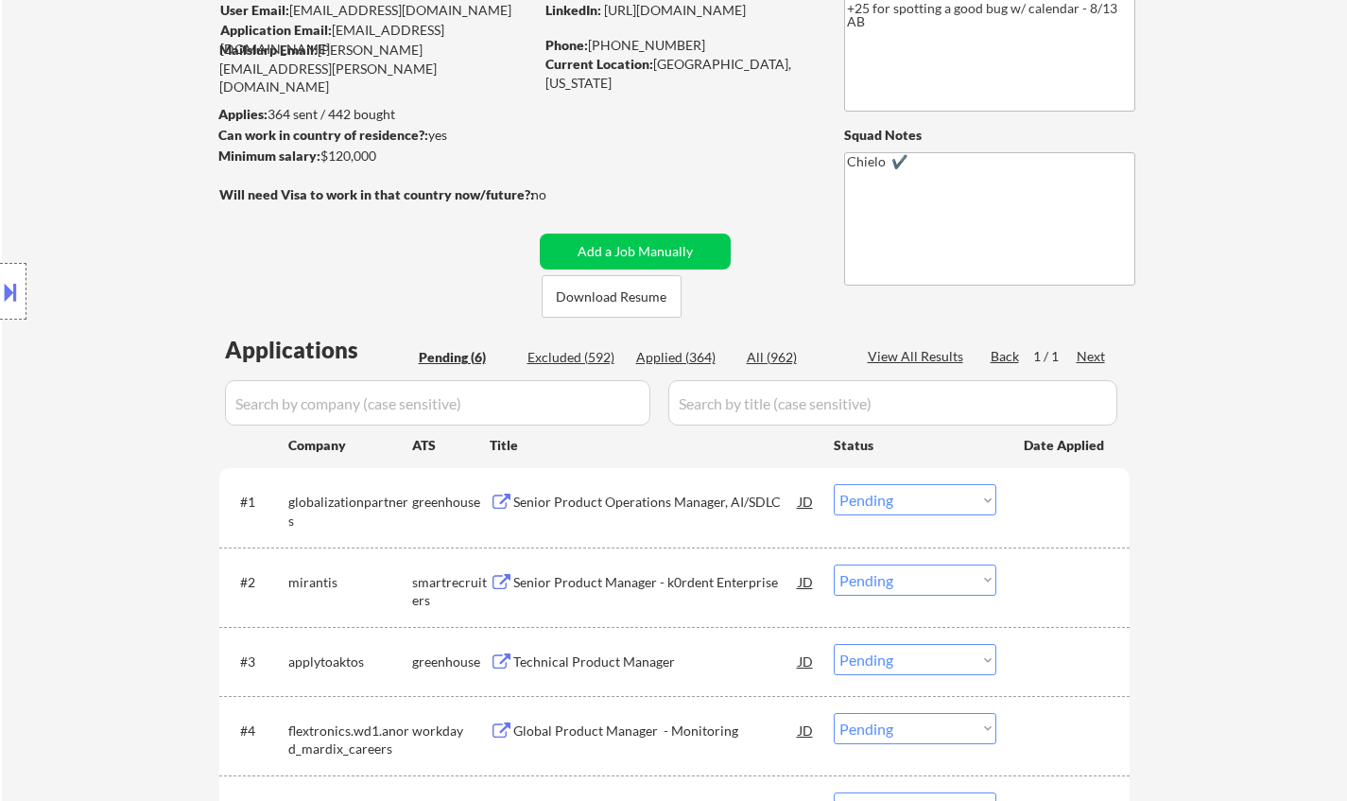
scroll to position [284, 0]
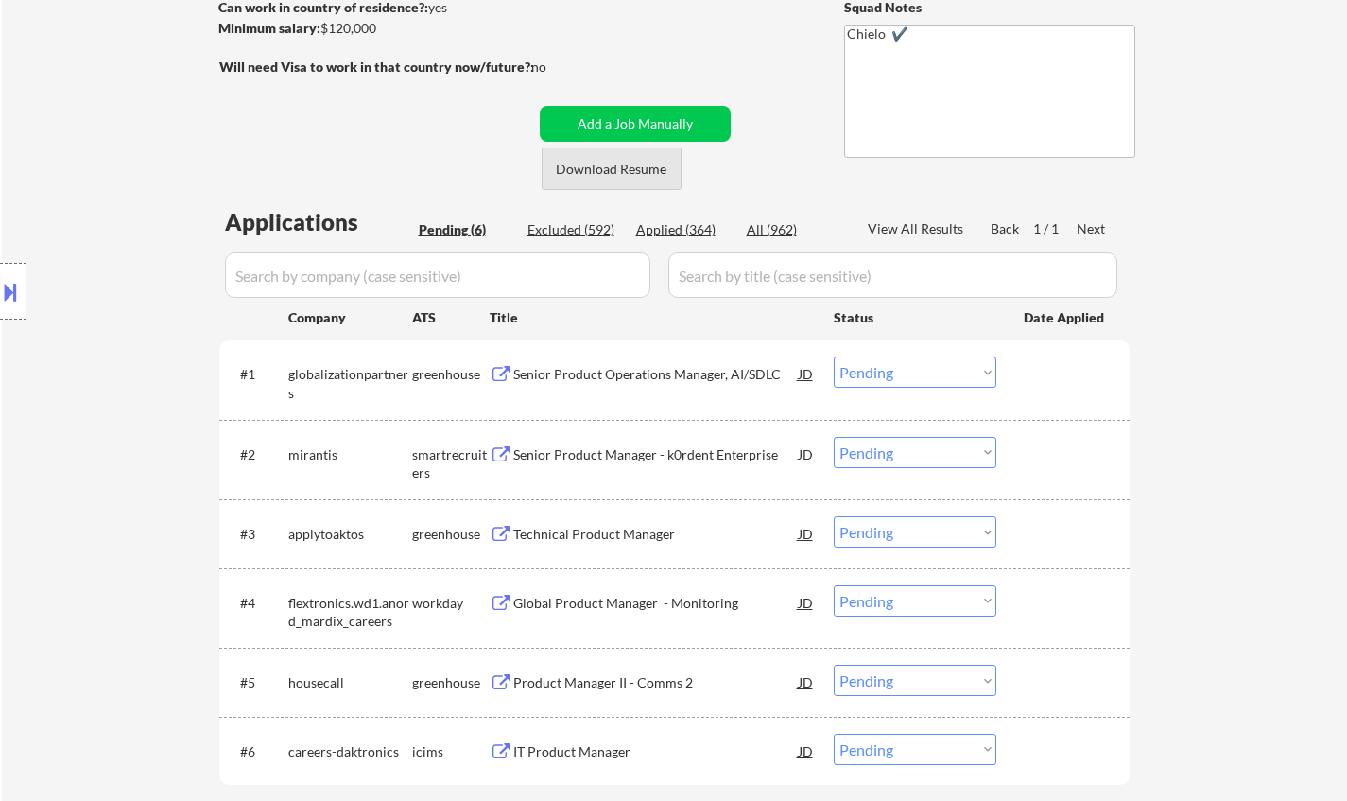
click at [602, 164] on button "Download Resume" at bounding box center [612, 168] width 140 height 43
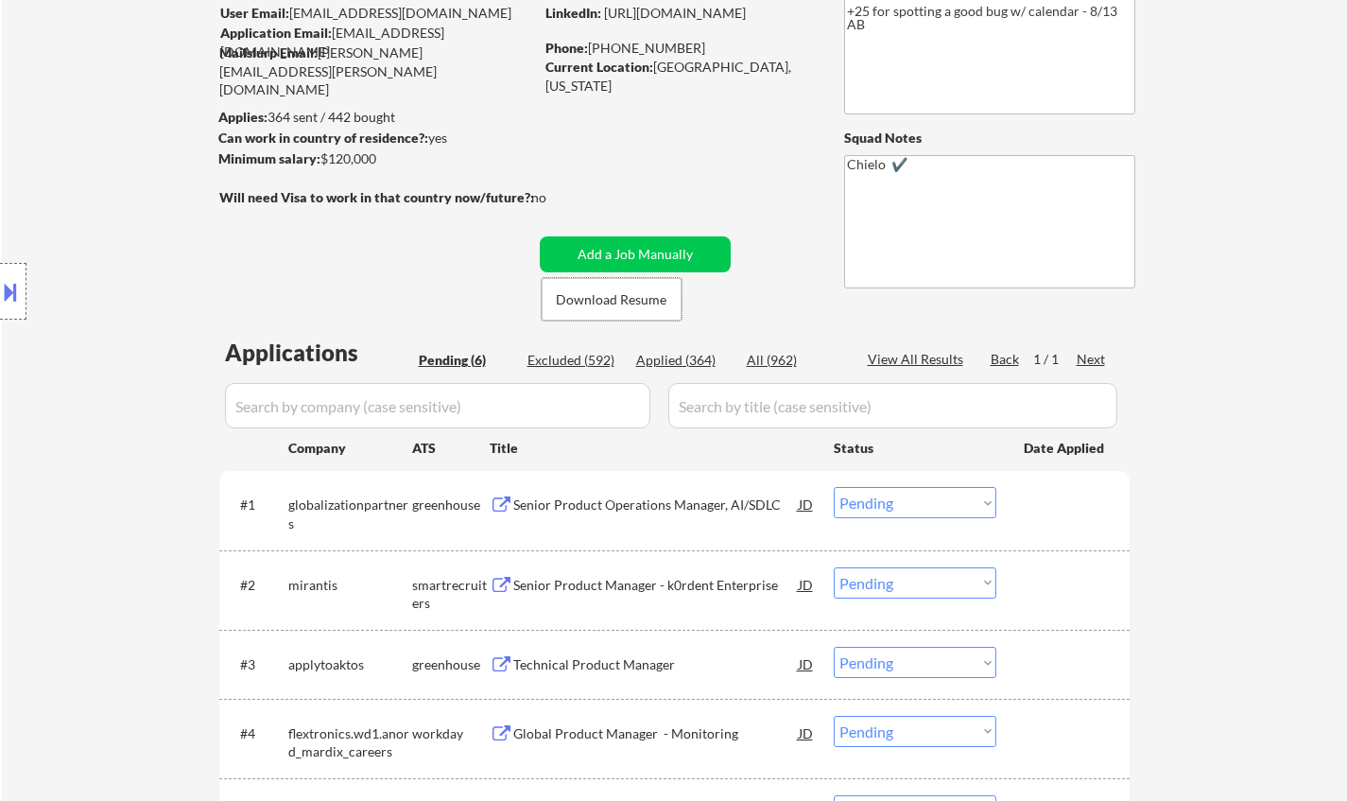
scroll to position [189, 0]
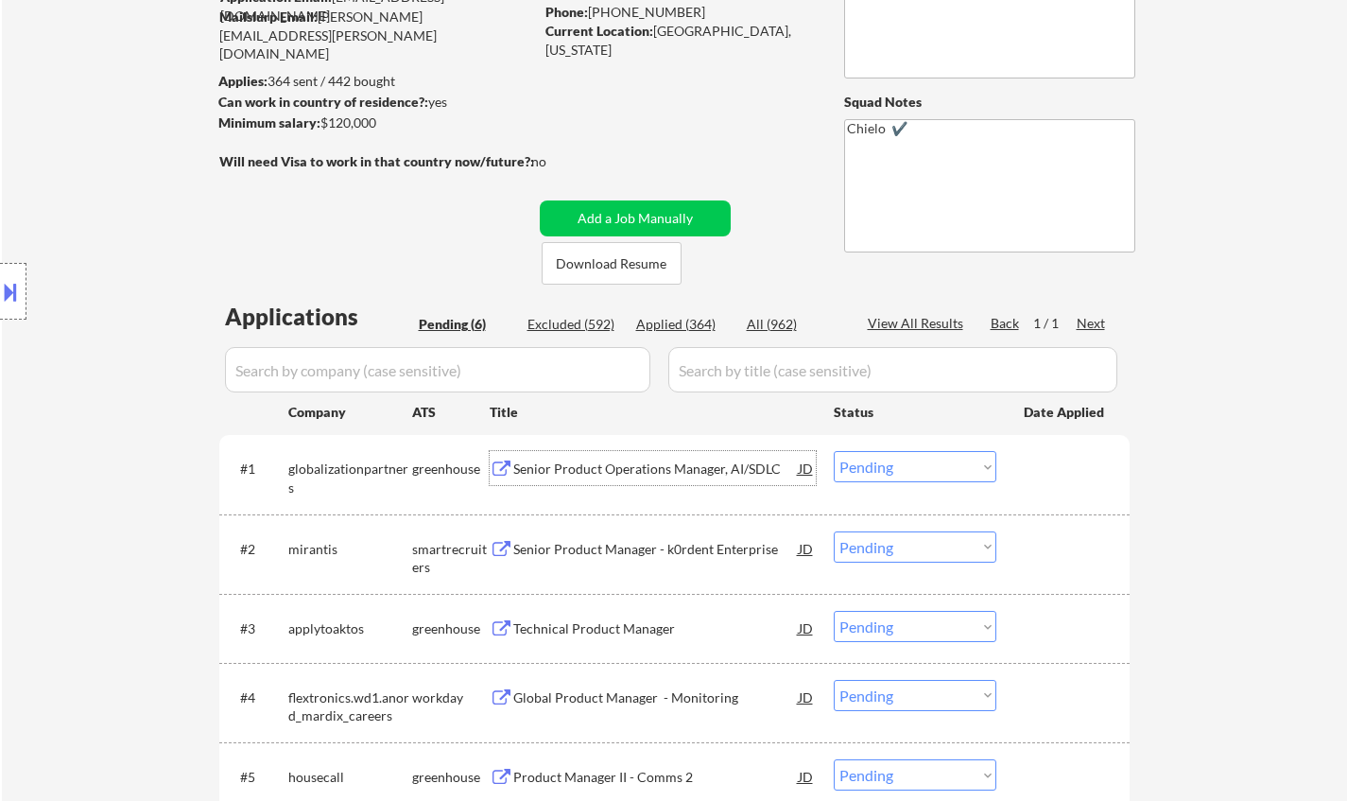
click at [627, 470] on div "Senior Product Operations Manager, AI/SDLC" at bounding box center [655, 468] width 285 height 19
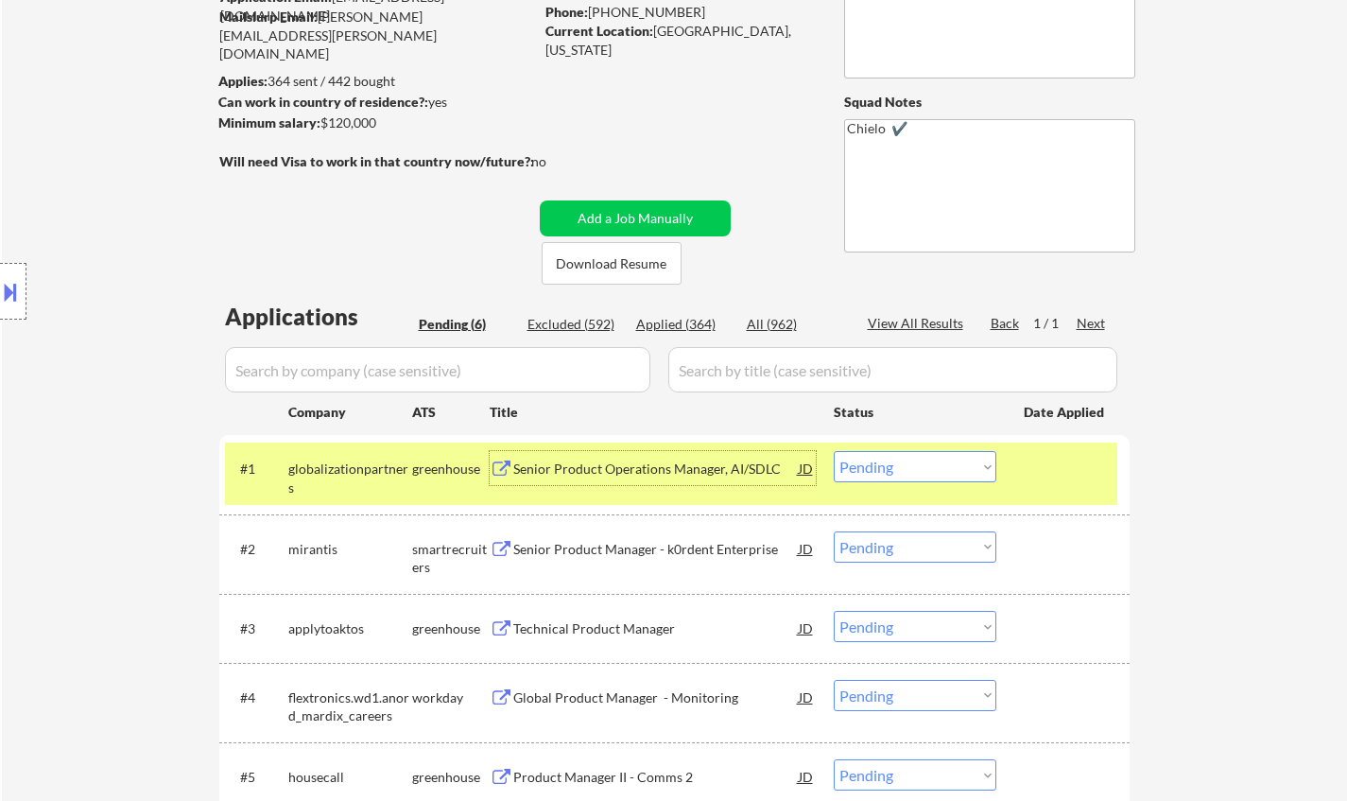
click at [909, 462] on select "Choose an option... Pending Applied Excluded (Questions) Excluded (Expired) Exc…" at bounding box center [915, 466] width 163 height 31
click at [834, 451] on select "Choose an option... Pending Applied Excluded (Questions) Excluded (Expired) Exc…" at bounding box center [915, 466] width 163 height 31
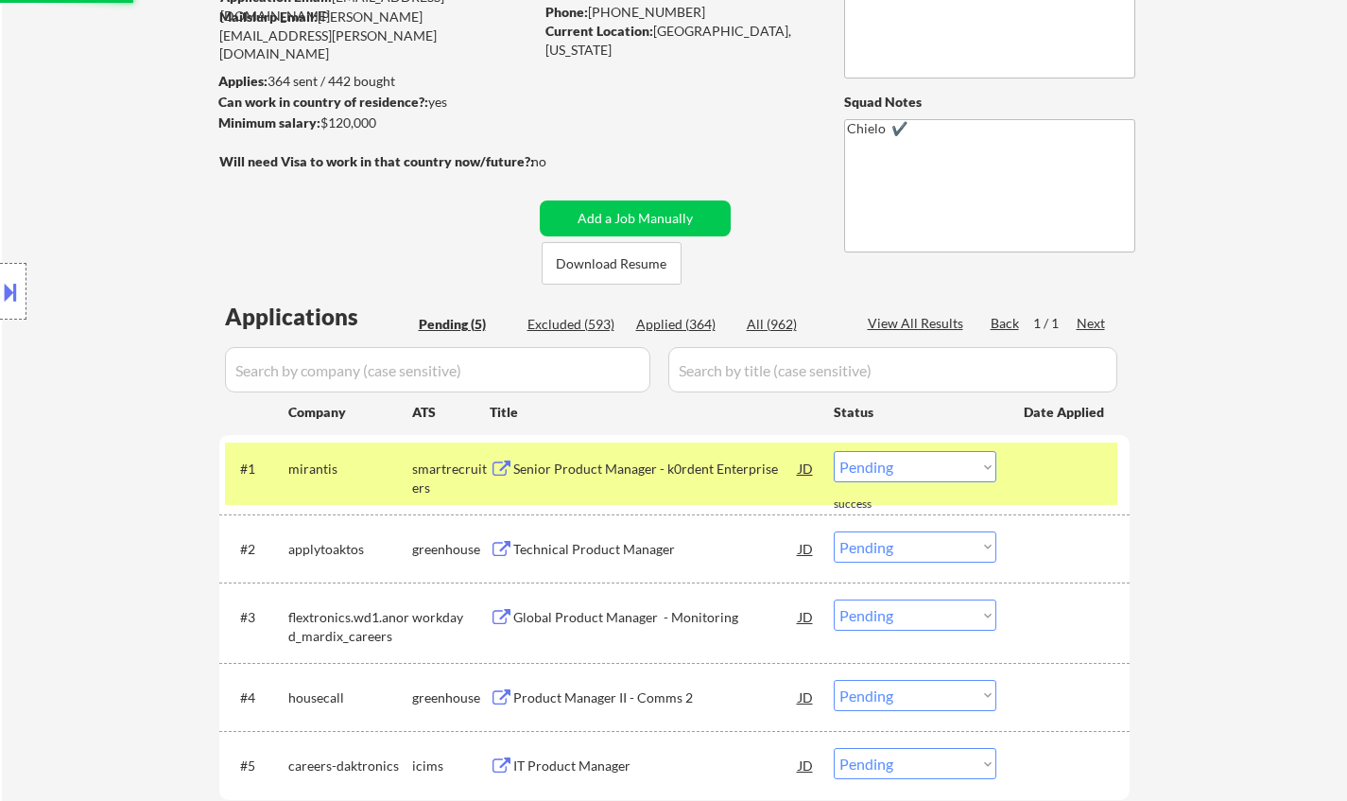
scroll to position [284, 0]
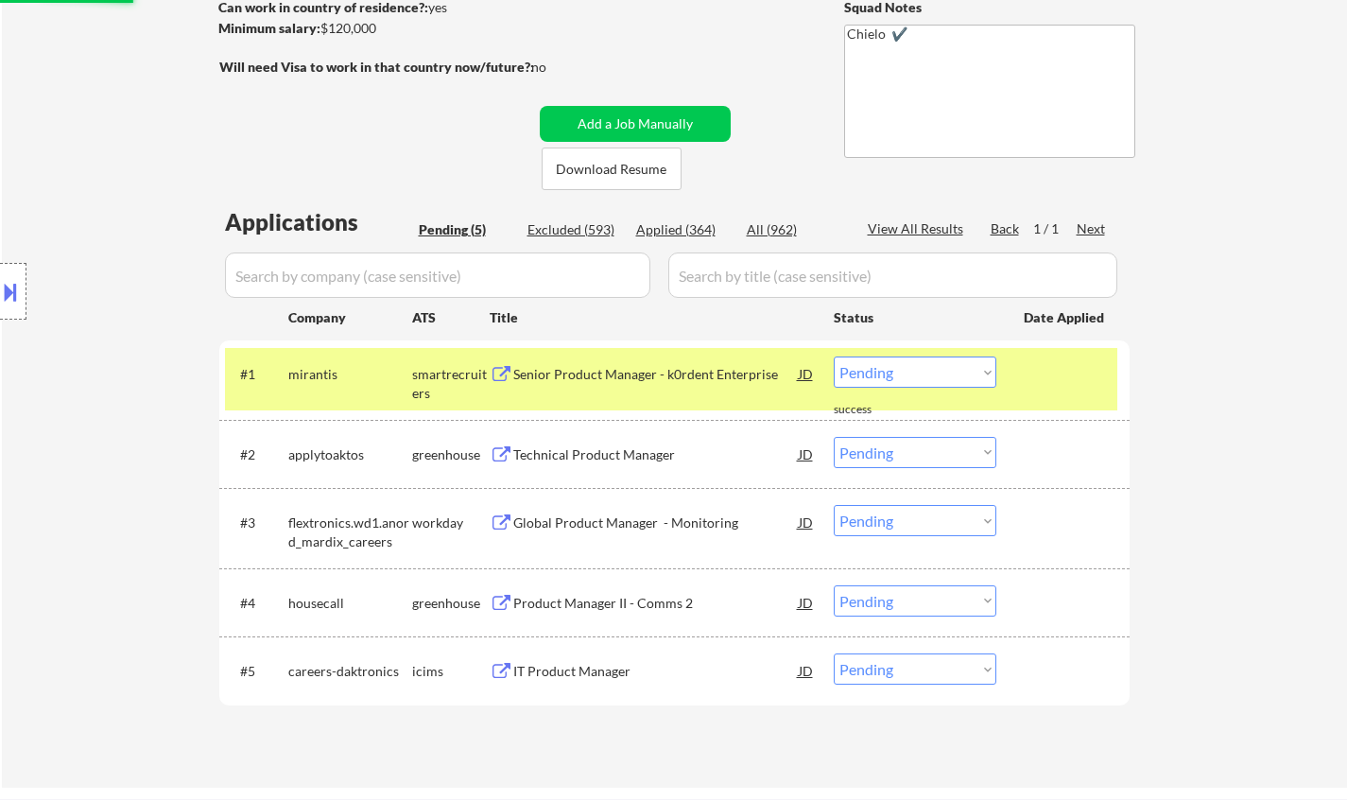
click at [639, 364] on div "Senior Product Manager - k0rdent Enterprise" at bounding box center [655, 373] width 285 height 34
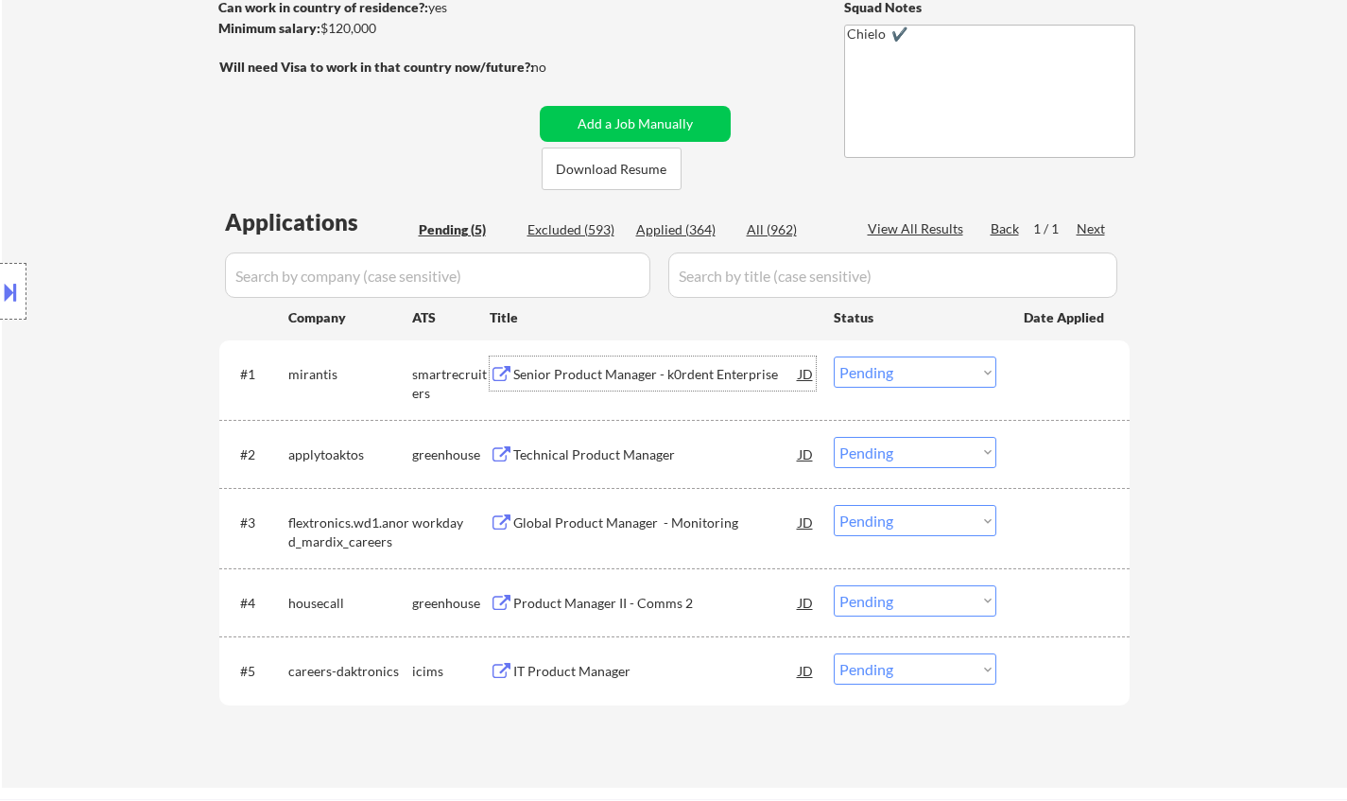
click at [880, 372] on select "Choose an option... Pending Applied Excluded (Questions) Excluded (Expired) Exc…" at bounding box center [915, 371] width 163 height 31
click at [834, 356] on select "Choose an option... Pending Applied Excluded (Questions) Excluded (Expired) Exc…" at bounding box center [915, 371] width 163 height 31
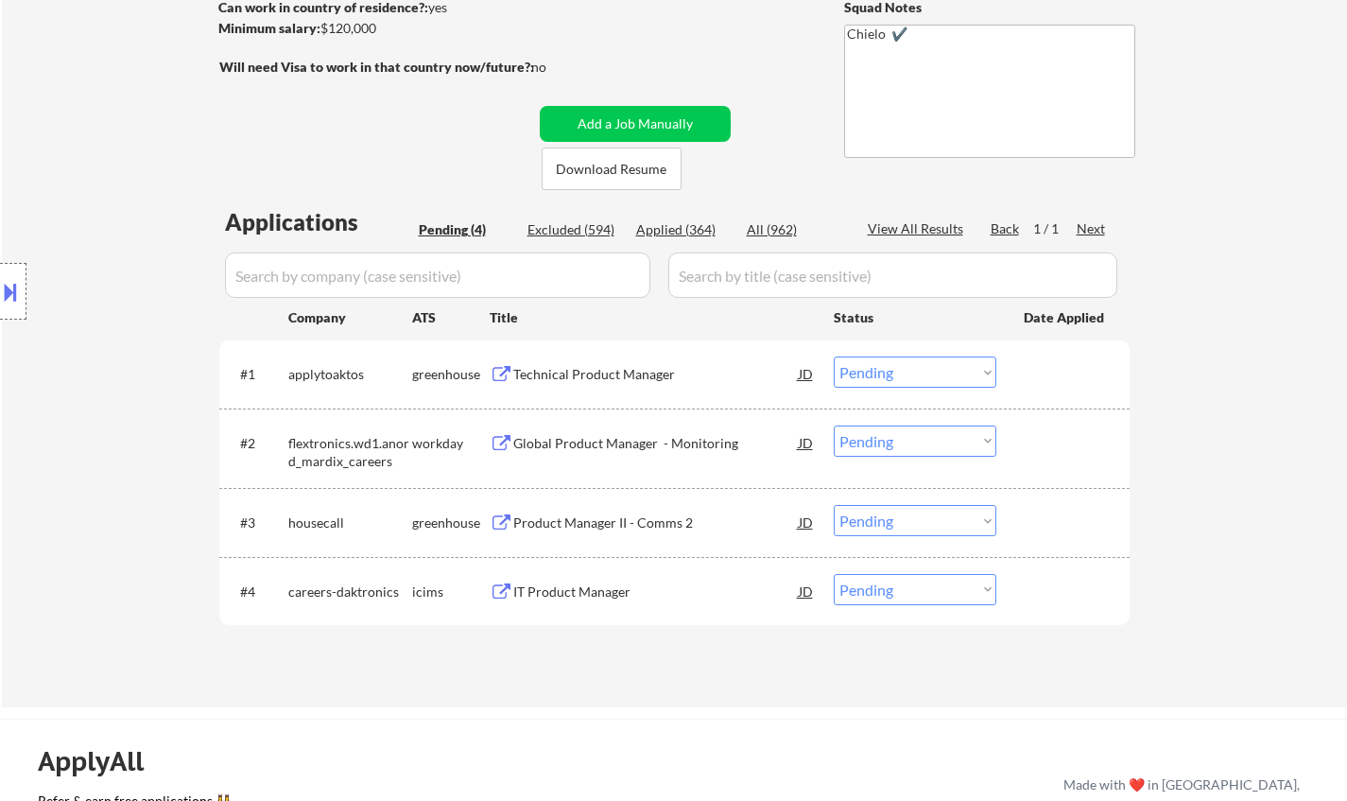
click at [615, 376] on div "Technical Product Manager" at bounding box center [655, 374] width 285 height 19
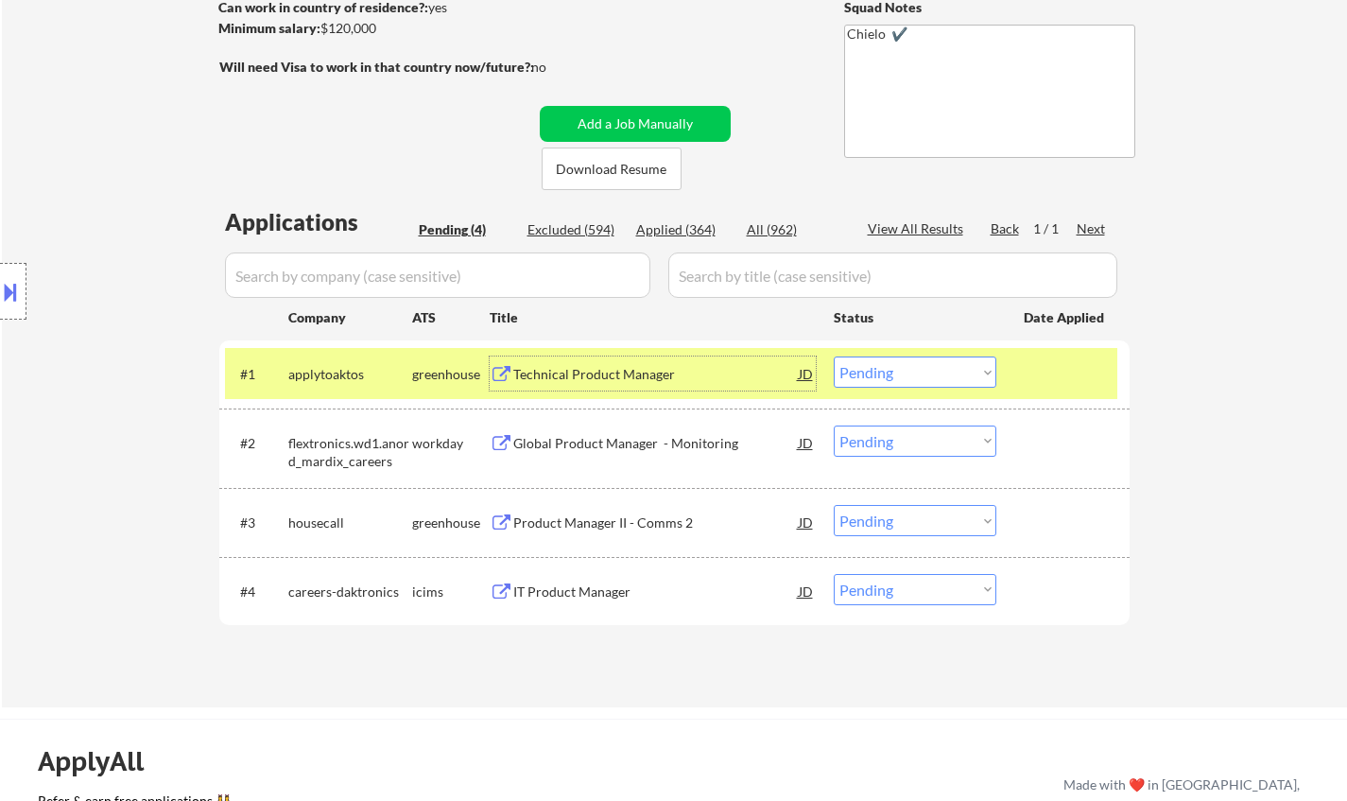
click at [878, 368] on select "Choose an option... Pending Applied Excluded (Questions) Excluded (Expired) Exc…" at bounding box center [915, 371] width 163 height 31
click at [834, 356] on select "Choose an option... Pending Applied Excluded (Questions) Excluded (Expired) Exc…" at bounding box center [915, 371] width 163 height 31
select select ""pending""
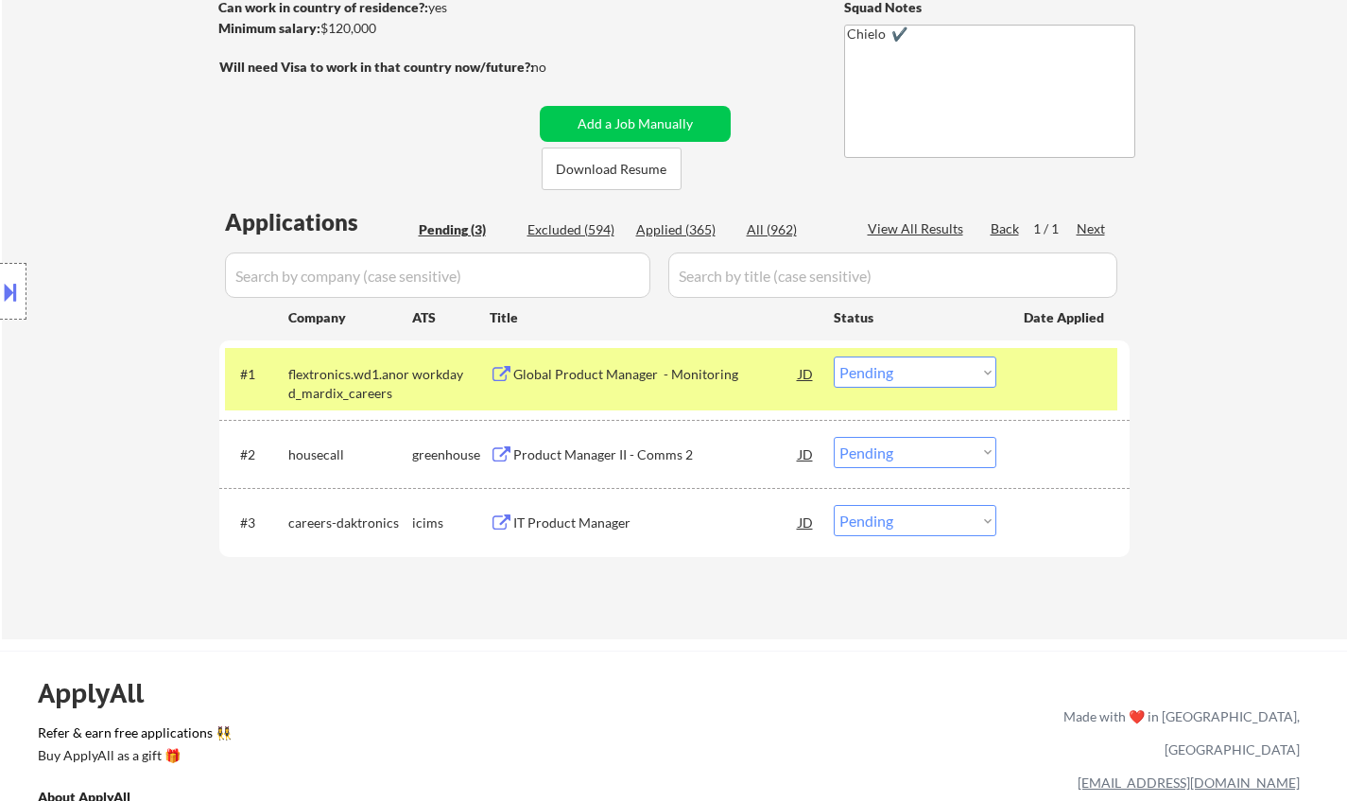
click at [608, 452] on div "Product Manager II - Comms 2" at bounding box center [655, 454] width 285 height 19
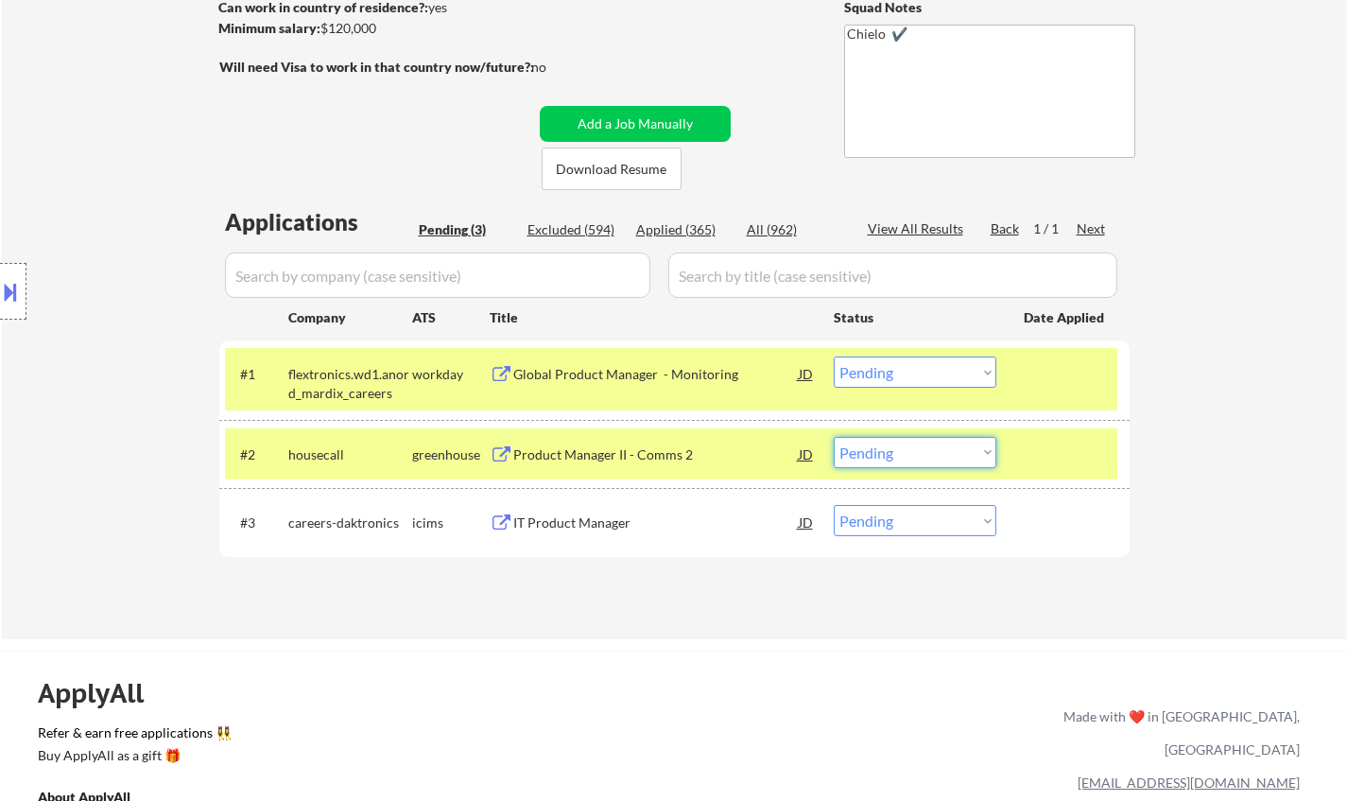
click at [936, 442] on select "Choose an option... Pending Applied Excluded (Questions) Excluded (Expired) Exc…" at bounding box center [915, 452] width 163 height 31
click at [834, 437] on select "Choose an option... Pending Applied Excluded (Questions) Excluded (Expired) Exc…" at bounding box center [915, 452] width 163 height 31
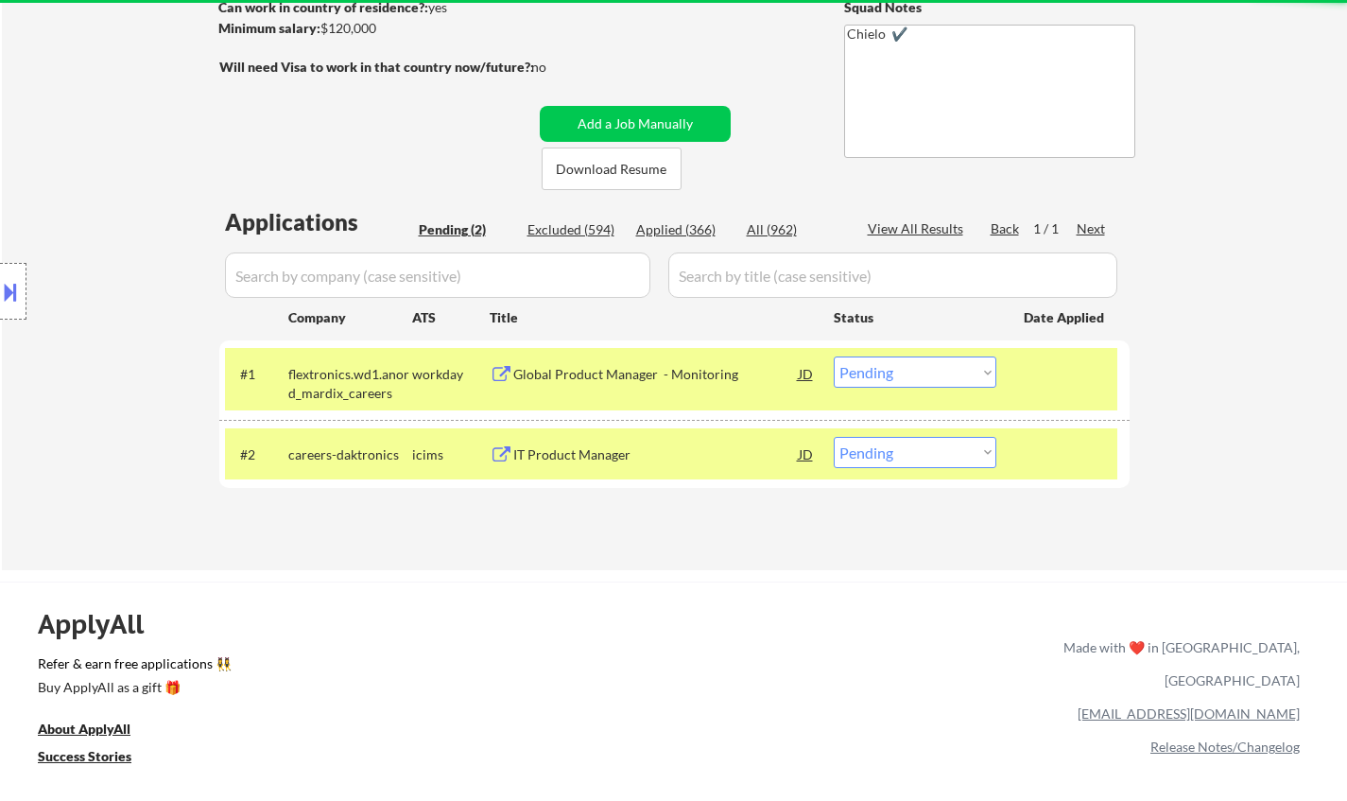
click at [572, 457] on div "IT Product Manager" at bounding box center [655, 454] width 285 height 19
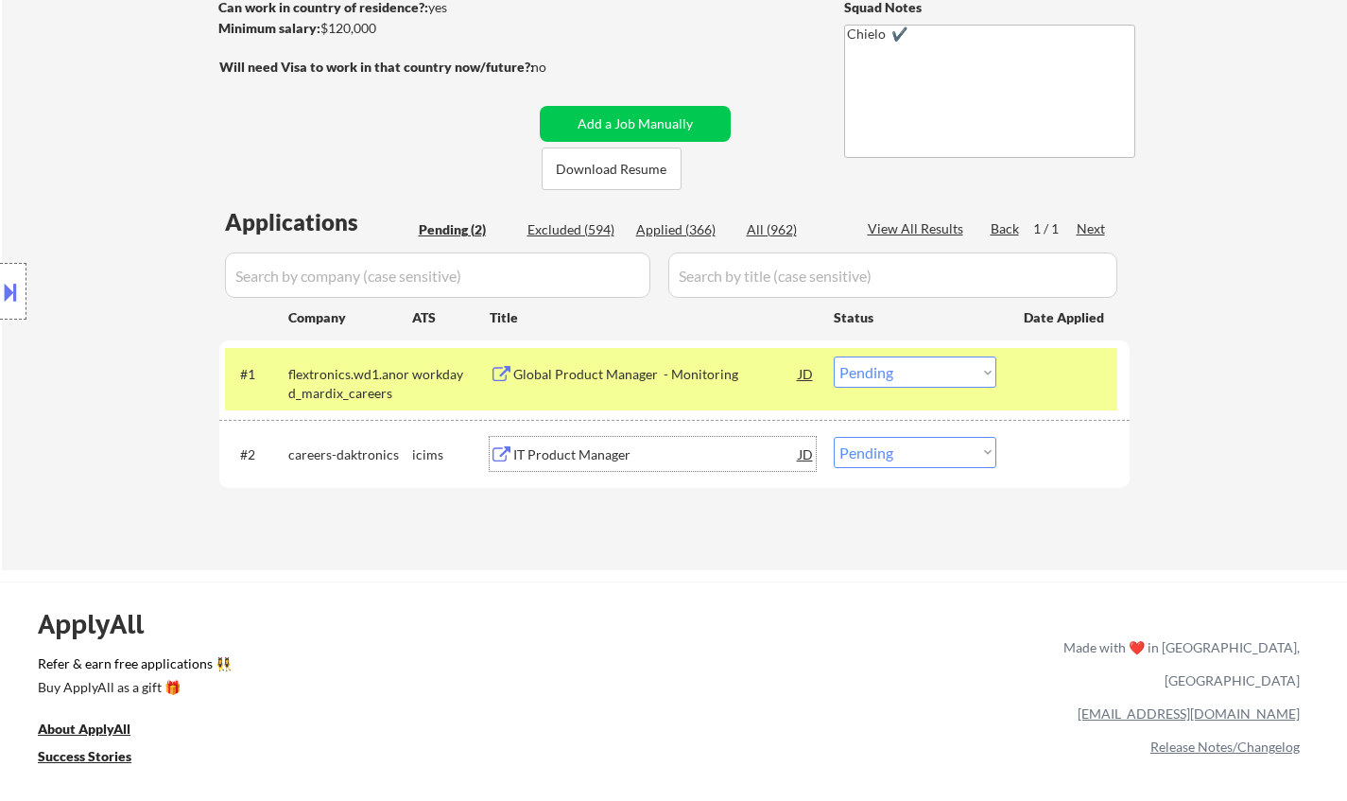
drag, startPoint x: 943, startPoint y: 460, endPoint x: 951, endPoint y: 467, distance: 10.8
click at [943, 460] on select "Choose an option... Pending Applied Excluded (Questions) Excluded (Expired) Exc…" at bounding box center [915, 452] width 163 height 31
select select ""excluded__bad_match_""
click at [834, 437] on select "Choose an option... Pending Applied Excluded (Questions) Excluded (Expired) Exc…" at bounding box center [915, 452] width 163 height 31
click at [663, 368] on div "Global Product Manager - Monitoring" at bounding box center [655, 374] width 285 height 19
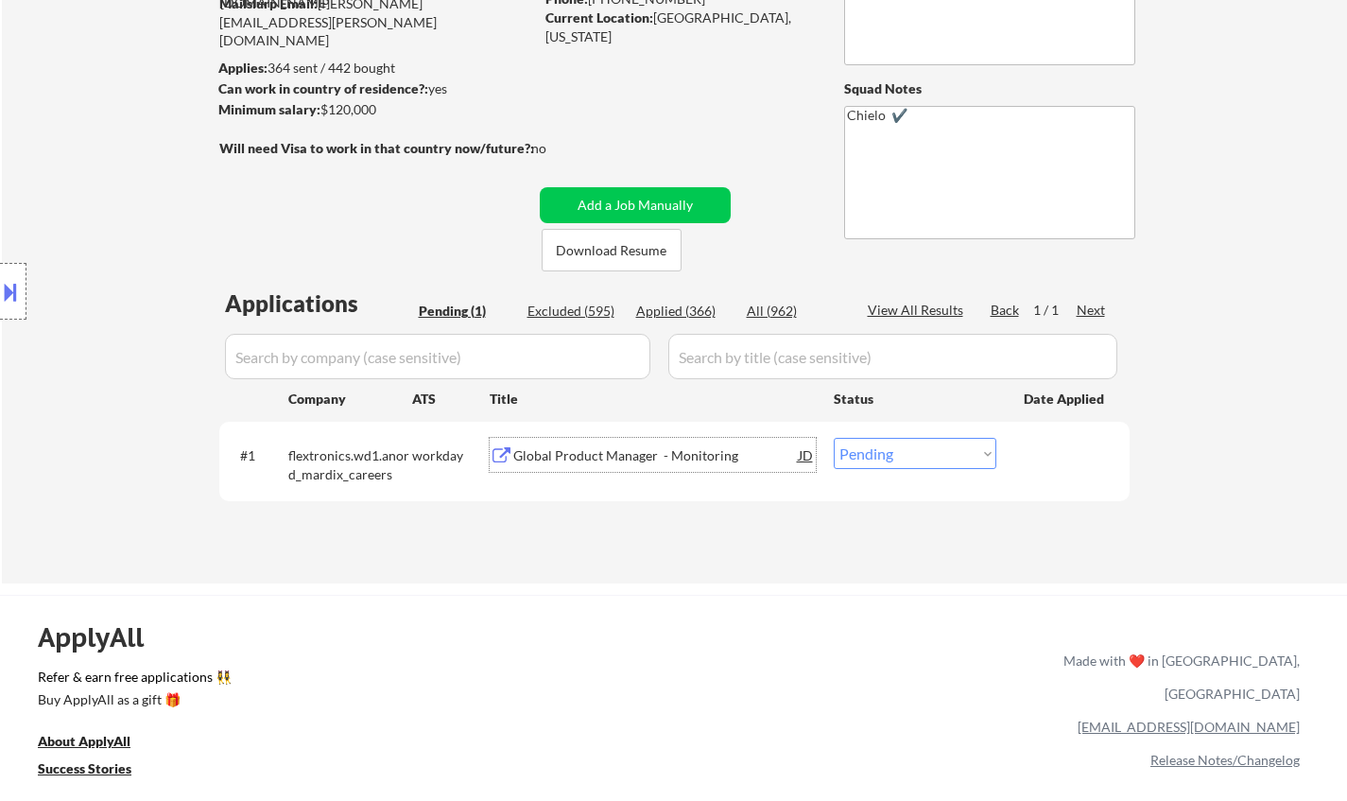
scroll to position [95, 0]
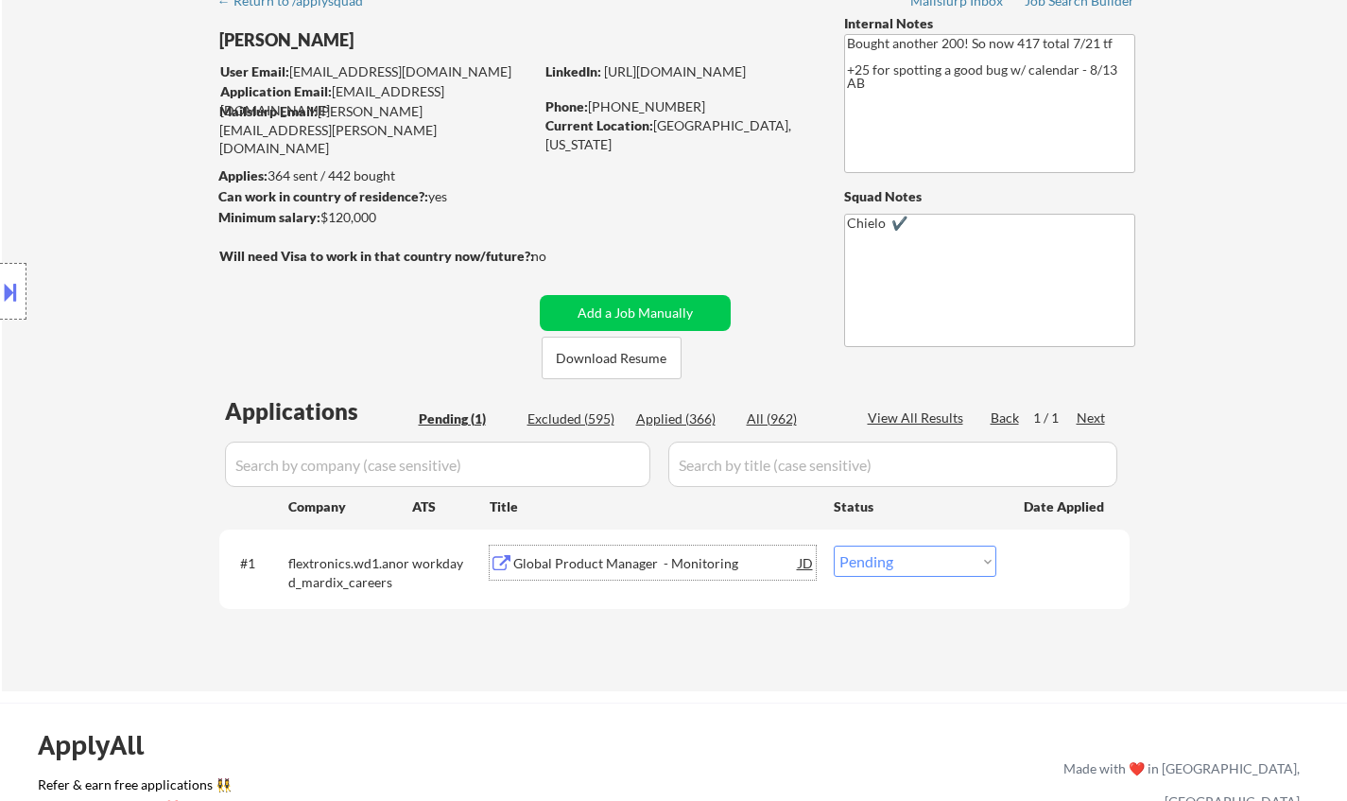
click at [613, 566] on div "Global Product Manager - Monitoring" at bounding box center [655, 563] width 285 height 19
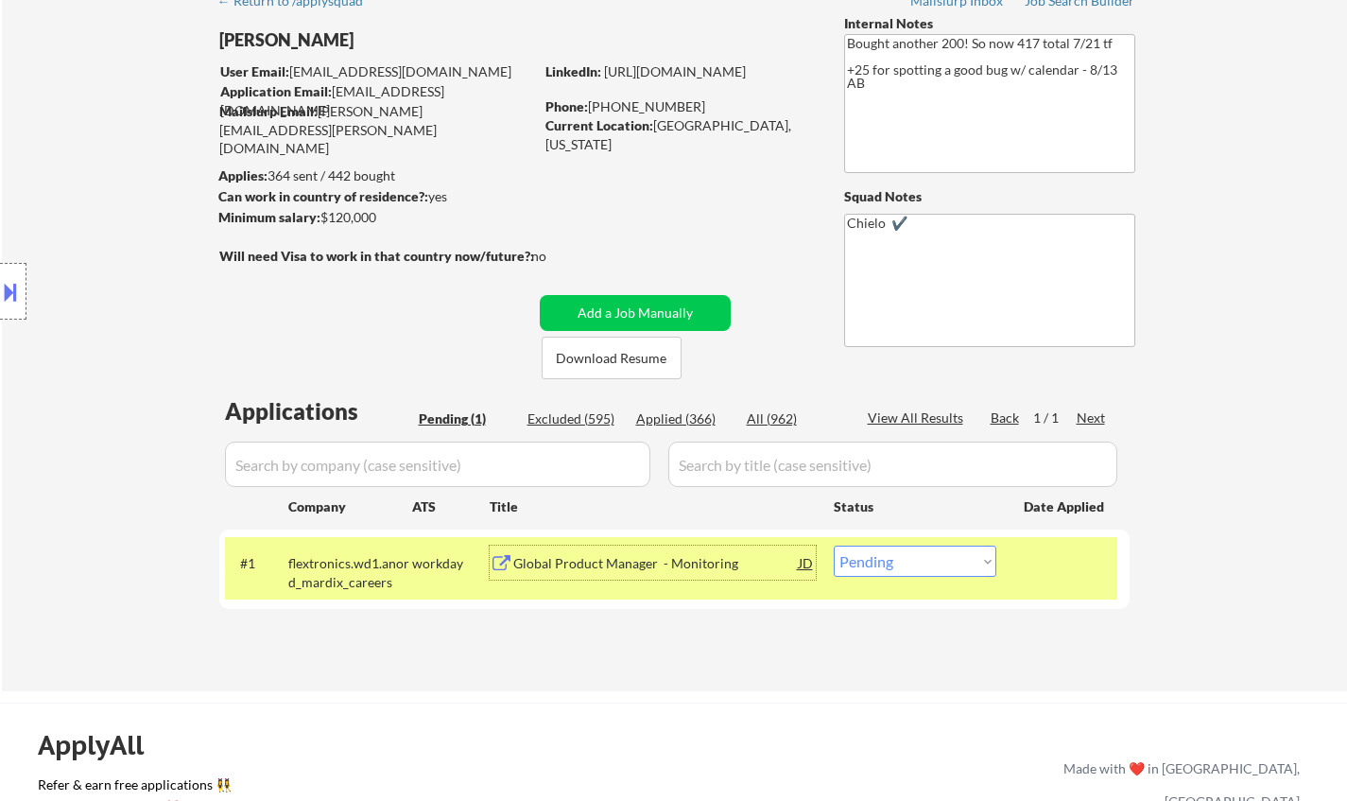
click at [580, 574] on div "Global Product Manager - Monitoring" at bounding box center [655, 562] width 285 height 34
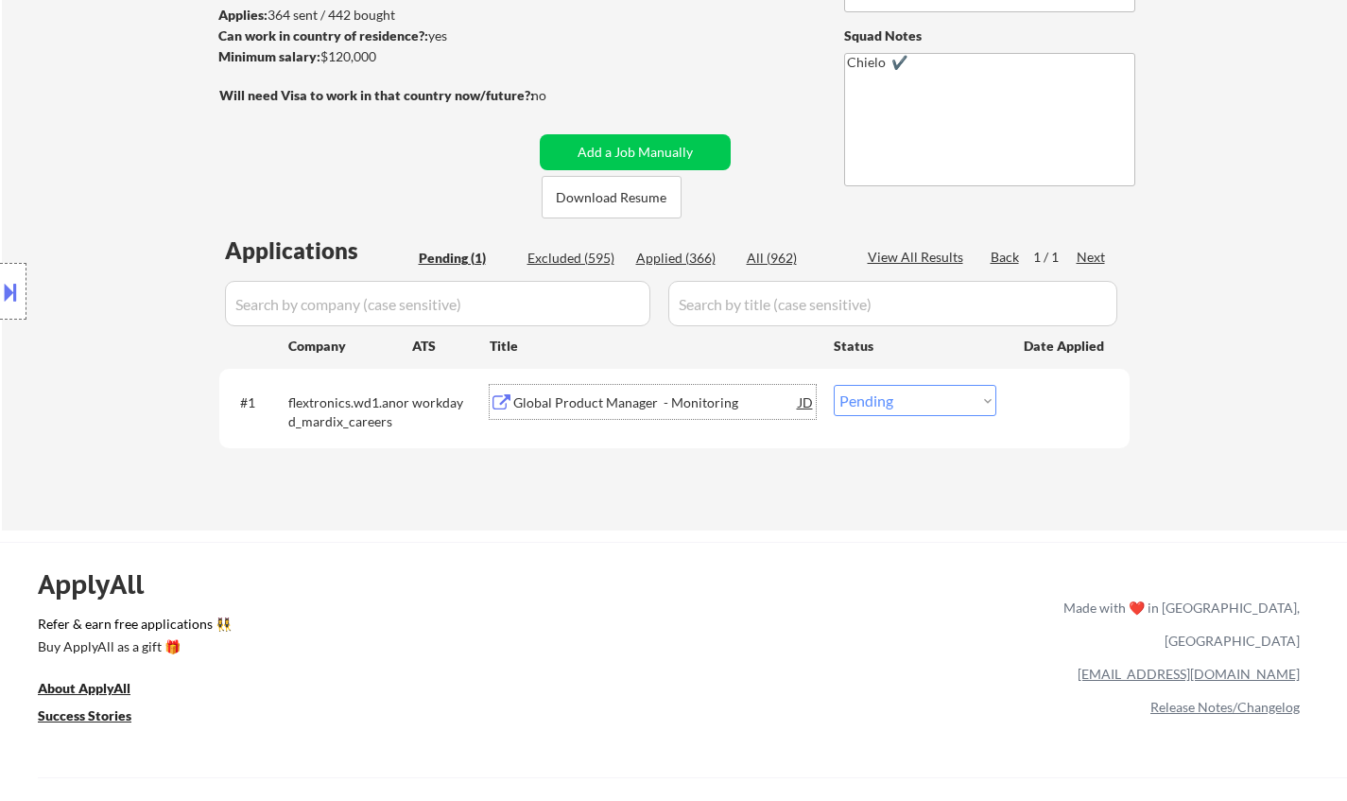
scroll to position [378, 0]
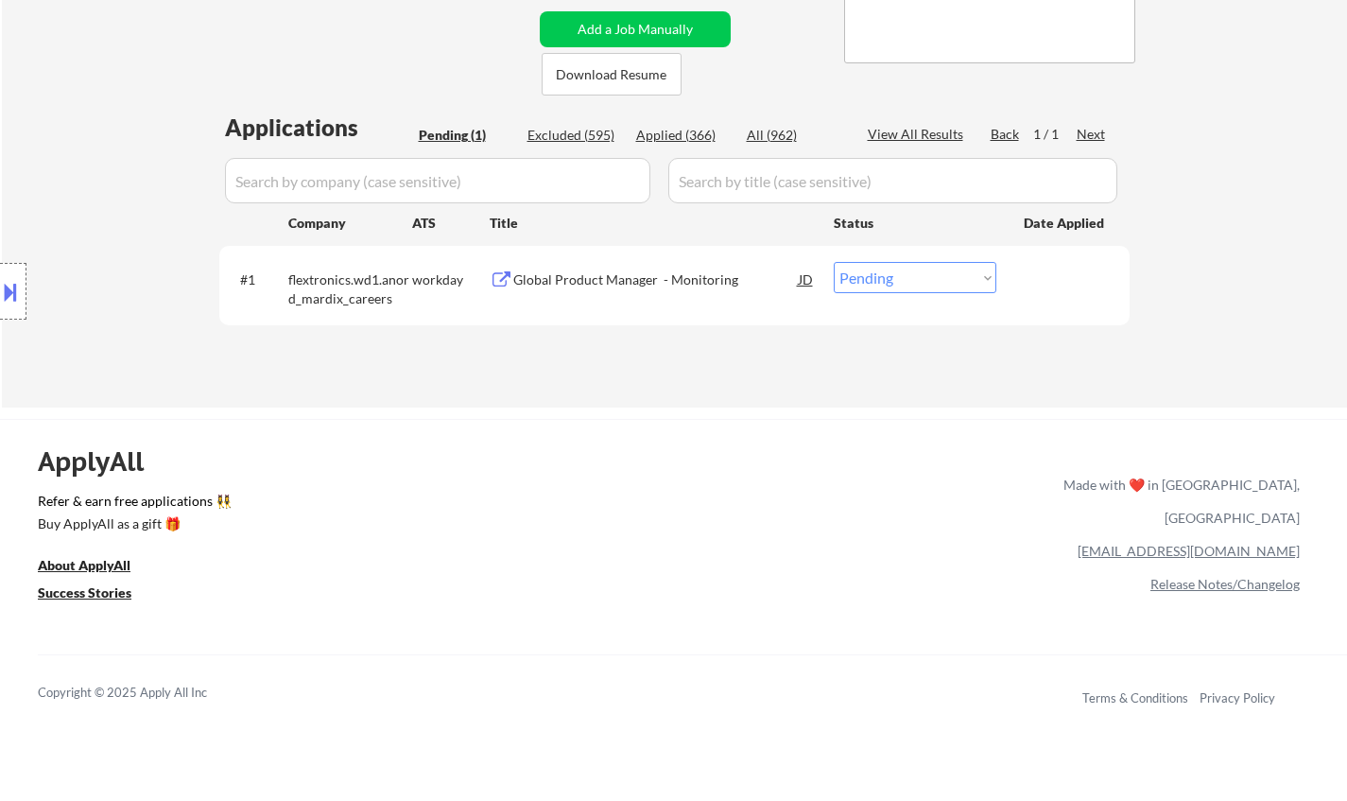
click at [0, 283] on button at bounding box center [10, 291] width 21 height 31
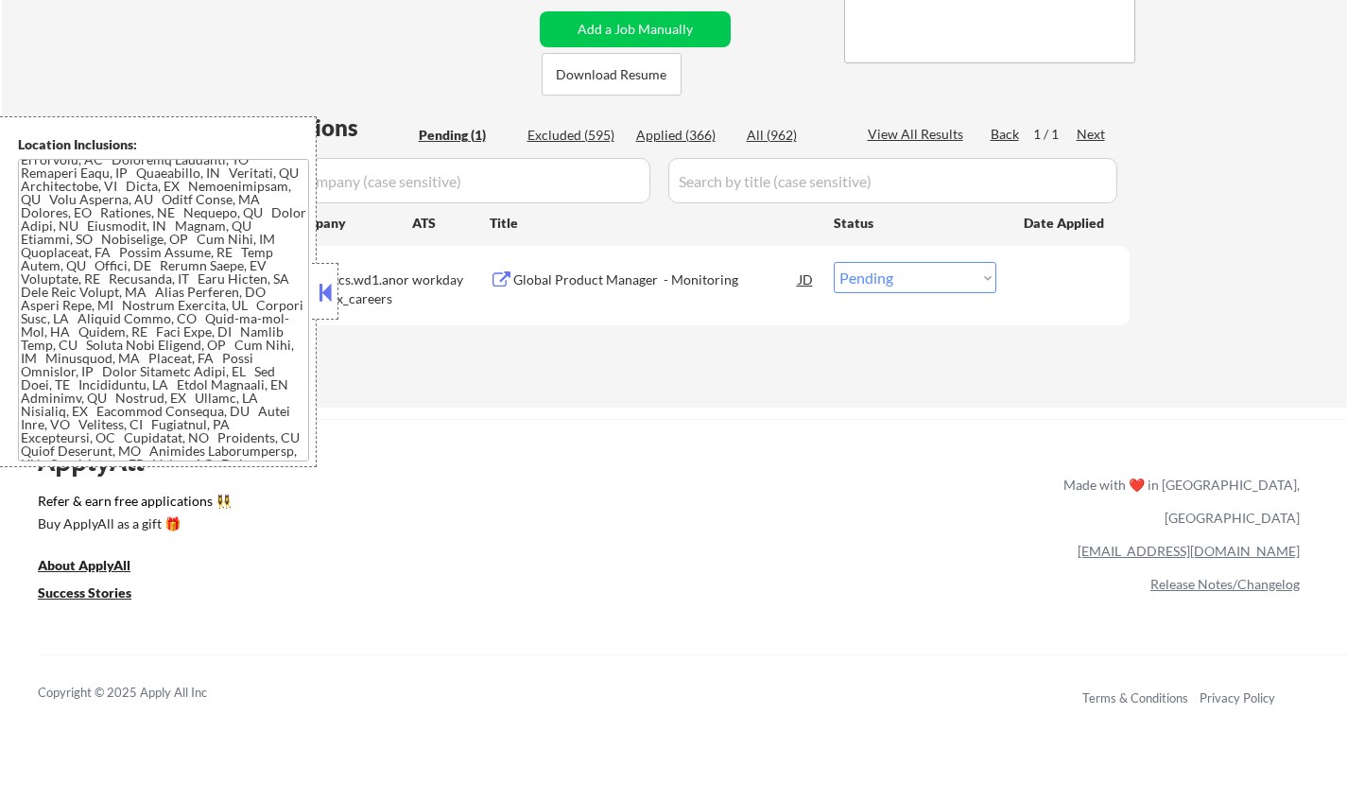
scroll to position [756, 0]
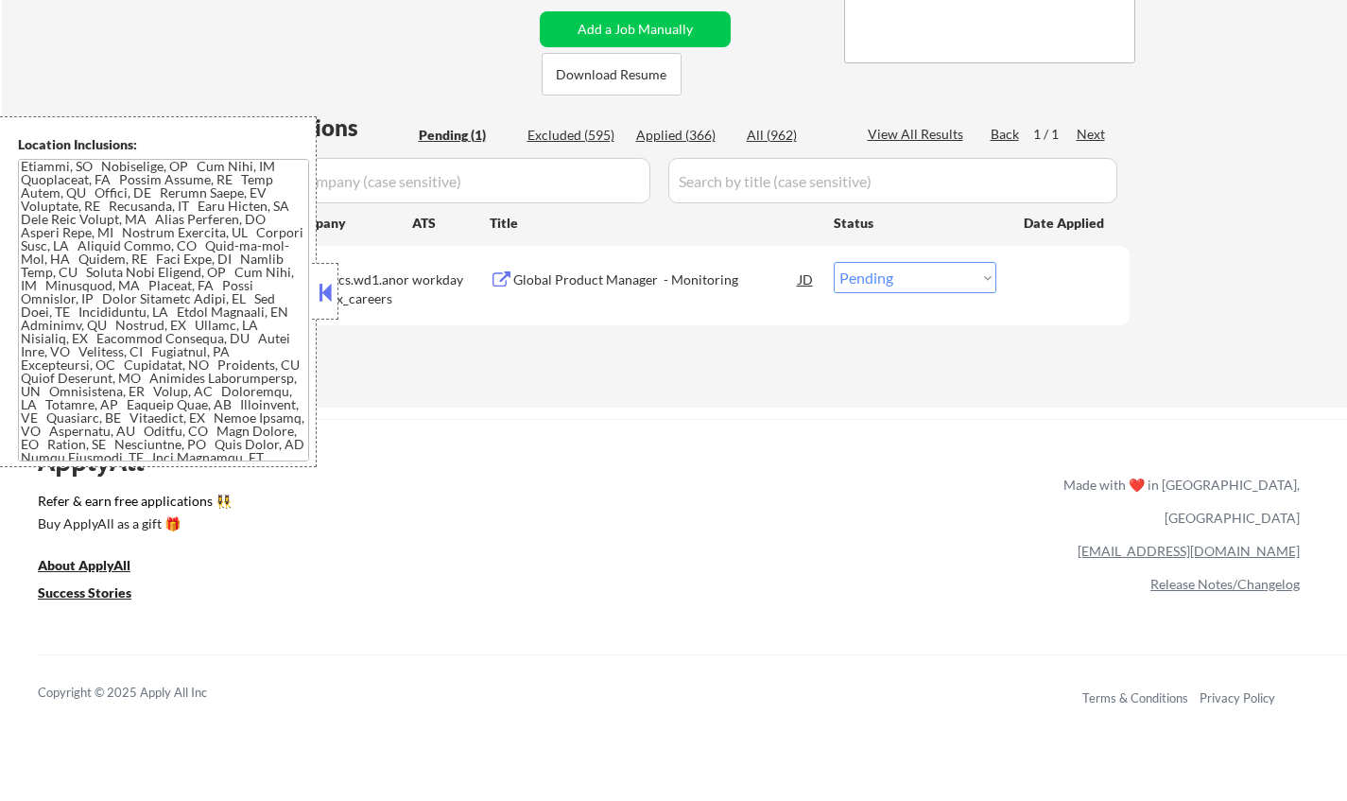
drag, startPoint x: 326, startPoint y: 302, endPoint x: 381, endPoint y: 5, distance: 301.9
click at [326, 299] on button at bounding box center [325, 292] width 21 height 28
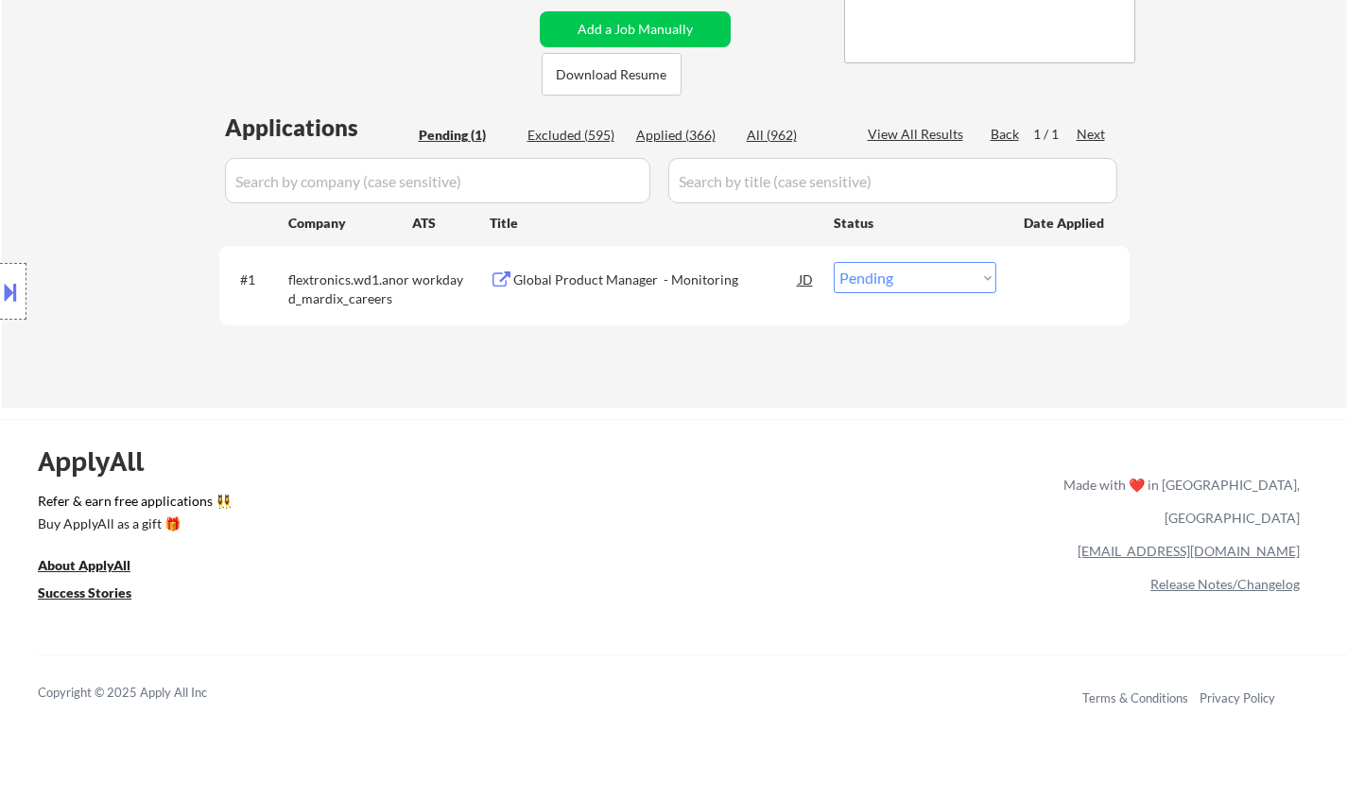
click at [864, 275] on select "Choose an option... Pending Applied Excluded (Questions) Excluded (Expired) Exc…" at bounding box center [915, 277] width 163 height 31
select select ""applied""
click at [834, 262] on select "Choose an option... Pending Applied Excluded (Questions) Excluded (Expired) Exc…" at bounding box center [915, 277] width 163 height 31
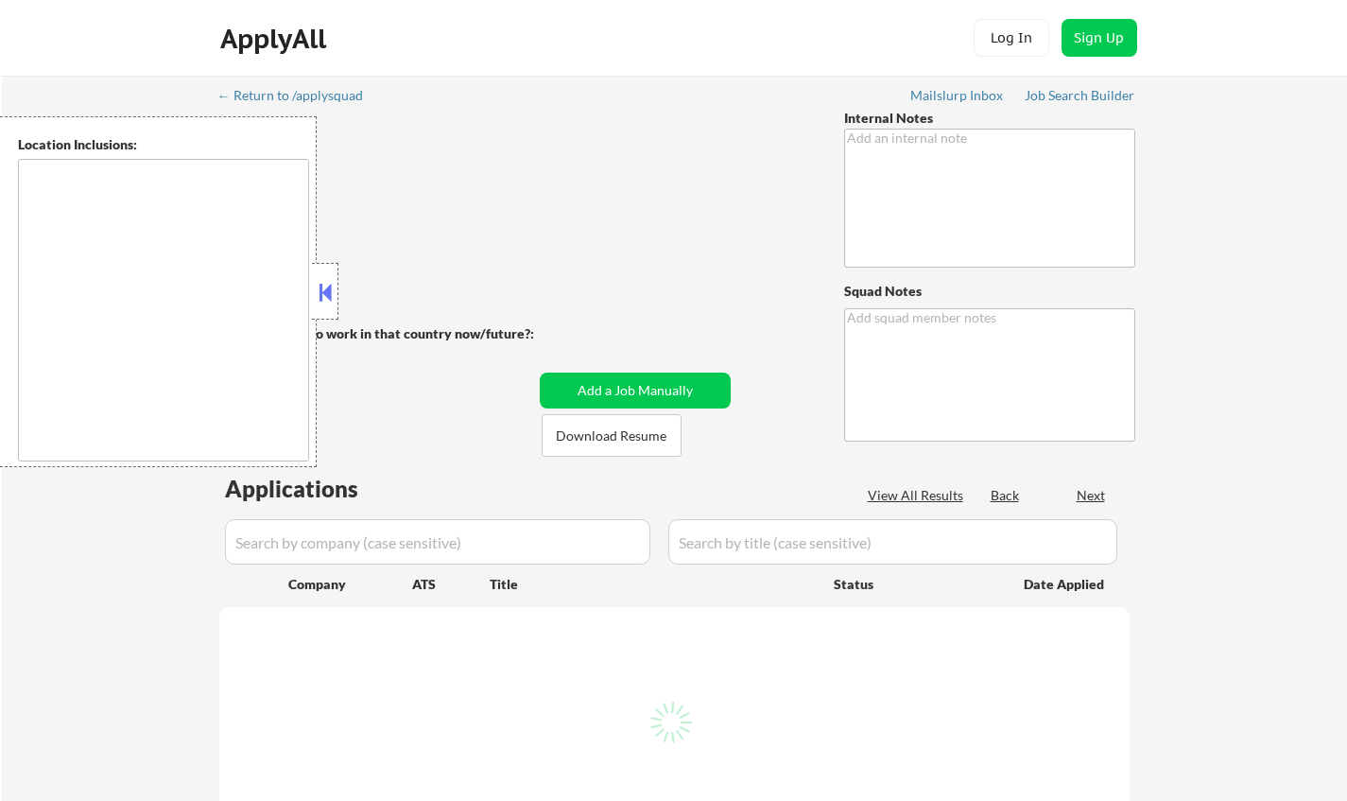
type textarea "Please spend up to 2-3 hours per week manually sourcing jobs for her to finish …"
type textarea "Chielo ✔️"
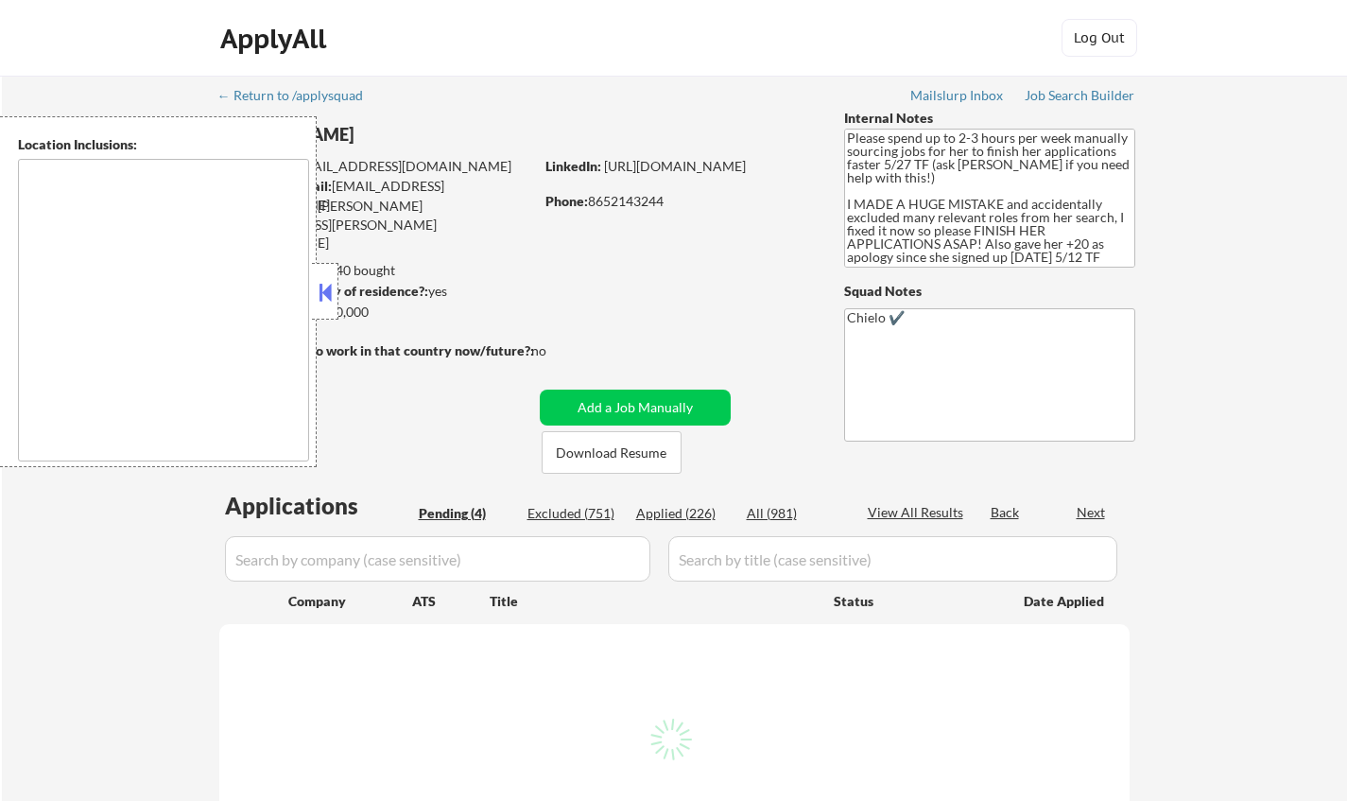
type textarea "[GEOGRAPHIC_DATA], [GEOGRAPHIC_DATA] [GEOGRAPHIC_DATA], [GEOGRAPHIC_DATA] [GEOG…"
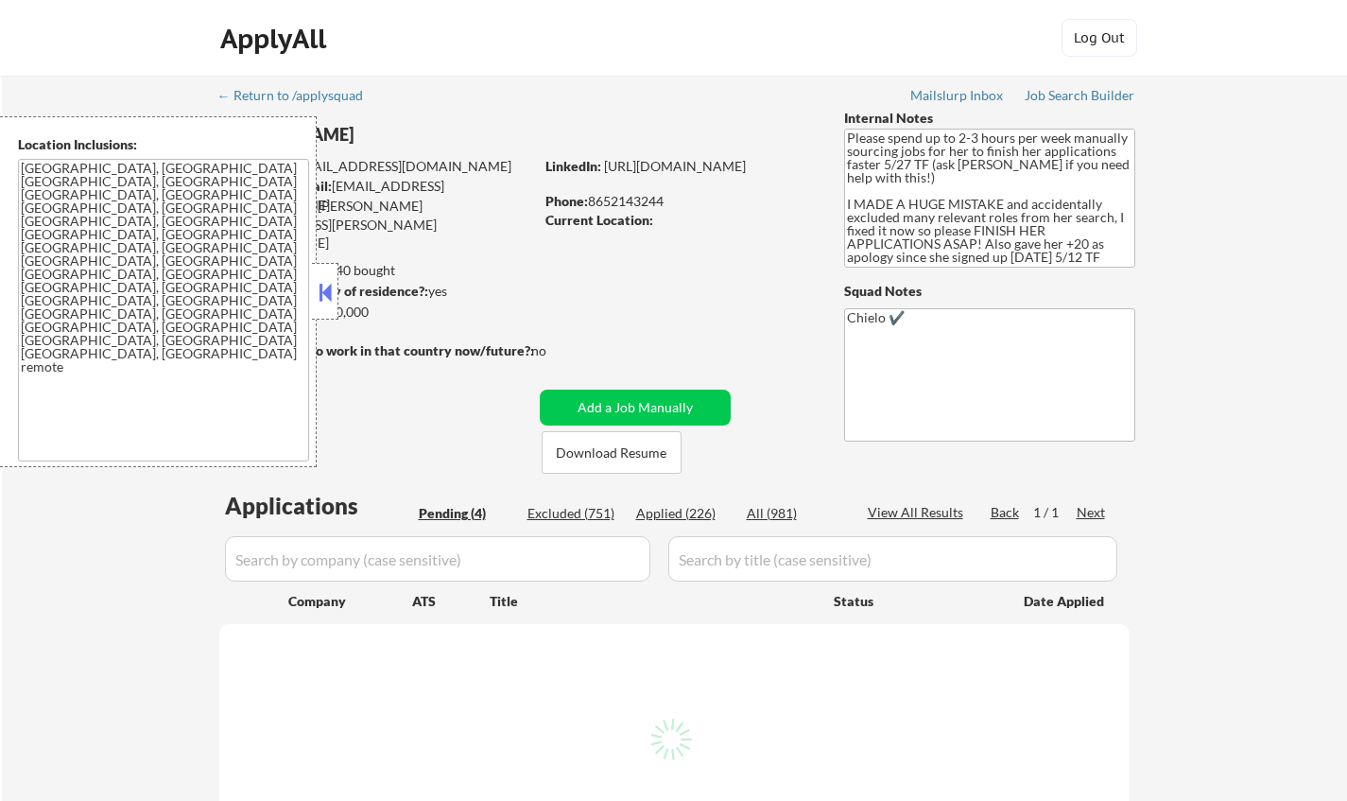
select select ""pending""
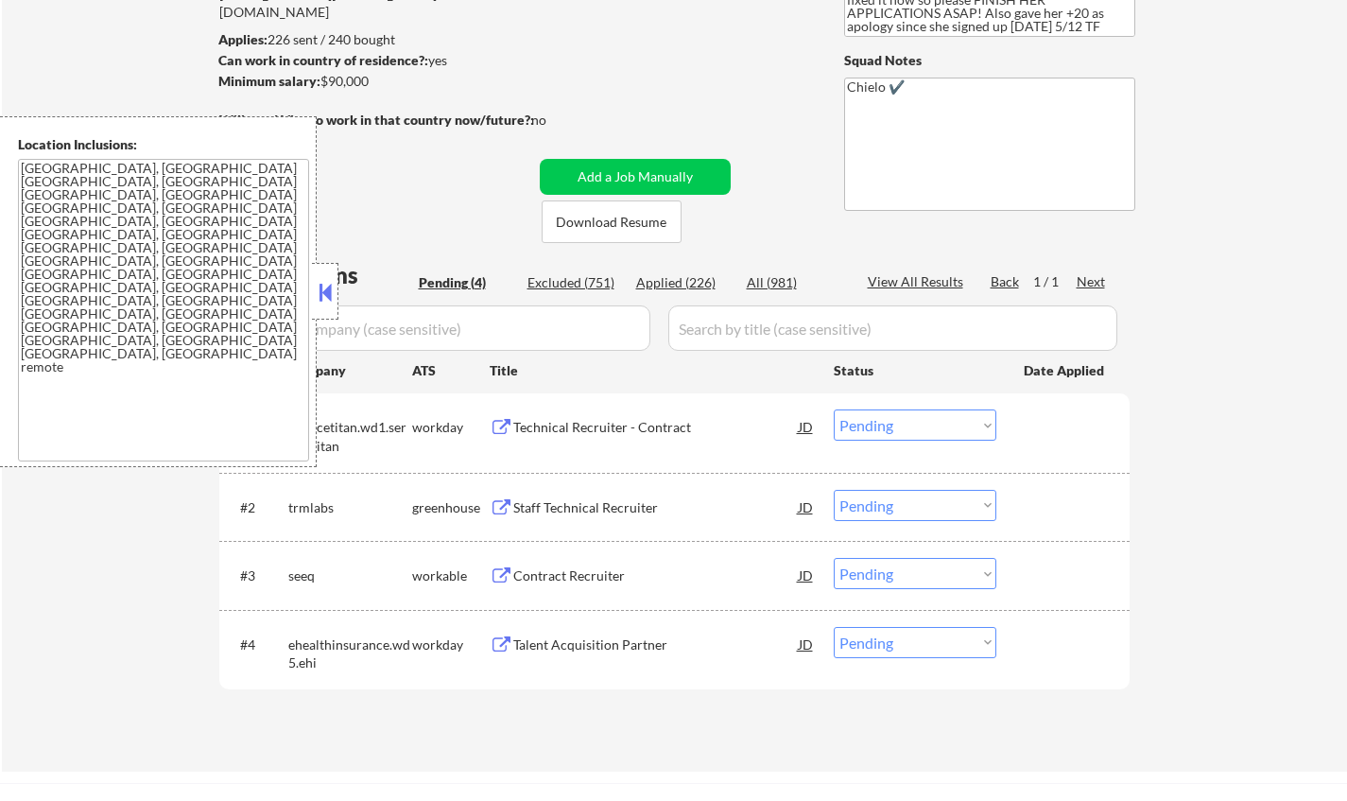
scroll to position [378, 0]
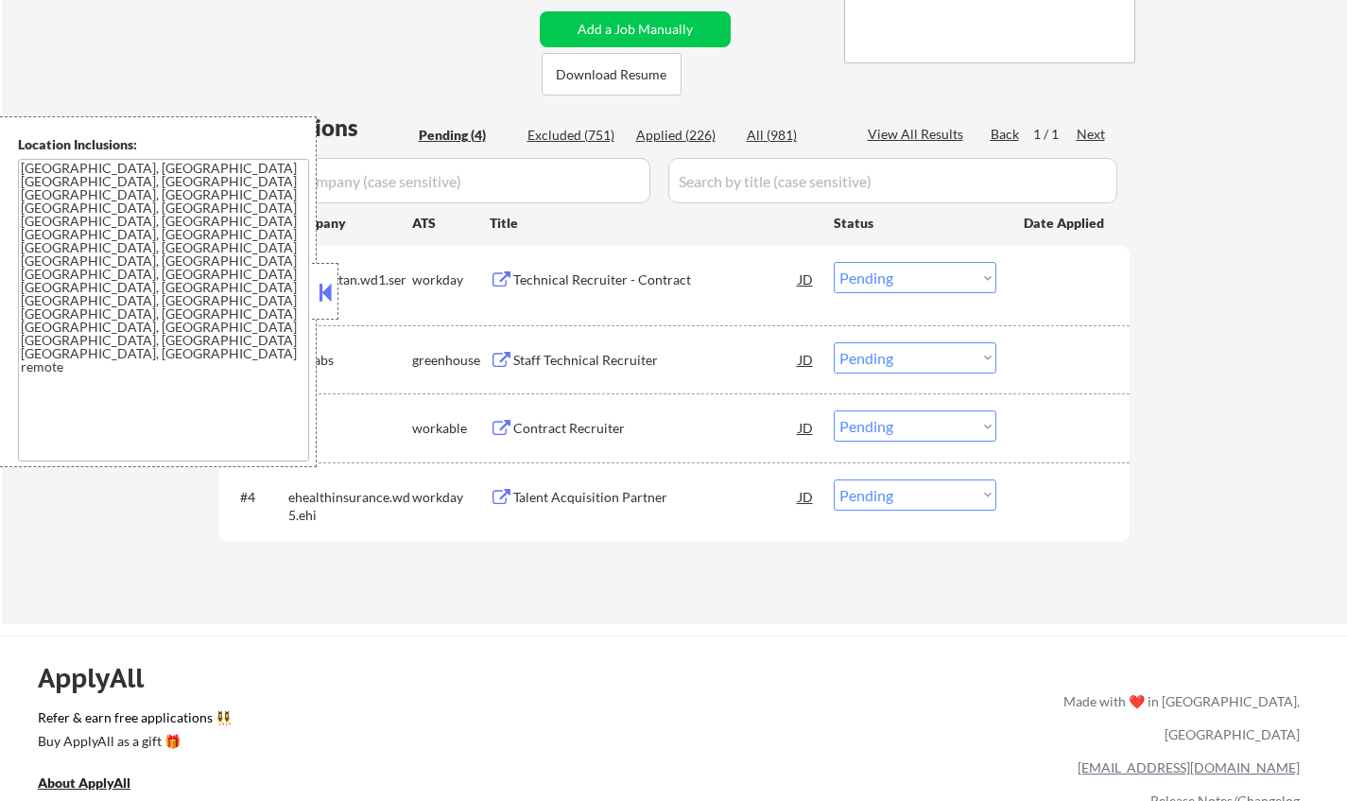
click at [329, 299] on button at bounding box center [325, 292] width 21 height 28
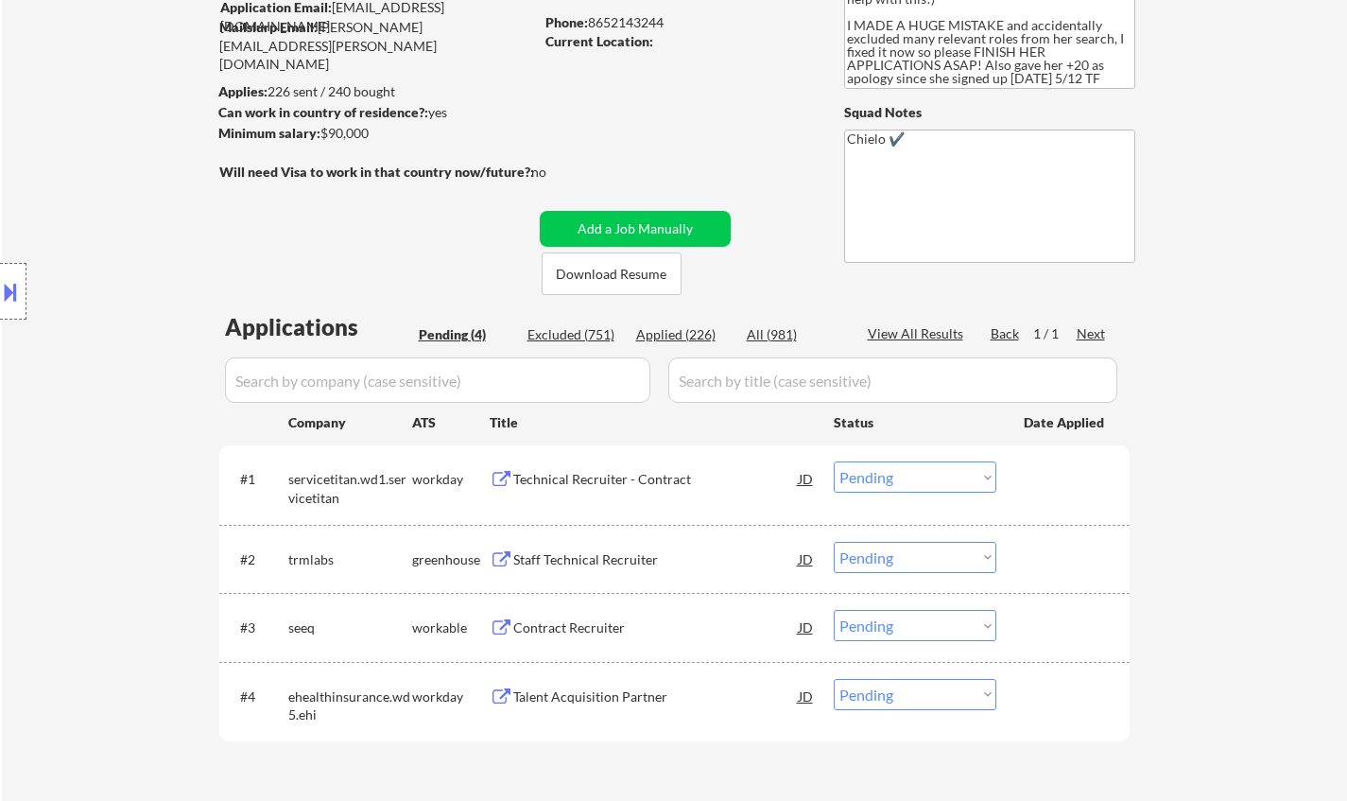
scroll to position [95, 0]
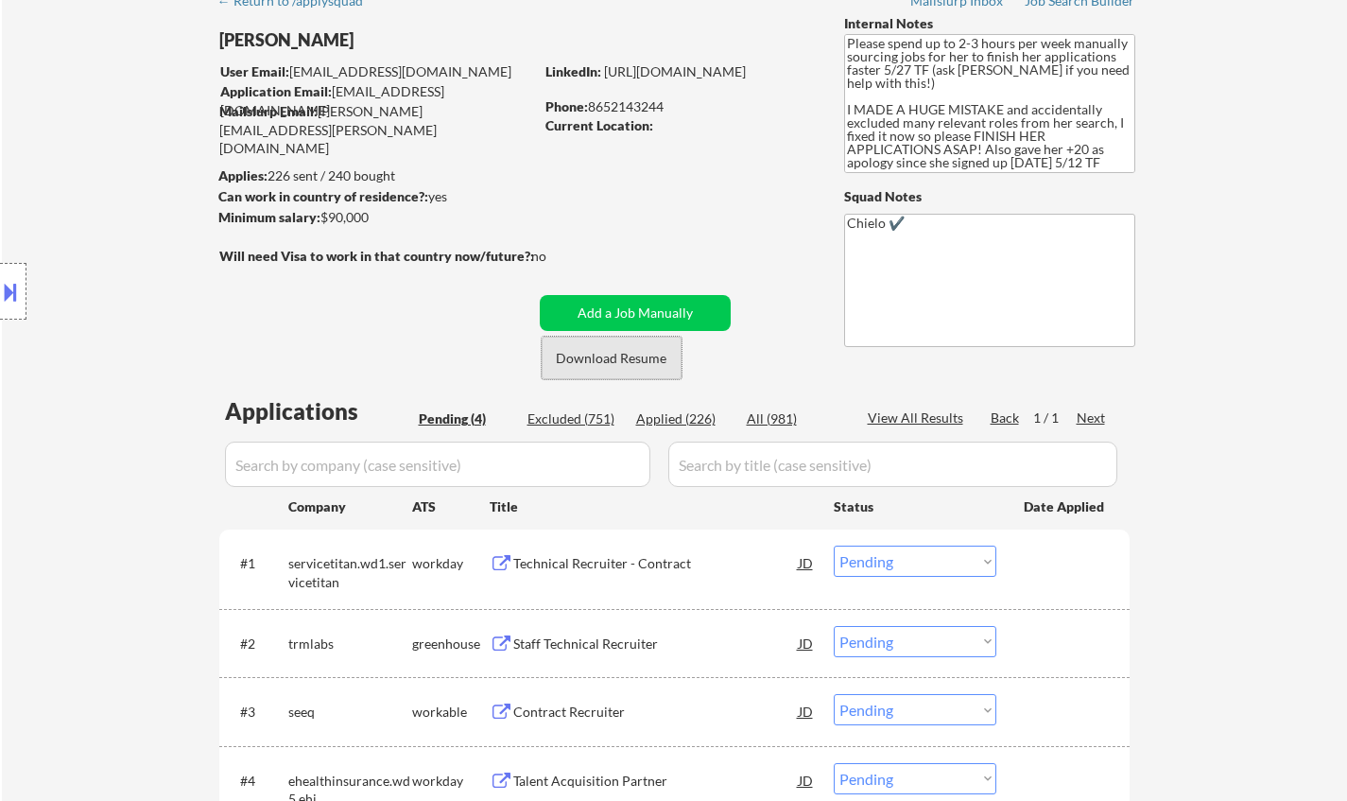
click at [602, 361] on button "Download Resume" at bounding box center [612, 358] width 140 height 43
click at [562, 642] on div "Staff Technical Recruiter" at bounding box center [655, 643] width 285 height 19
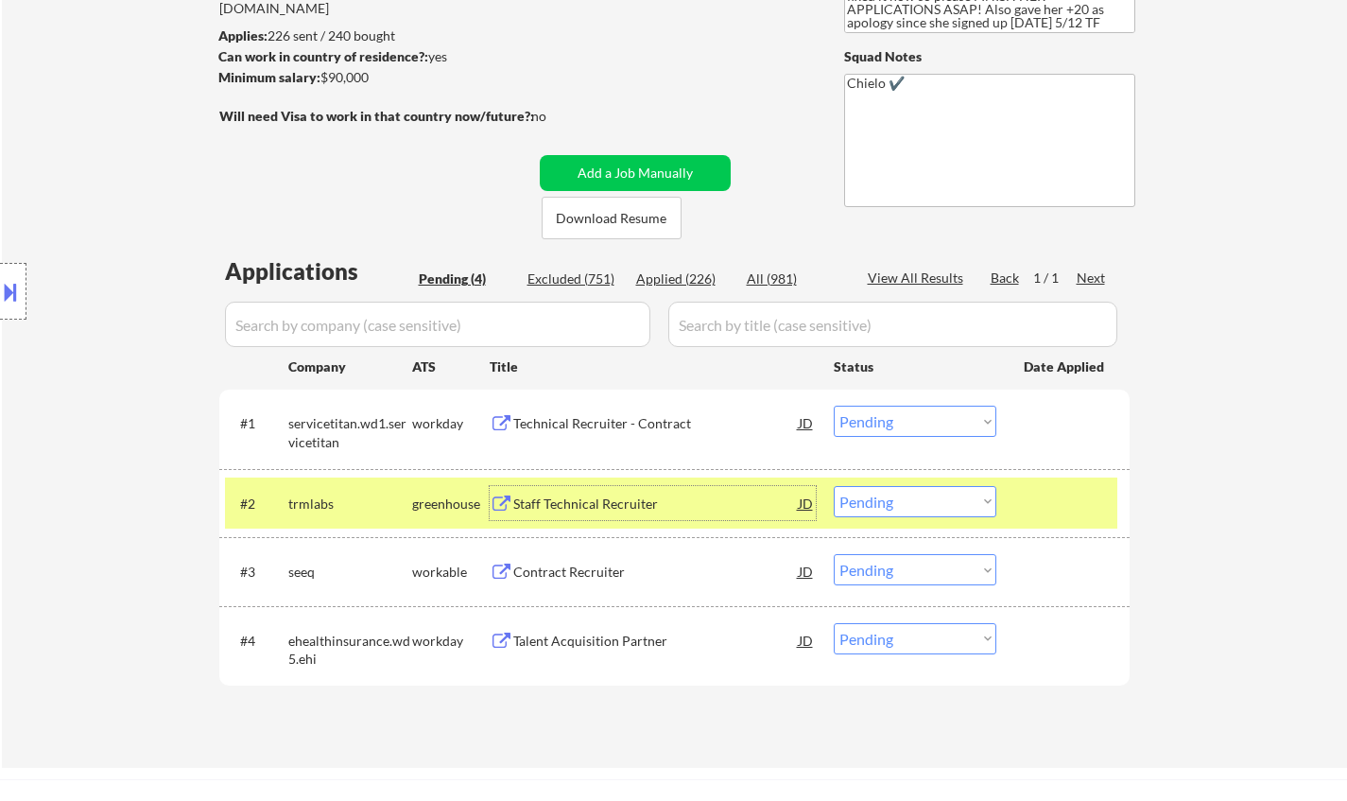
scroll to position [378, 0]
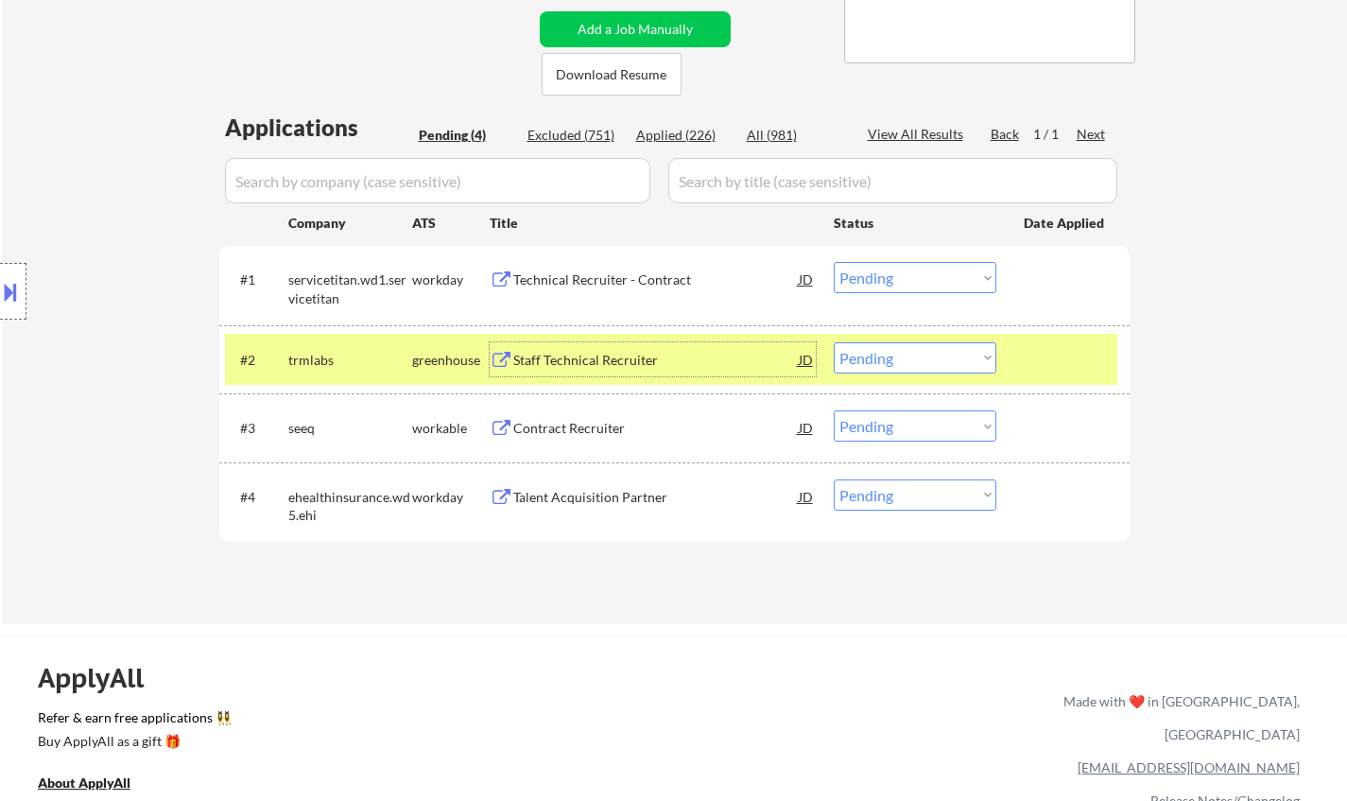
click at [951, 355] on select "Choose an option... Pending Applied Excluded (Questions) Excluded (Expired) Exc…" at bounding box center [915, 357] width 163 height 31
click at [834, 342] on select "Choose an option... Pending Applied Excluded (Questions) Excluded (Expired) Exc…" at bounding box center [915, 357] width 163 height 31
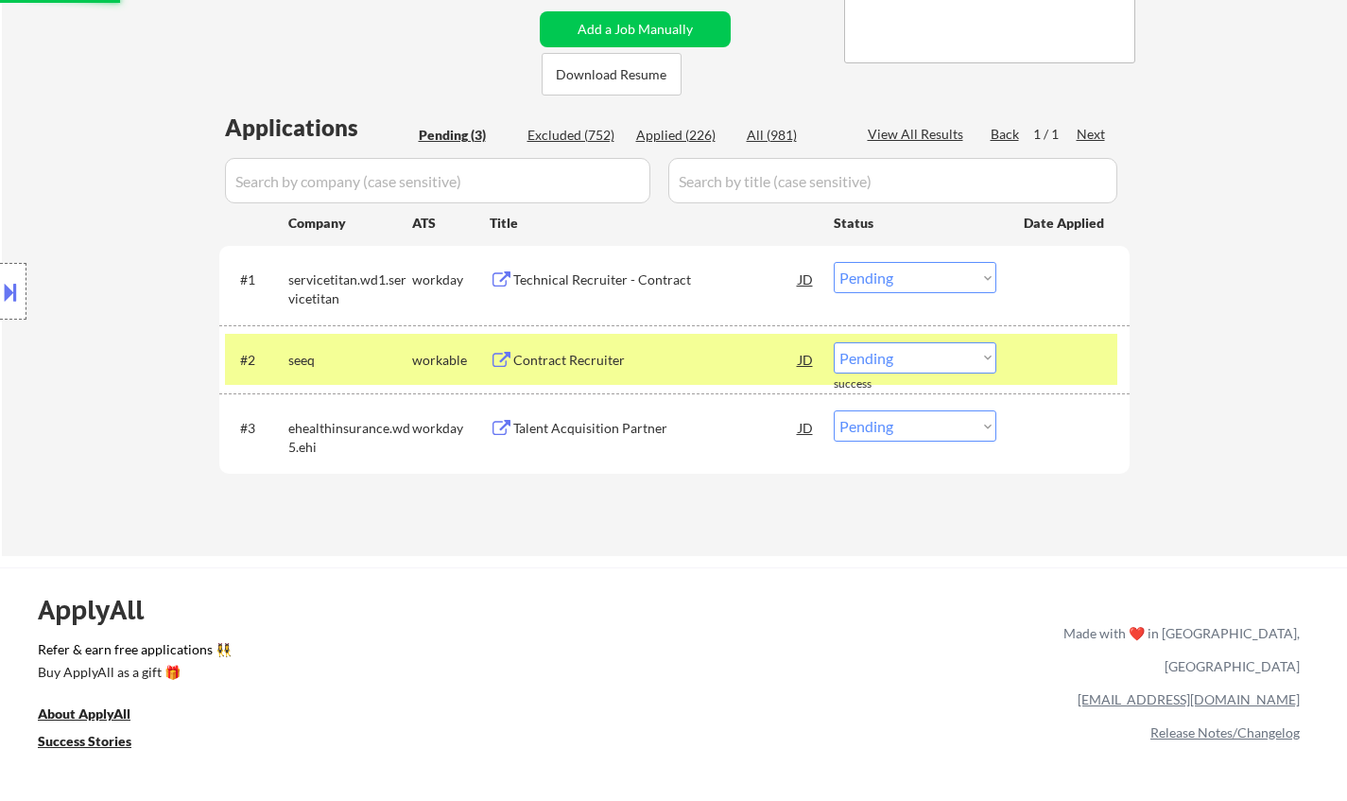
click at [571, 356] on div "Contract Recruiter" at bounding box center [655, 360] width 285 height 19
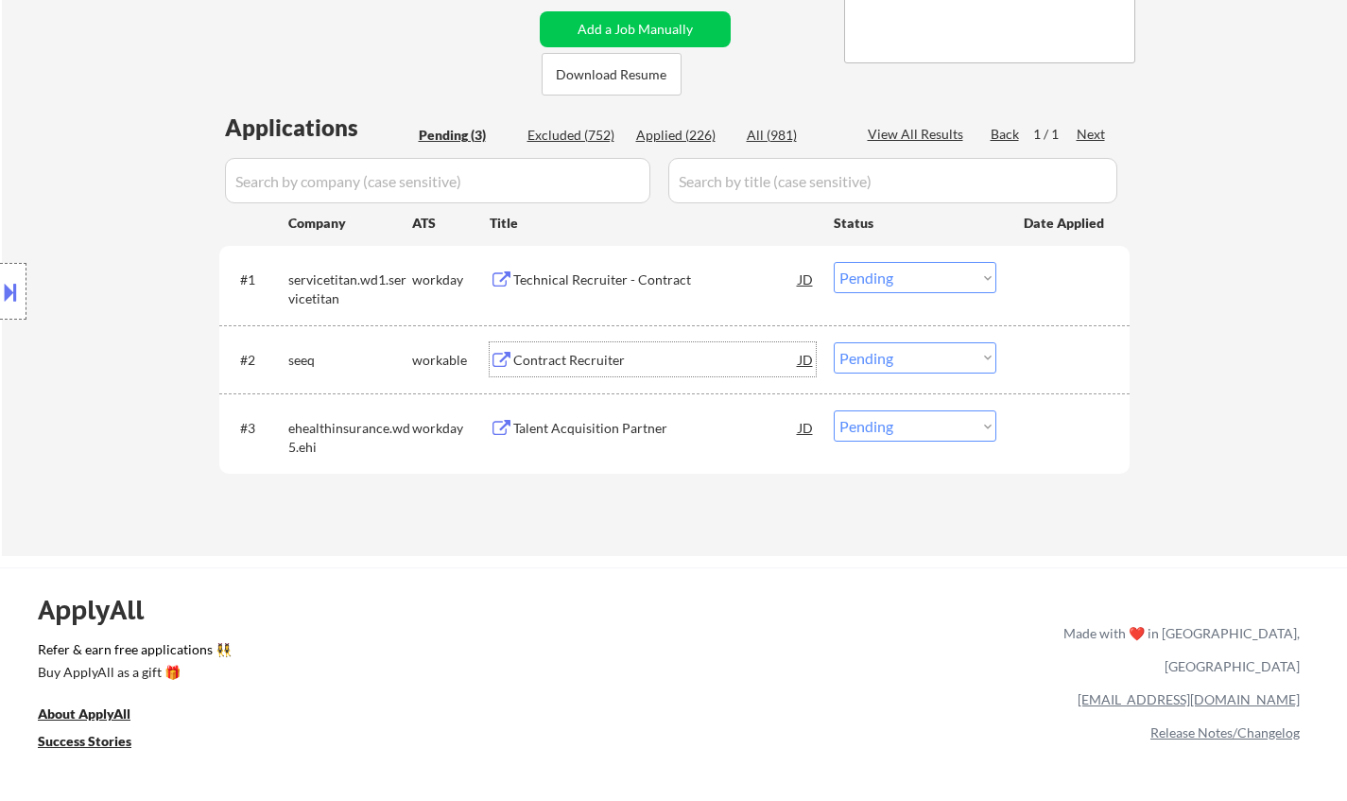
click at [865, 357] on select "Choose an option... Pending Applied Excluded (Questions) Excluded (Expired) Exc…" at bounding box center [915, 357] width 163 height 31
click at [834, 342] on select "Choose an option... Pending Applied Excluded (Questions) Excluded (Expired) Exc…" at bounding box center [915, 357] width 163 height 31
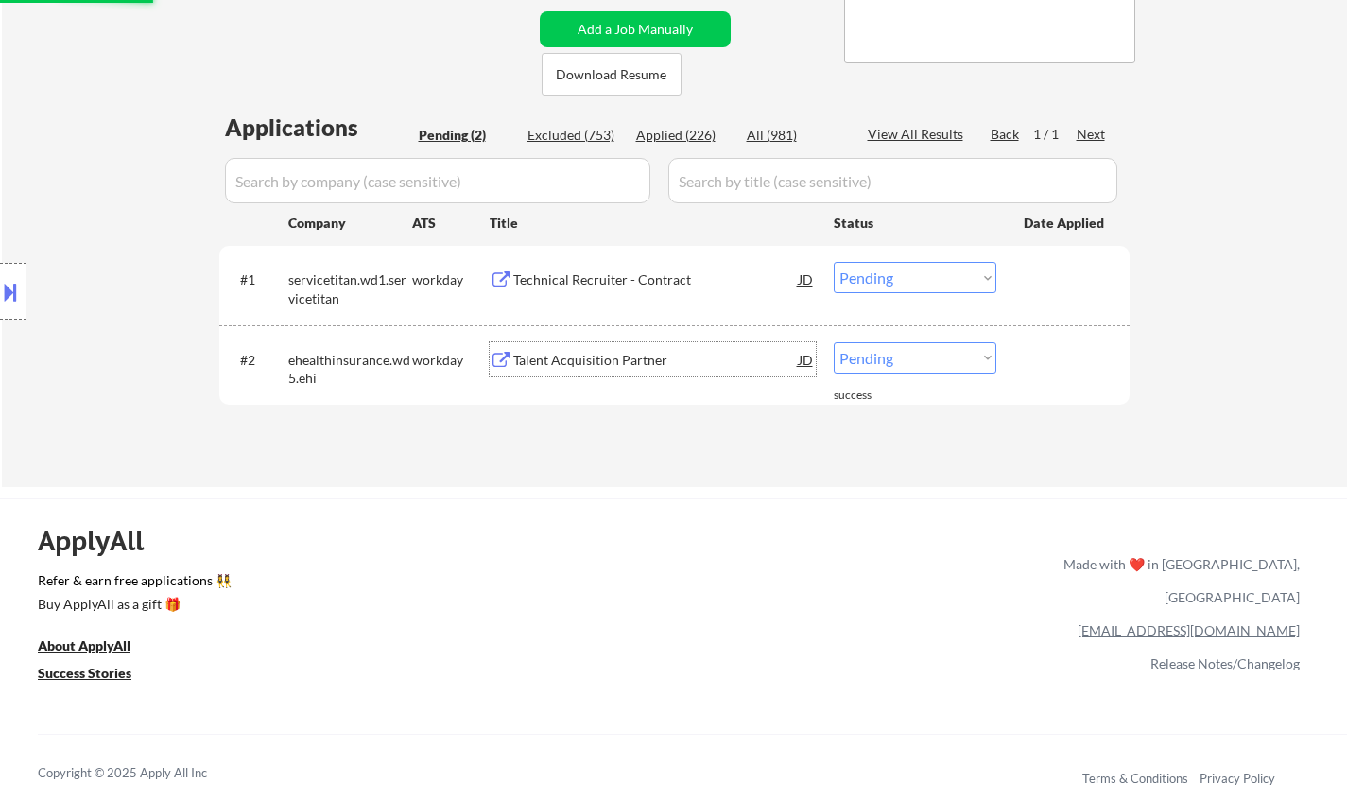
click at [613, 369] on div "Talent Acquisition Partner" at bounding box center [655, 359] width 285 height 34
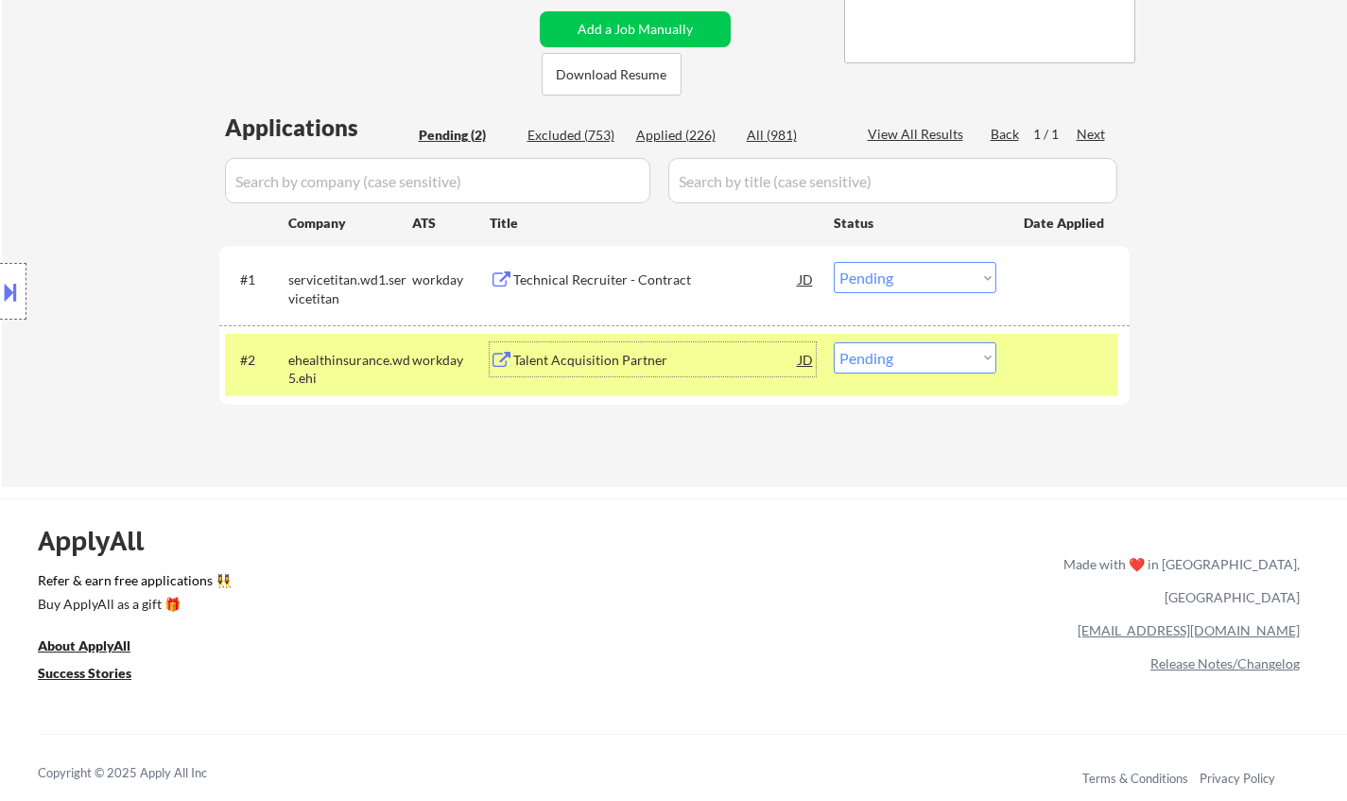
drag, startPoint x: 906, startPoint y: 355, endPoint x: 940, endPoint y: 372, distance: 38.0
click at [906, 355] on select "Choose an option... Pending Applied Excluded (Questions) Excluded (Expired) Exc…" at bounding box center [915, 357] width 163 height 31
select select ""excluded__expired_""
click at [834, 342] on select "Choose an option... Pending Applied Excluded (Questions) Excluded (Expired) Exc…" at bounding box center [915, 357] width 163 height 31
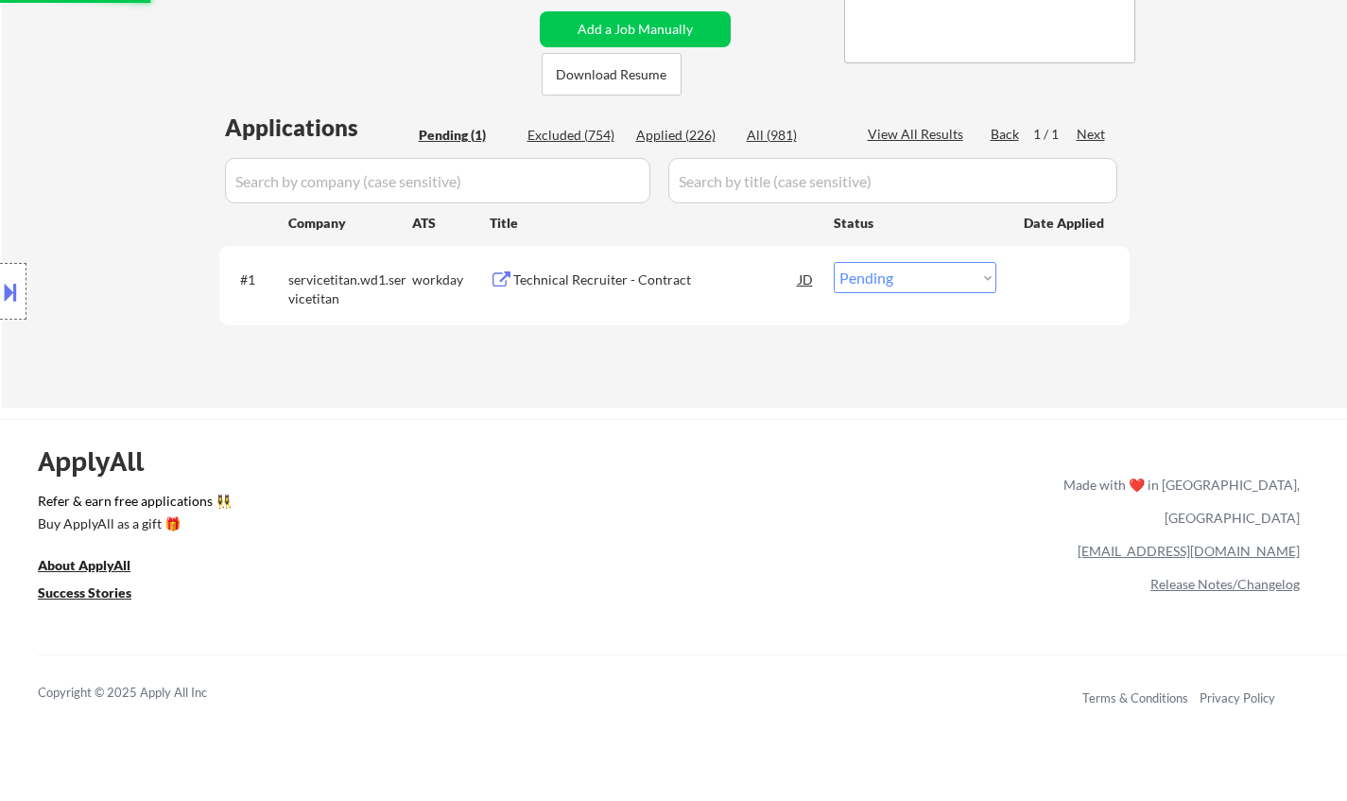
click at [619, 279] on div "Technical Recruiter - Contract" at bounding box center [655, 279] width 285 height 19
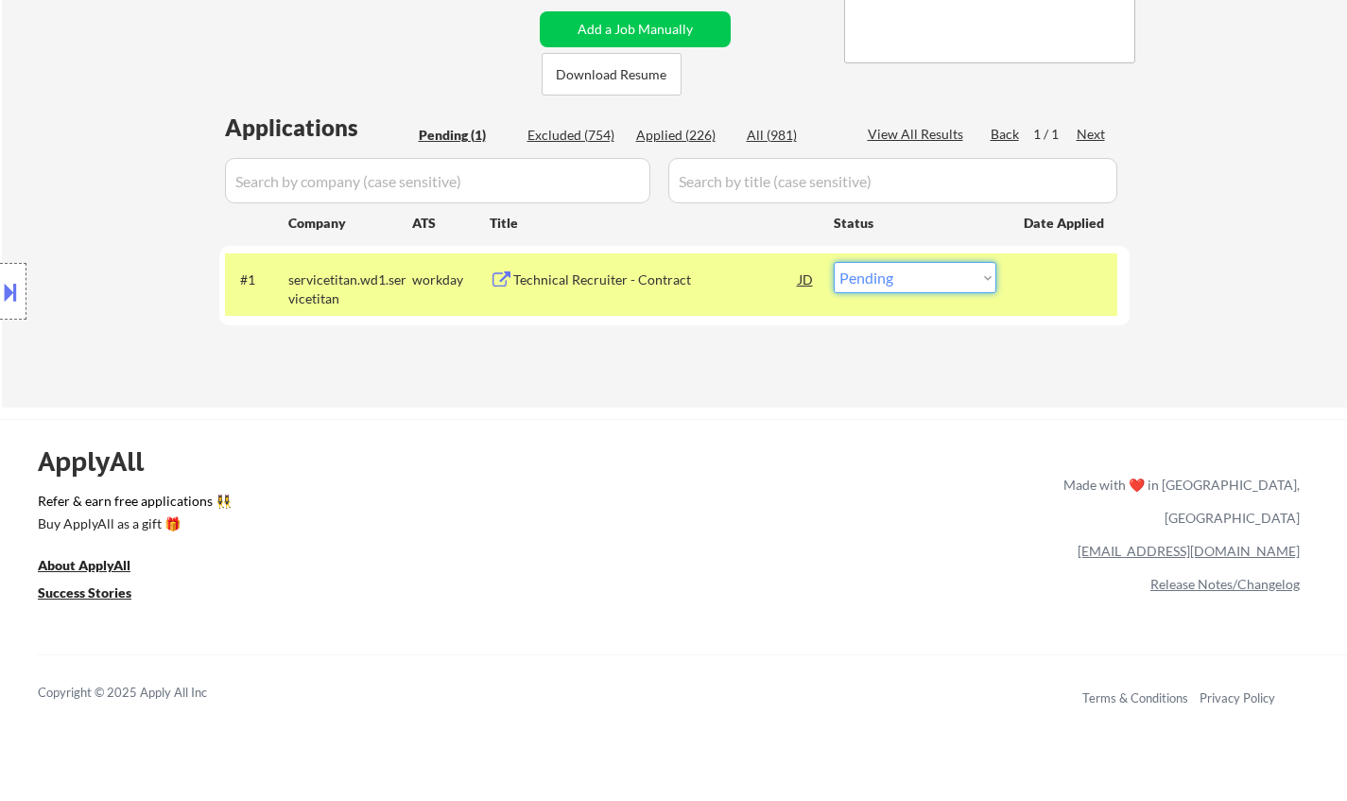
click at [917, 285] on select "Choose an option... Pending Applied Excluded (Questions) Excluded (Expired) Exc…" at bounding box center [915, 277] width 163 height 31
select select ""applied""
click at [834, 262] on select "Choose an option... Pending Applied Excluded (Questions) Excluded (Expired) Exc…" at bounding box center [915, 277] width 163 height 31
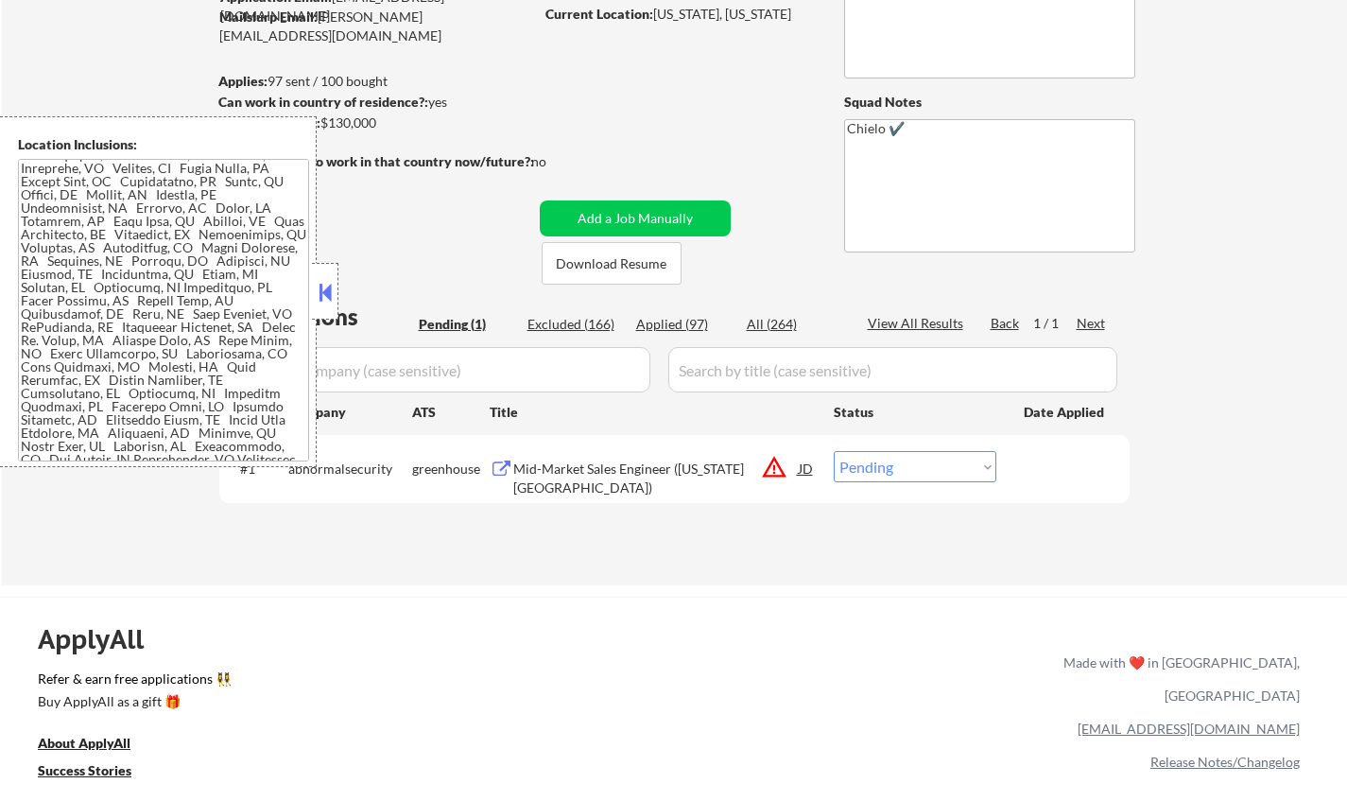
scroll to position [74, 0]
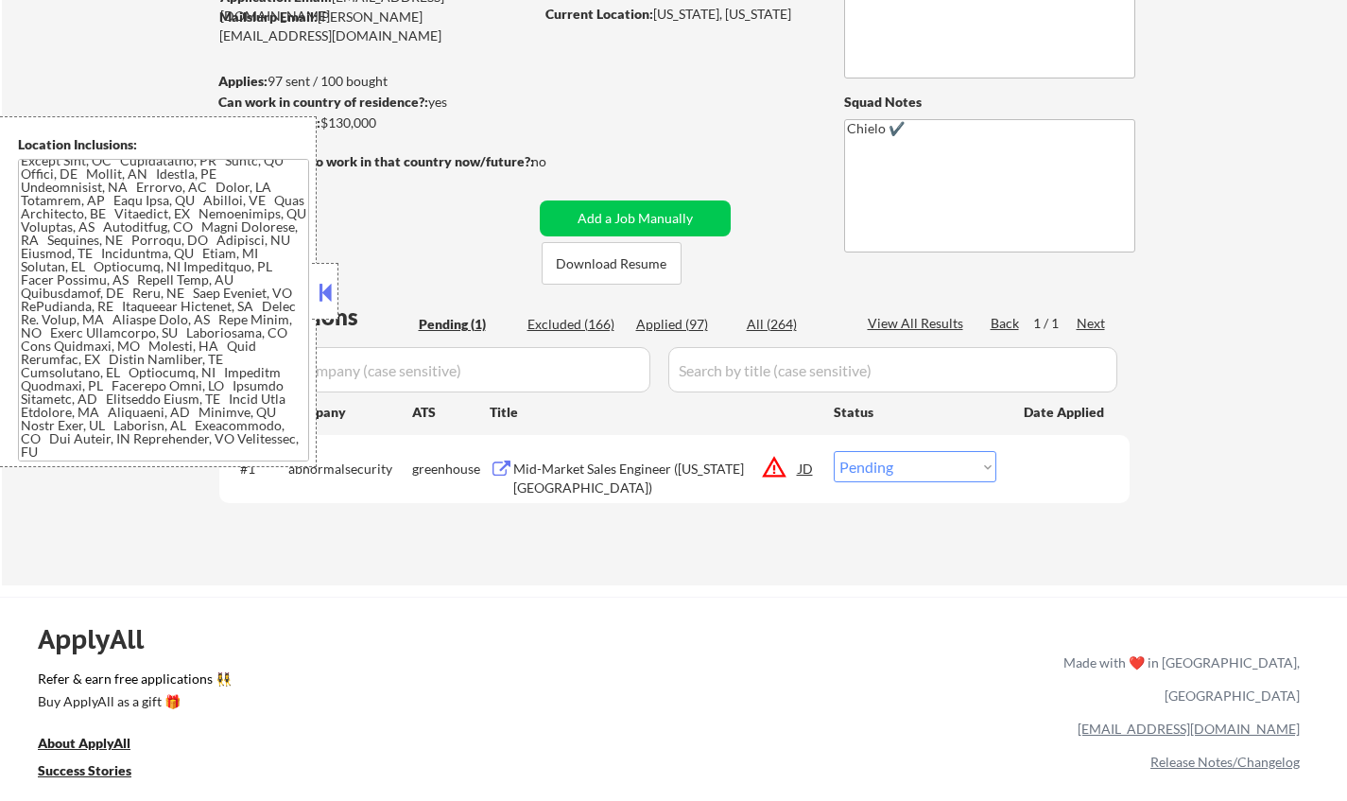
click at [804, 467] on div "JD" at bounding box center [806, 468] width 19 height 34
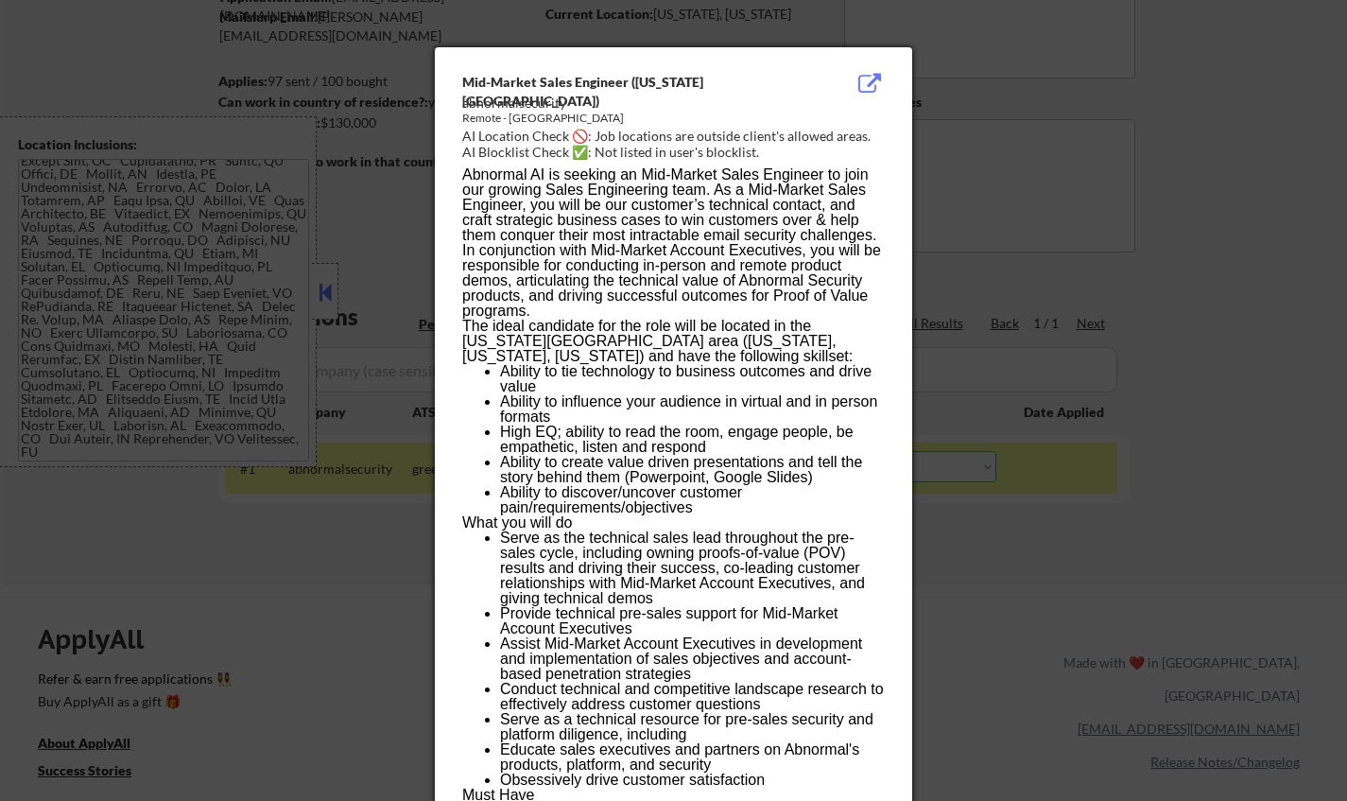
click at [1069, 514] on div at bounding box center [673, 400] width 1347 height 801
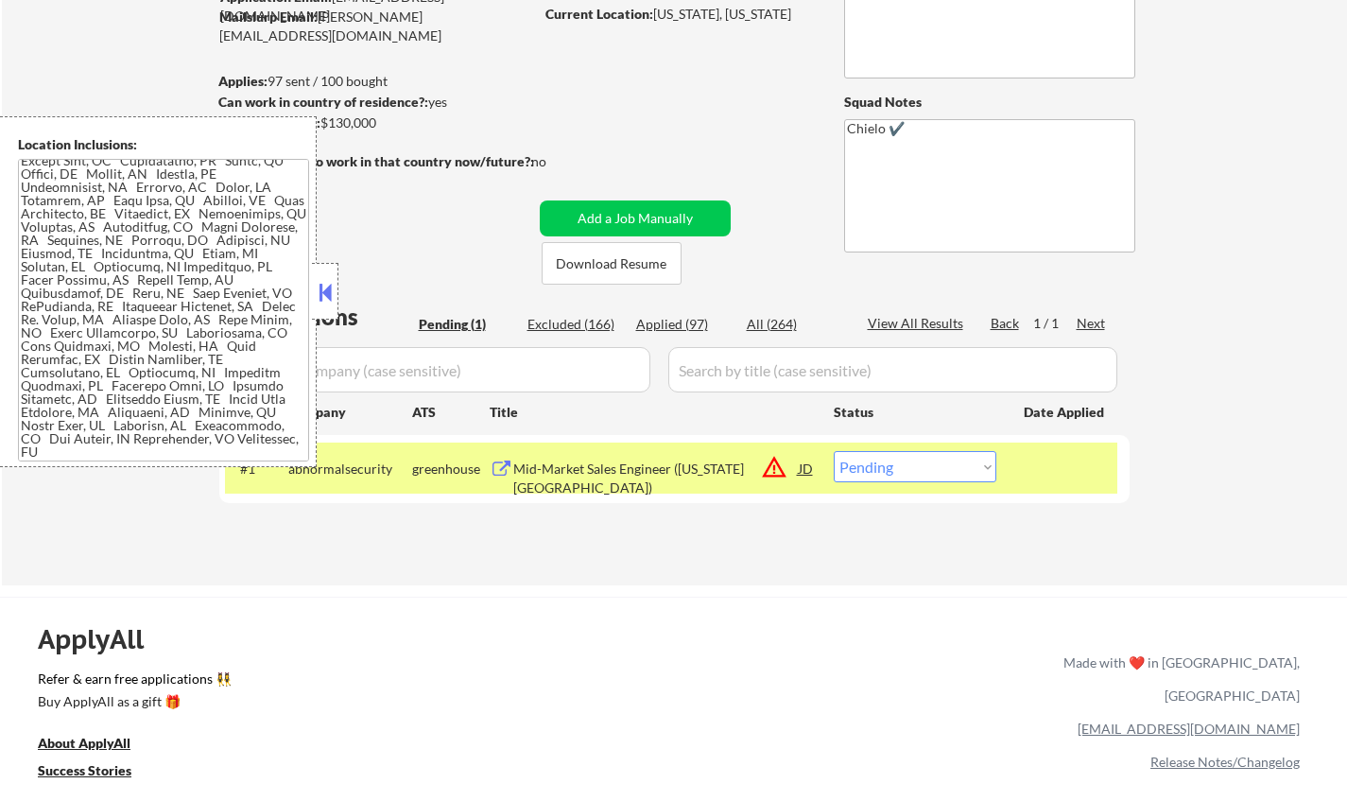
click at [552, 450] on div "#1 abnormalsecurity greenhouse Mid-Market Sales Engineer ([US_STATE][GEOGRAPHIC…" at bounding box center [671, 467] width 892 height 51
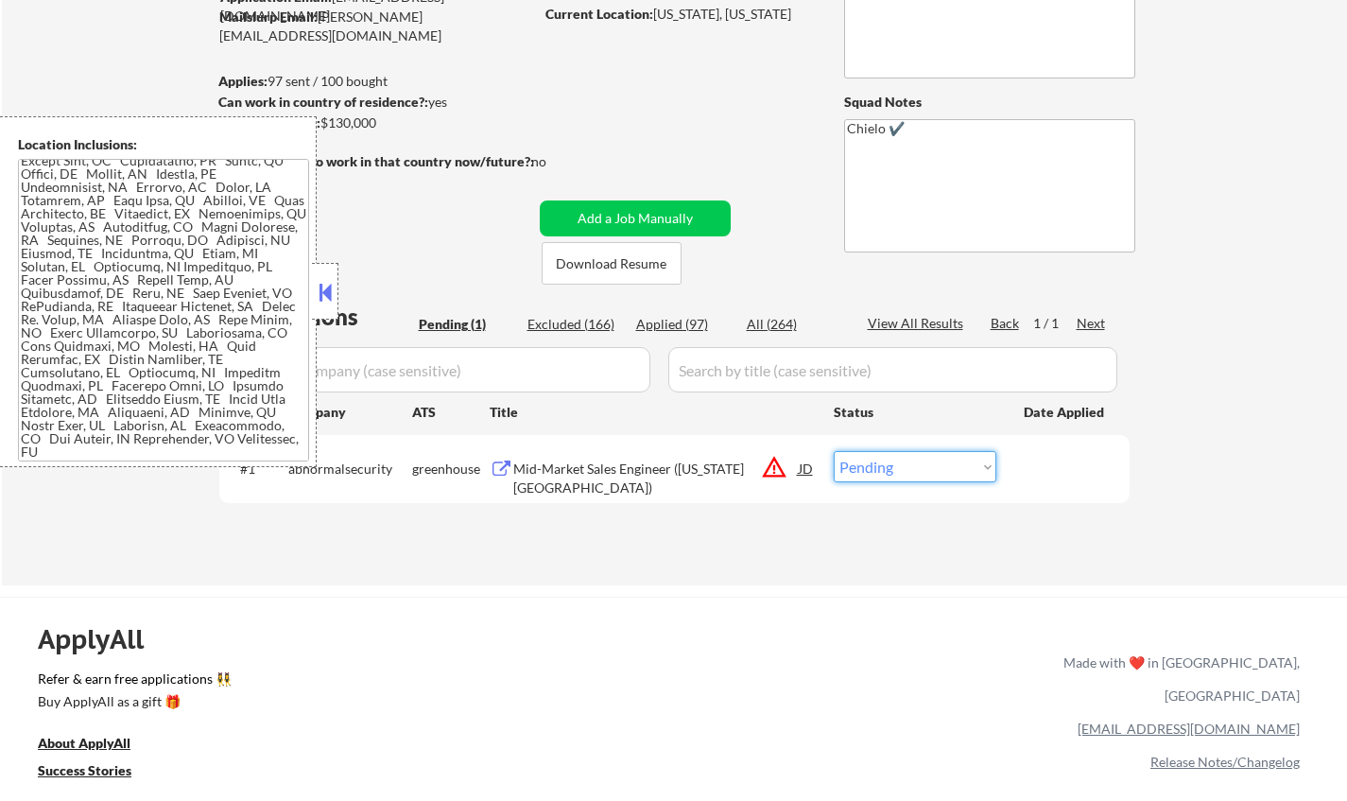
drag, startPoint x: 934, startPoint y: 469, endPoint x: 947, endPoint y: 477, distance: 15.7
click at [934, 469] on select "Choose an option... Pending Applied Excluded (Questions) Excluded (Expired) Exc…" at bounding box center [915, 466] width 163 height 31
select select ""excluded__location_""
click at [834, 451] on select "Choose an option... Pending Applied Excluded (Questions) Excluded (Expired) Exc…" at bounding box center [915, 466] width 163 height 31
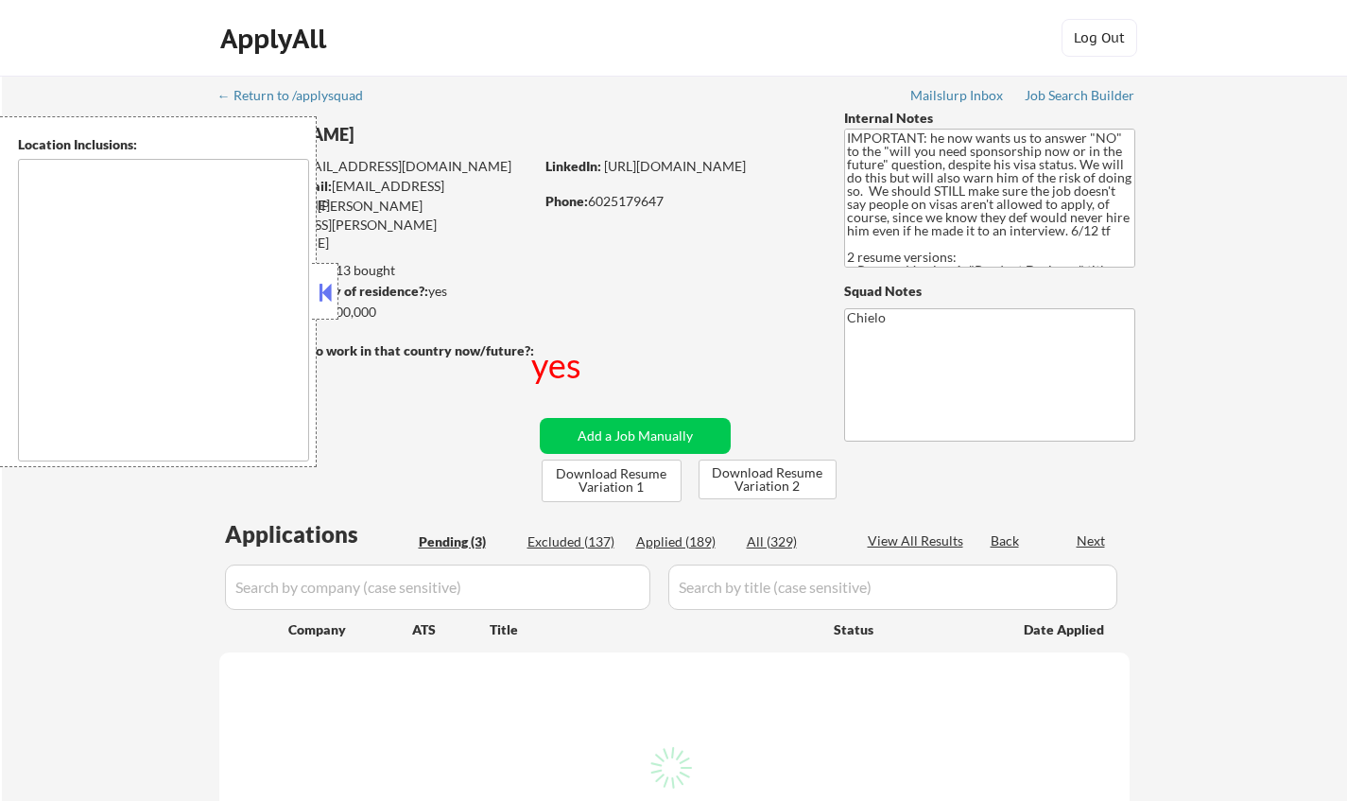
type textarea "country:[GEOGRAPHIC_DATA]"
click at [320, 294] on button at bounding box center [325, 292] width 21 height 28
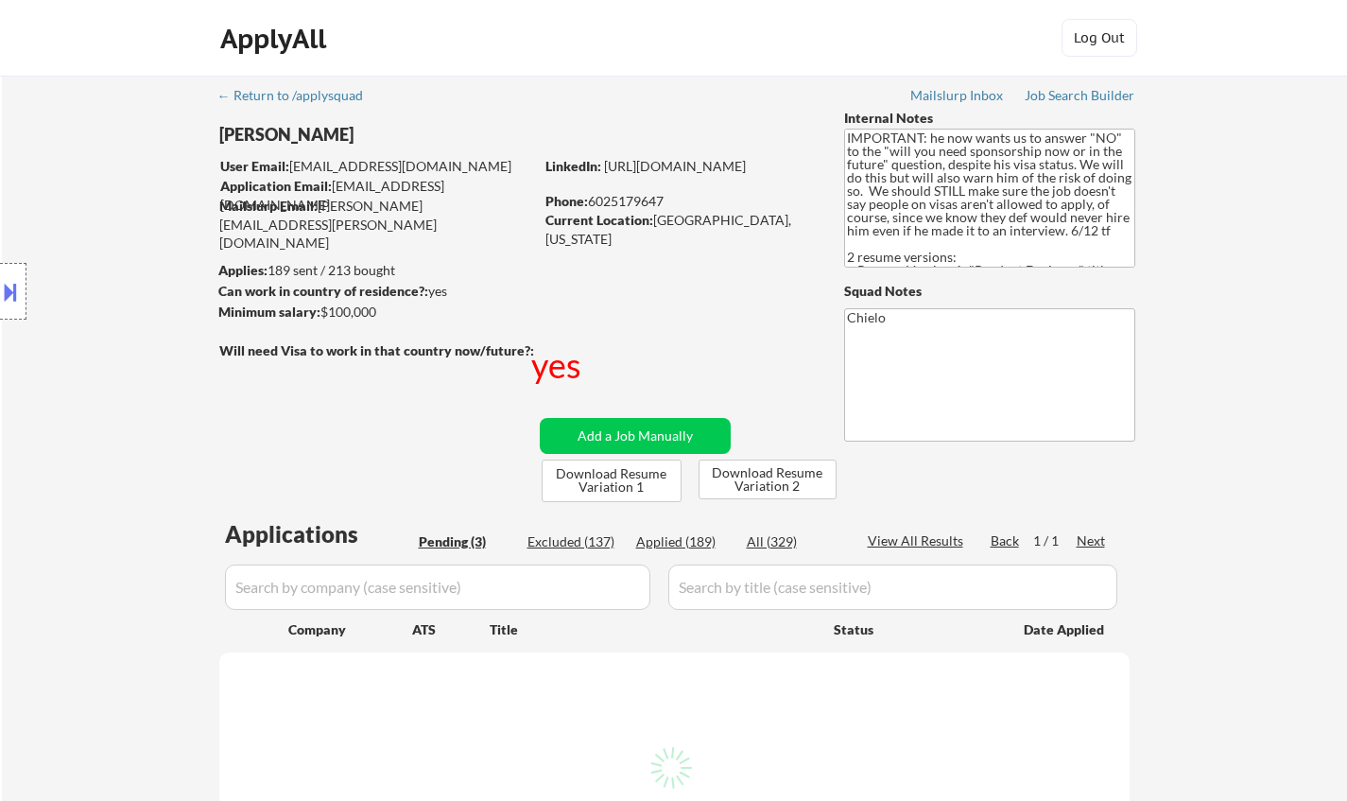
select select ""pending""
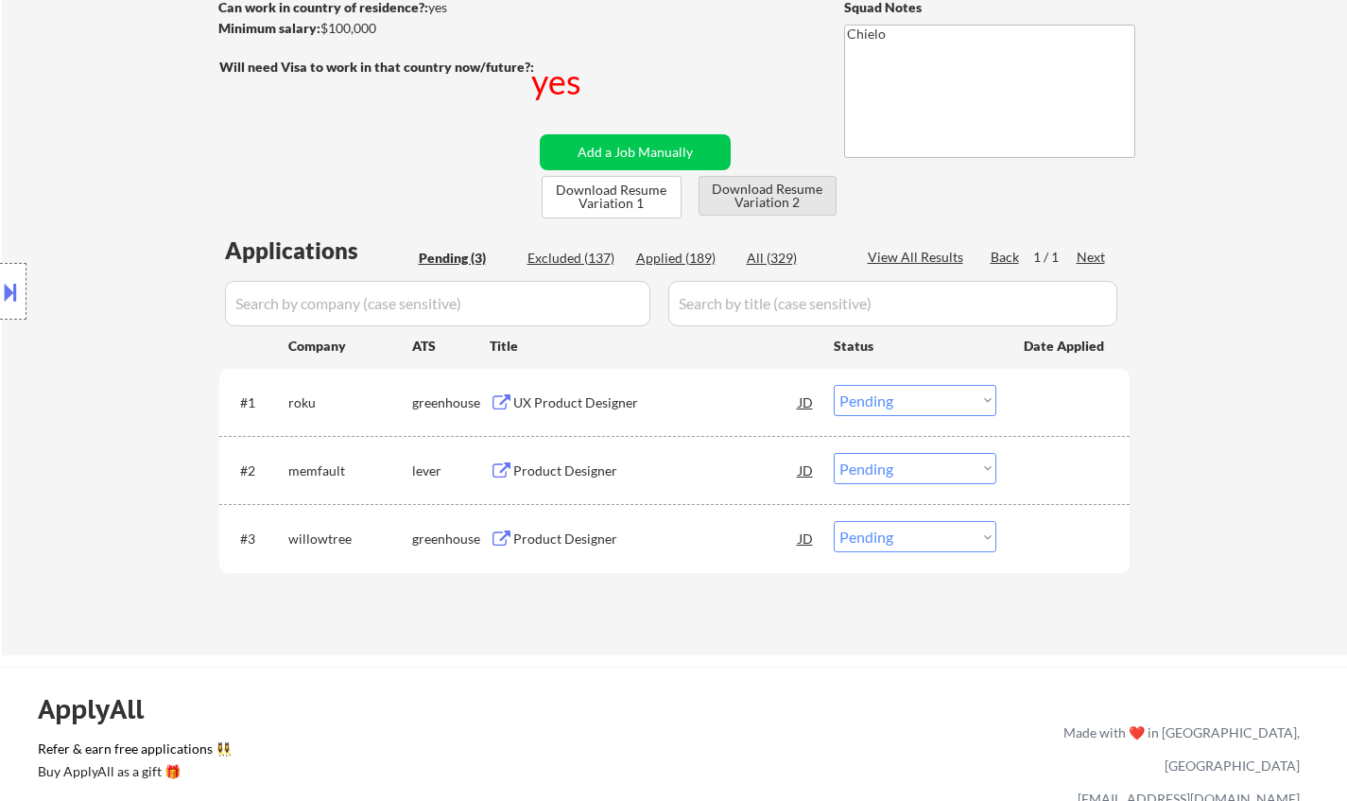
click at [762, 191] on button "Download Resume Variation 2" at bounding box center [768, 196] width 138 height 40
click at [594, 401] on div "UX Product Designer" at bounding box center [655, 402] width 285 height 19
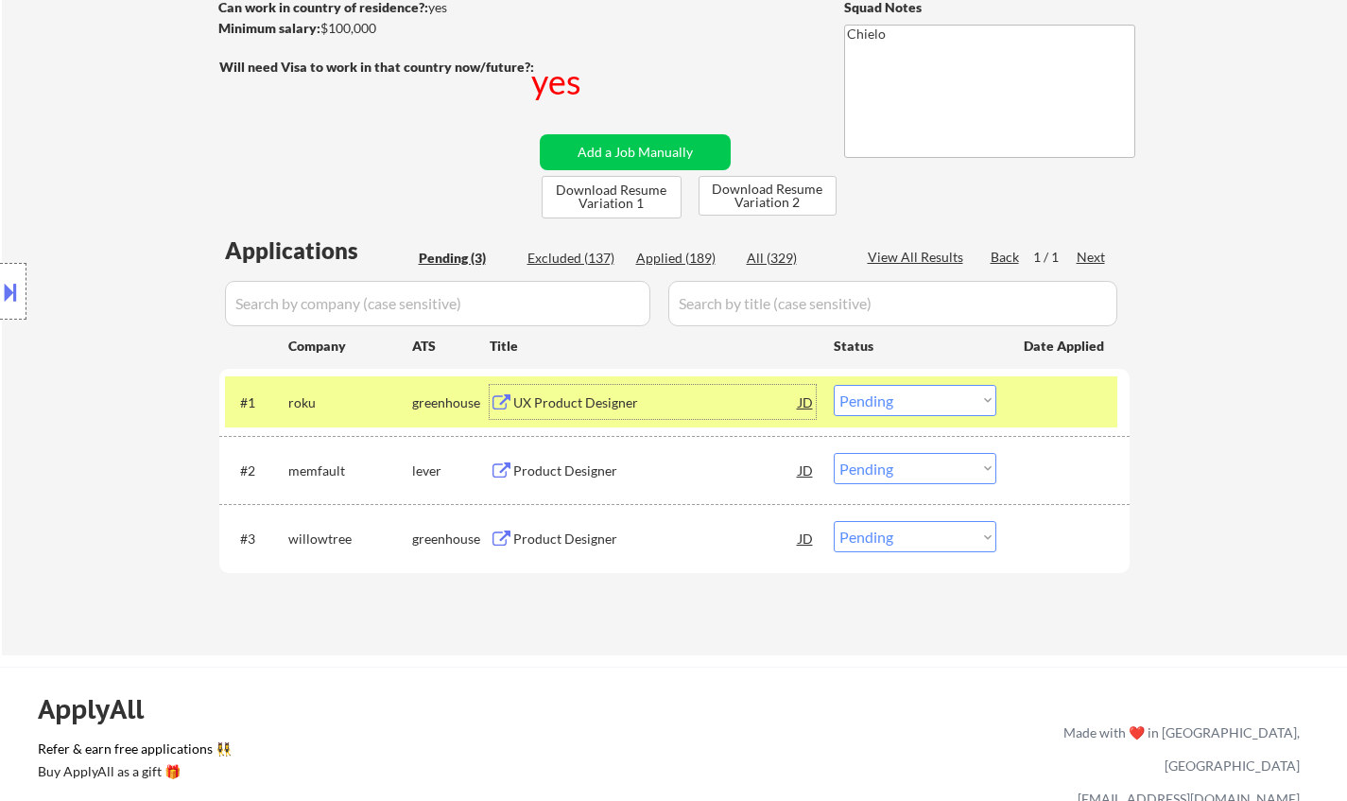
click at [19, 282] on button at bounding box center [10, 291] width 21 height 31
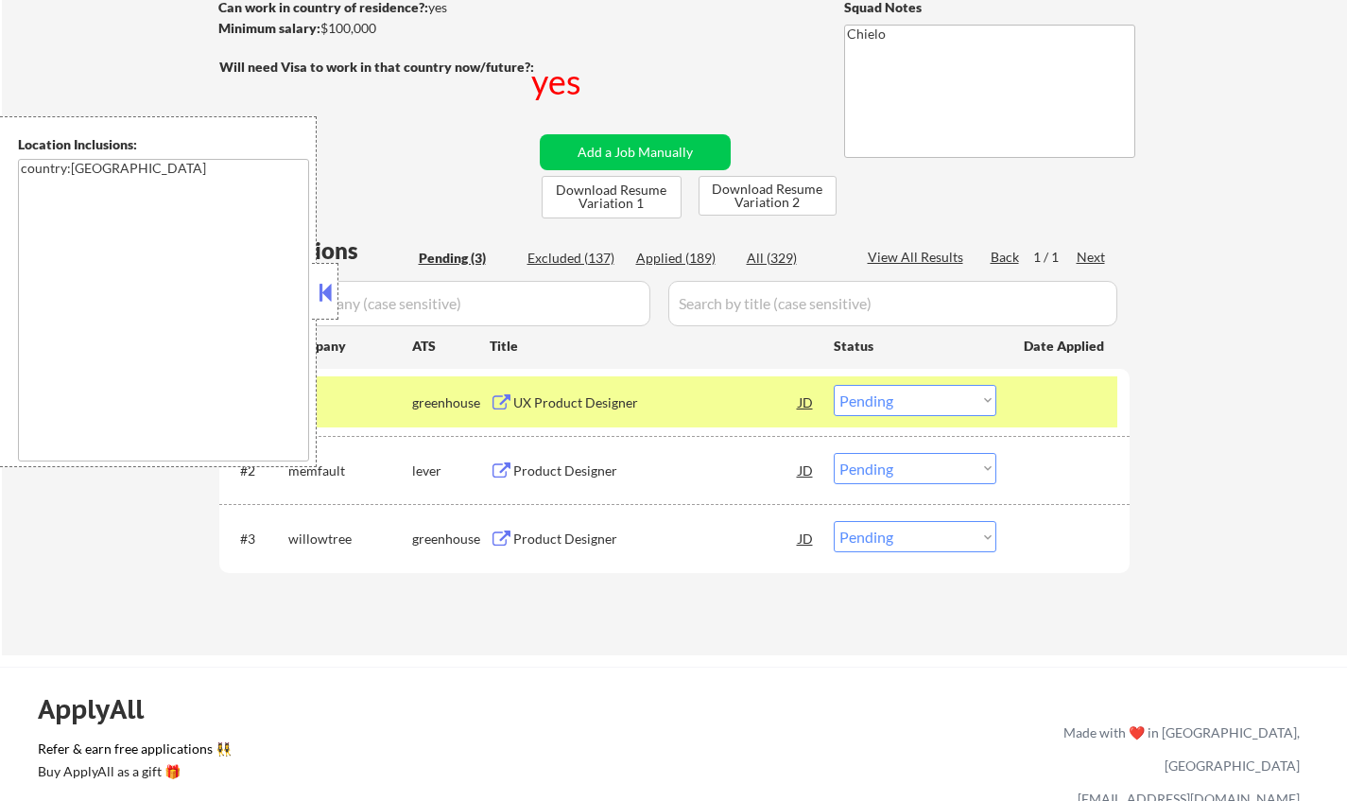
click at [331, 298] on button at bounding box center [325, 292] width 21 height 28
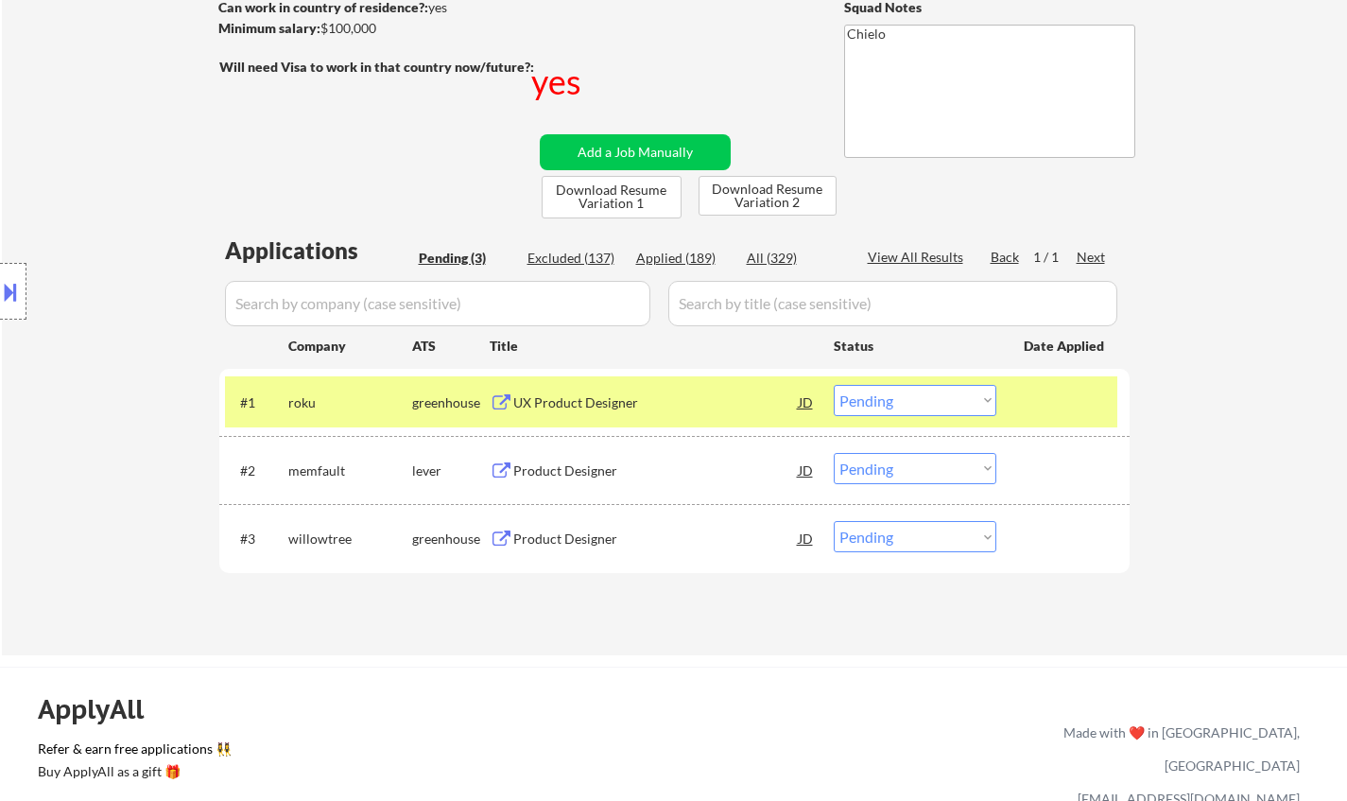
click at [1, 287] on button at bounding box center [10, 291] width 21 height 31
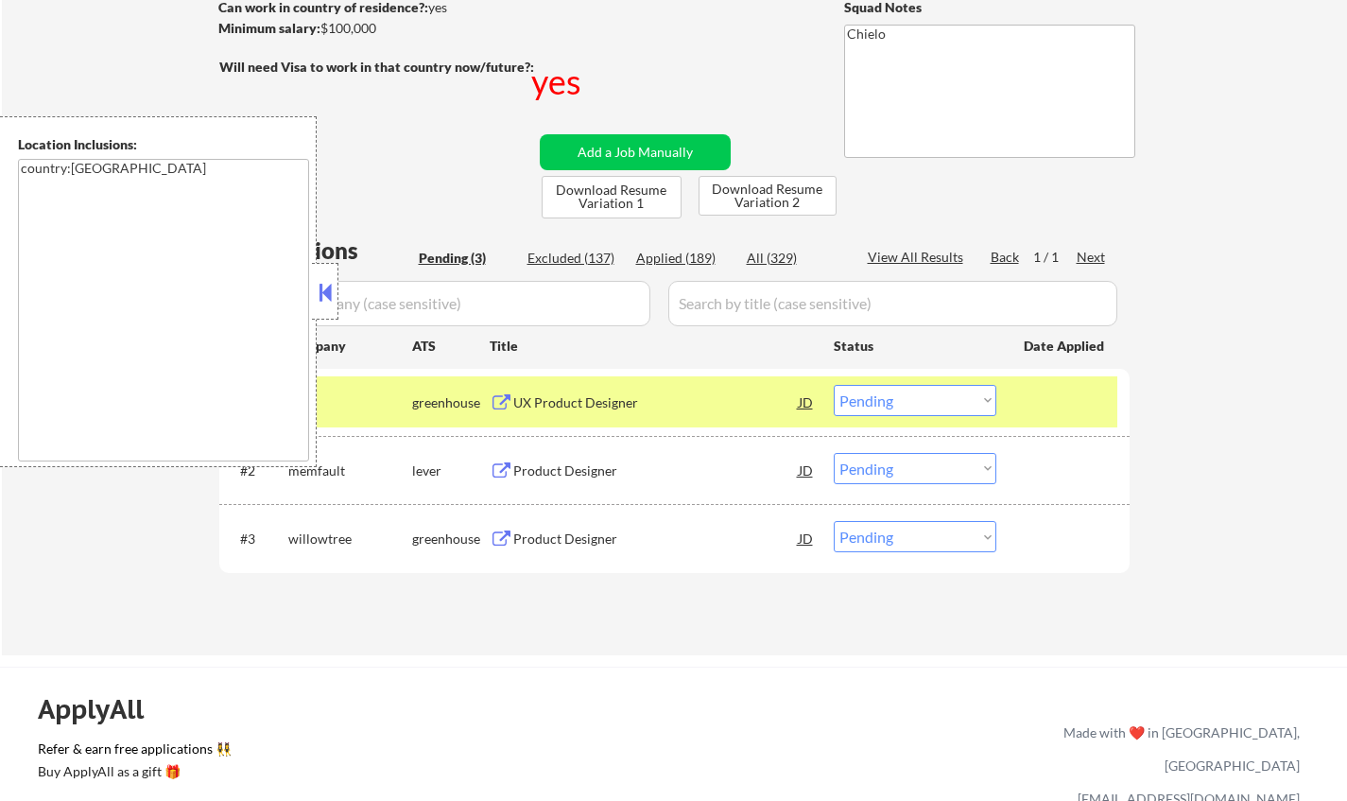
drag, startPoint x: 951, startPoint y: 384, endPoint x: 943, endPoint y: 393, distance: 12.1
click at [951, 385] on select "Choose an option... Pending Applied Excluded (Questions) Excluded (Expired) Exc…" at bounding box center [915, 400] width 163 height 31
click at [834, 385] on select "Choose an option... Pending Applied Excluded (Questions) Excluded (Expired) Exc…" at bounding box center [915, 400] width 163 height 31
select select ""pending""
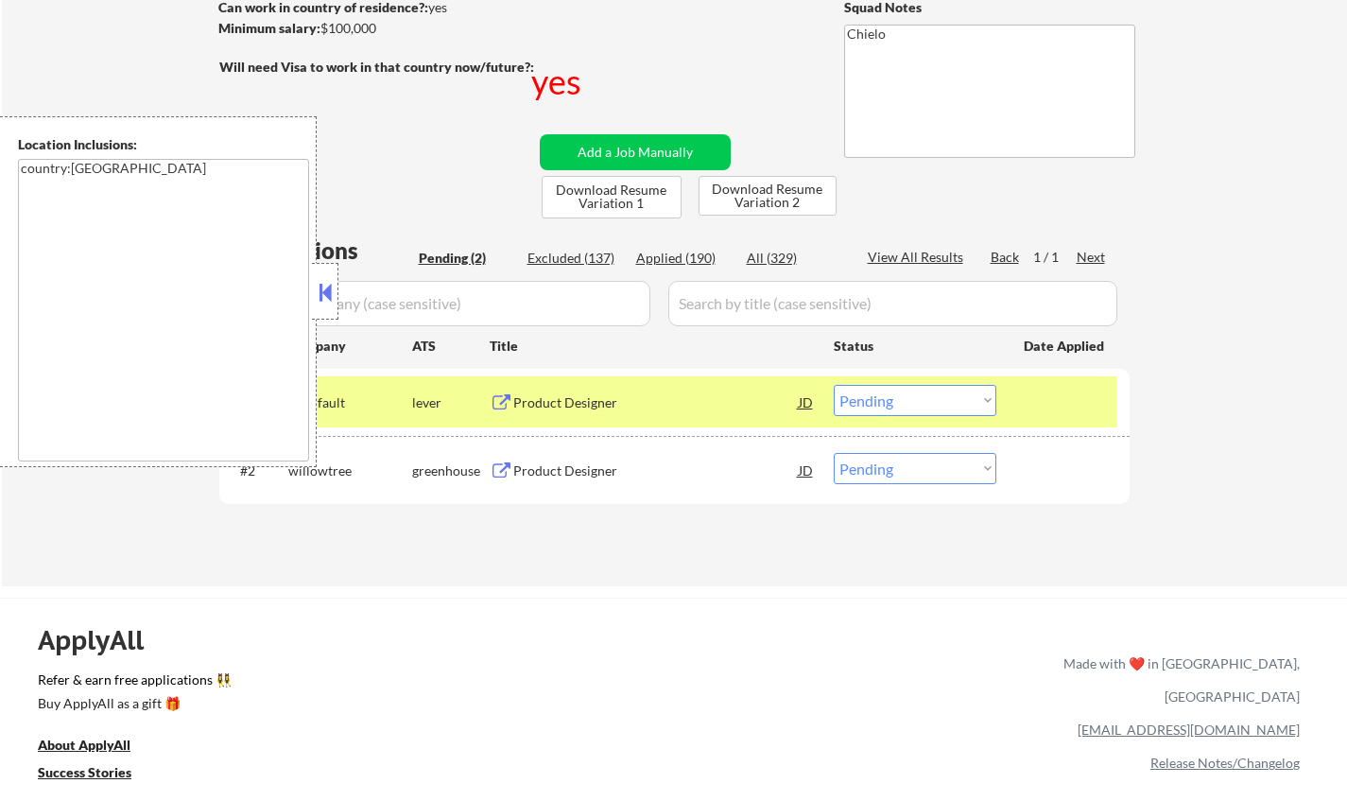
click at [570, 399] on div "Product Designer" at bounding box center [655, 402] width 285 height 19
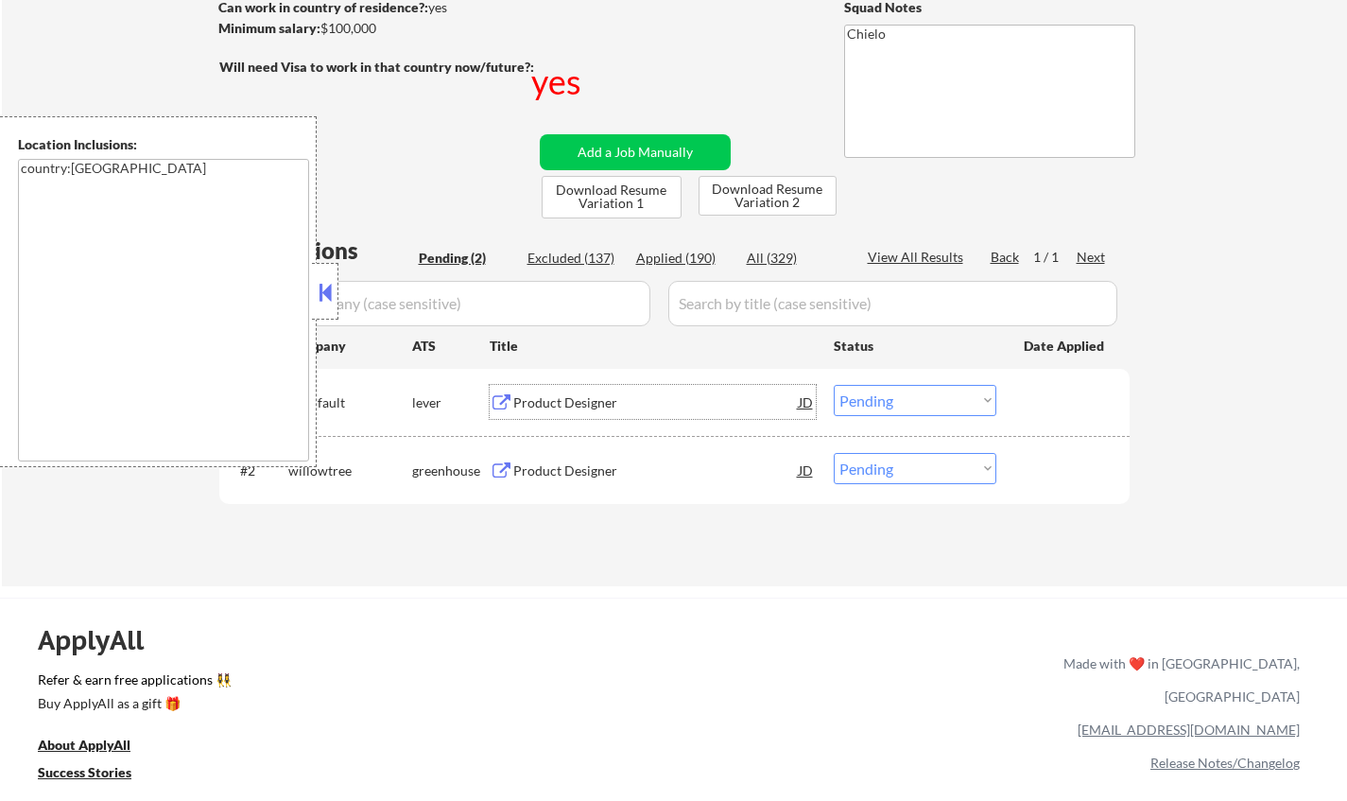
click at [562, 477] on div "Product Designer" at bounding box center [655, 470] width 285 height 19
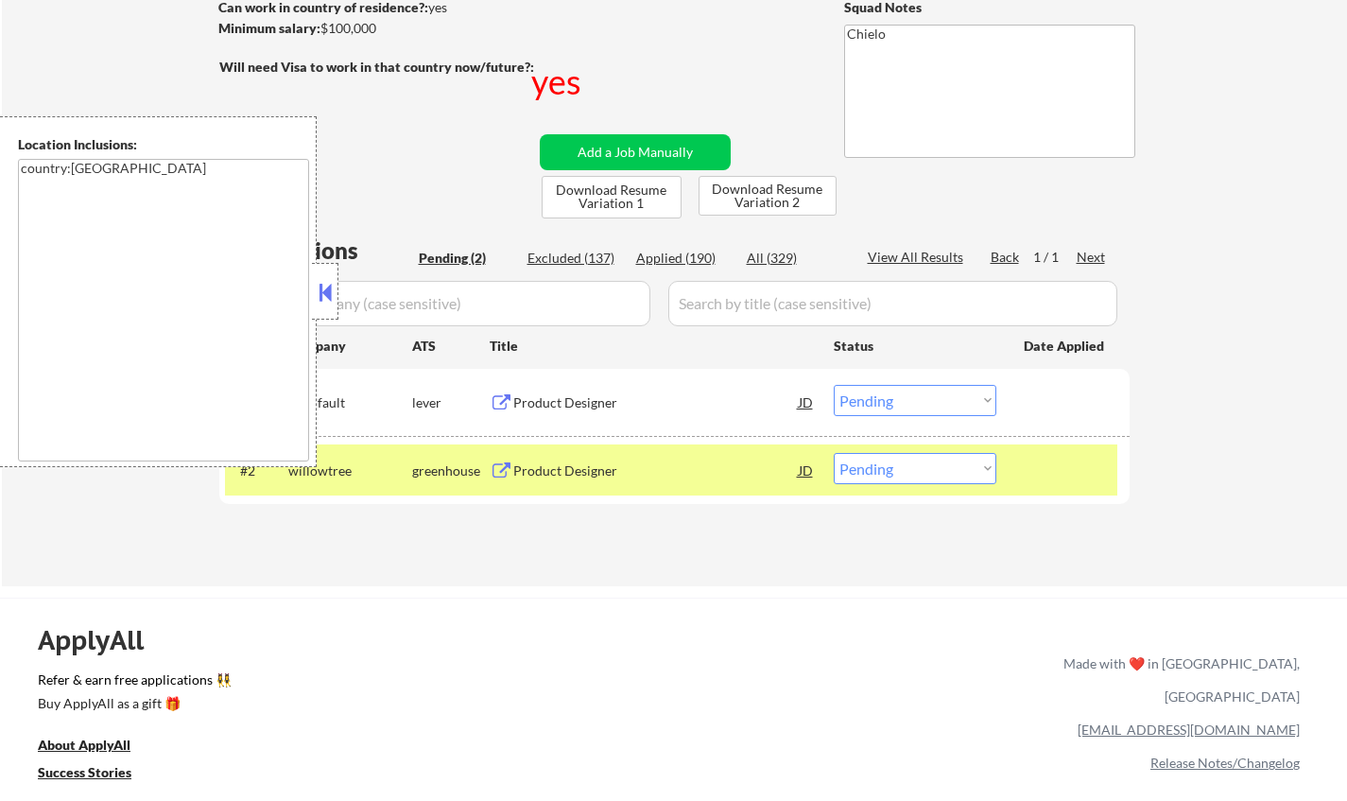
drag, startPoint x: 323, startPoint y: 290, endPoint x: 525, endPoint y: 436, distance: 248.5
click at [323, 291] on button at bounding box center [325, 292] width 21 height 28
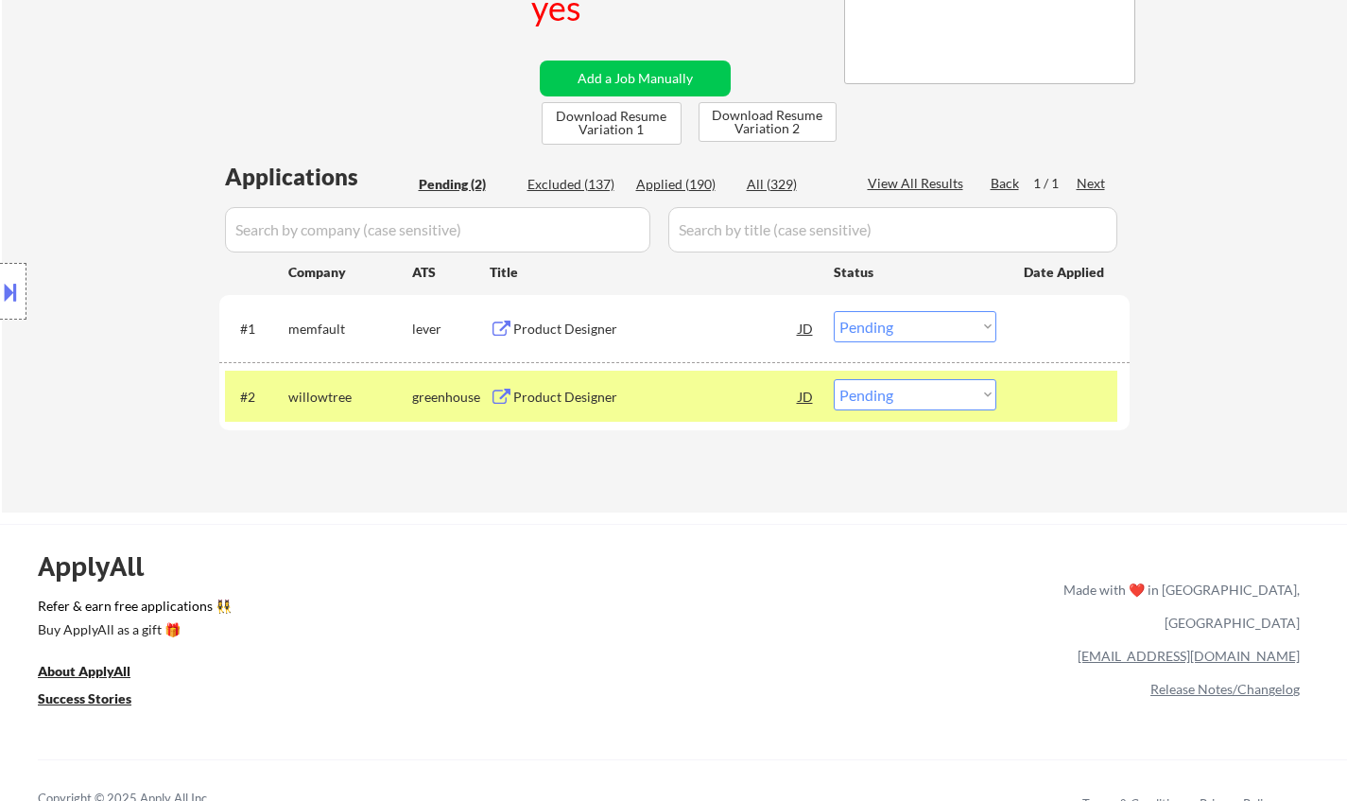
scroll to position [378, 0]
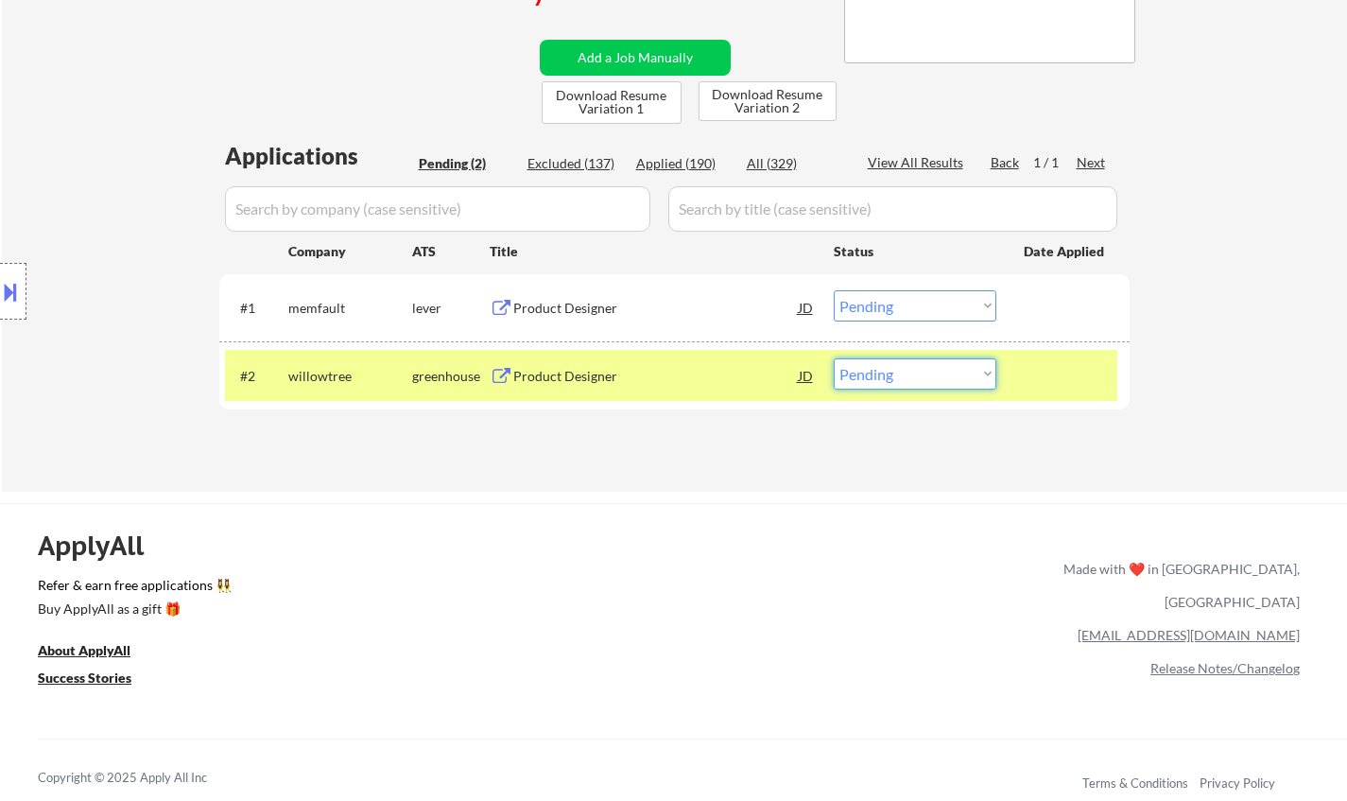
click at [882, 378] on select "Choose an option... Pending Applied Excluded (Questions) Excluded (Expired) Exc…" at bounding box center [915, 373] width 163 height 31
select select ""applied""
click at [834, 358] on select "Choose an option... Pending Applied Excluded (Questions) Excluded (Expired) Exc…" at bounding box center [915, 373] width 163 height 31
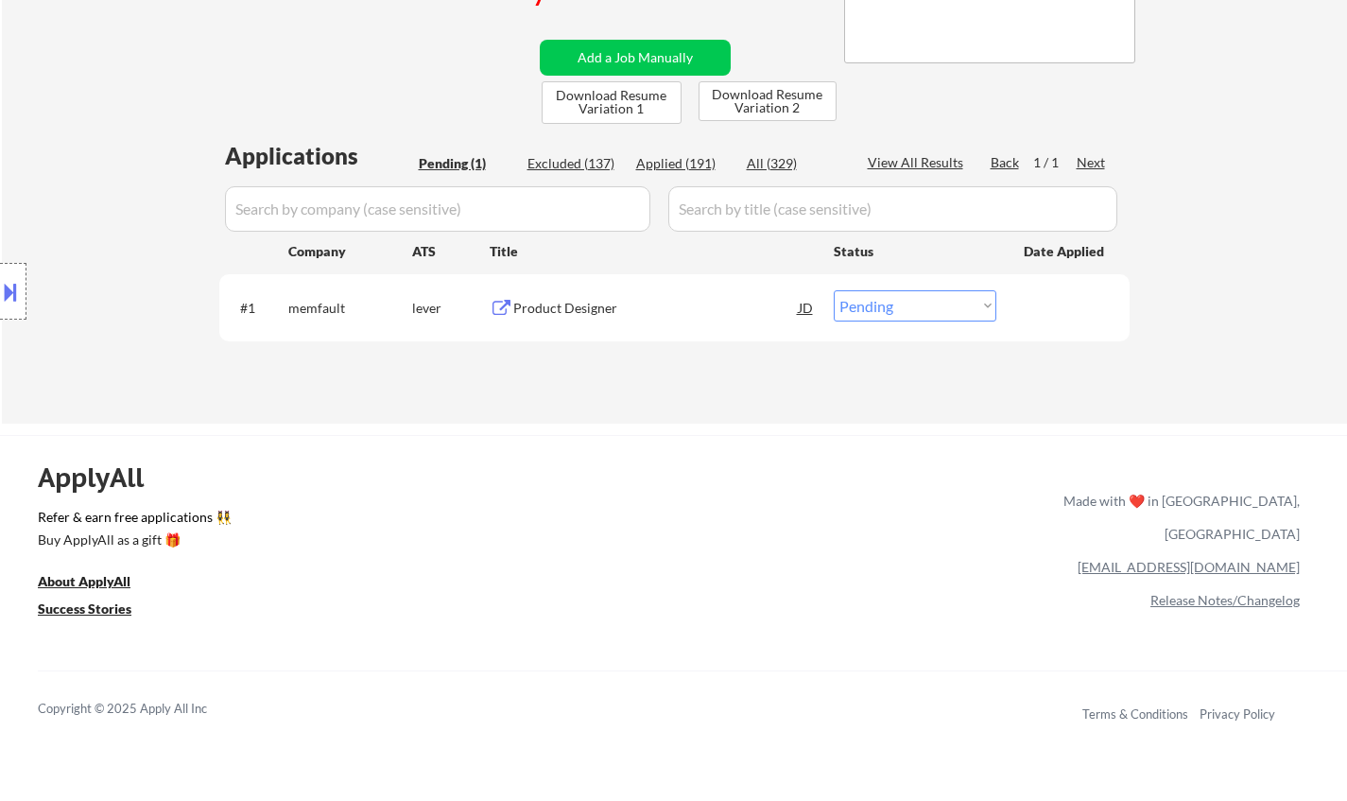
click at [933, 312] on select "Choose an option... Pending Applied Excluded (Questions) Excluded (Expired) Exc…" at bounding box center [915, 305] width 163 height 31
select select ""applied""
click at [834, 290] on select "Choose an option... Pending Applied Excluded (Questions) Excluded (Expired) Exc…" at bounding box center [915, 305] width 163 height 31
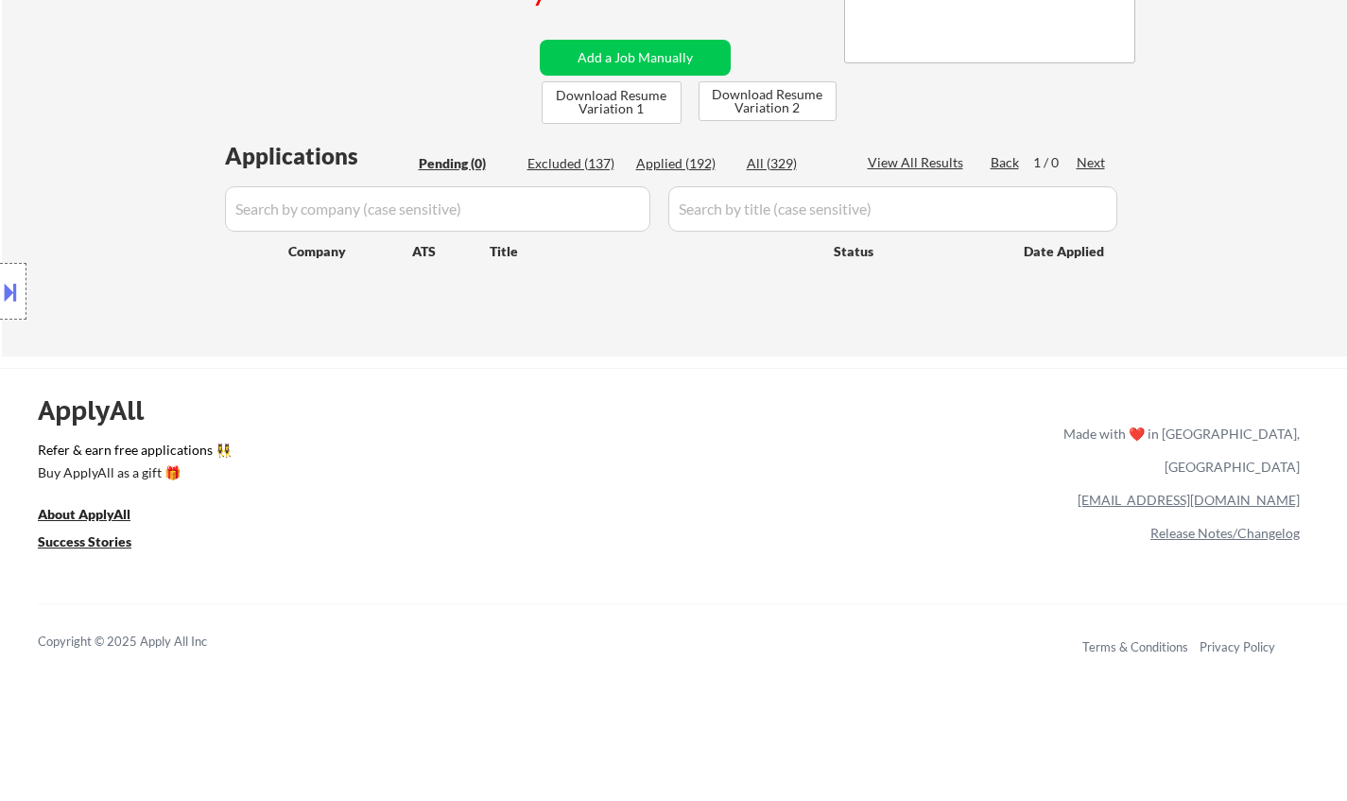
scroll to position [189, 0]
